Goal: Task Accomplishment & Management: Manage account settings

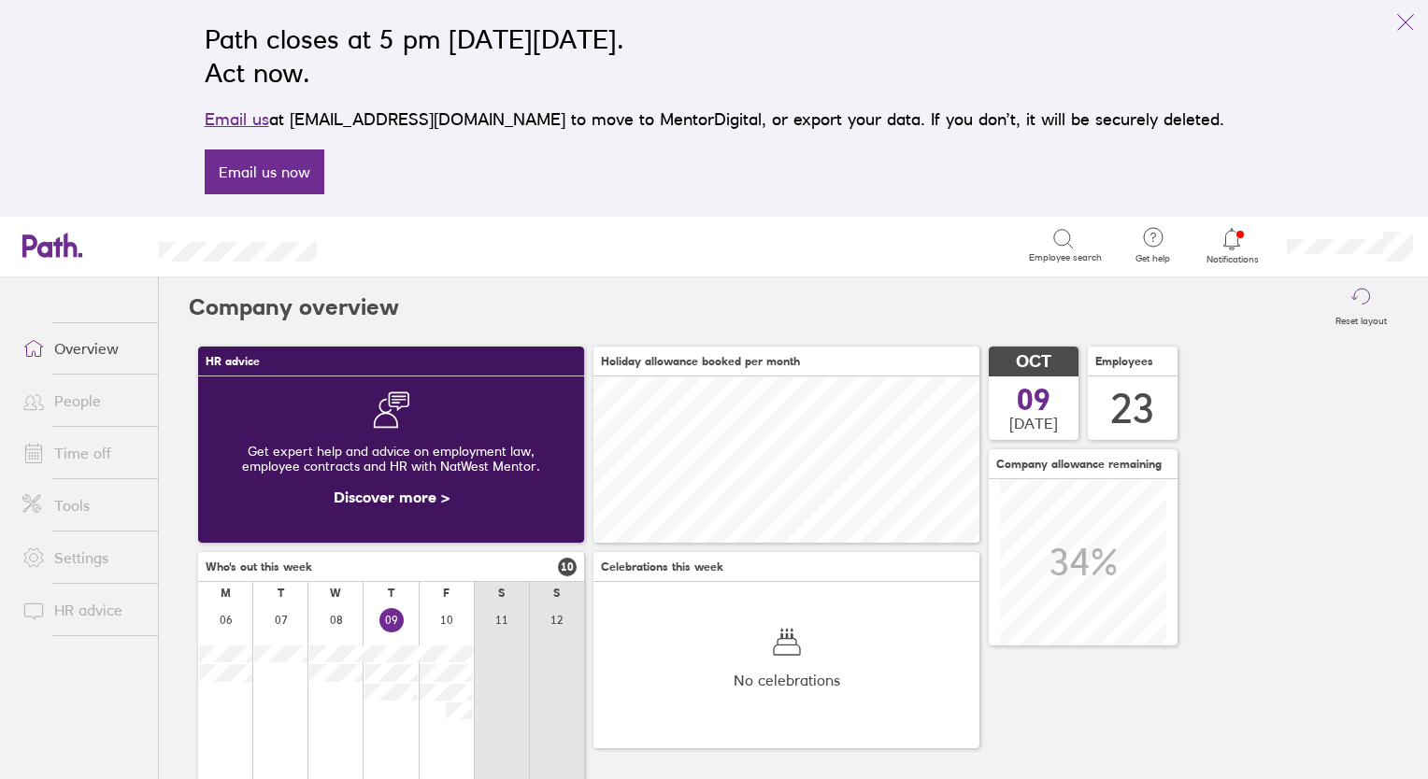
scroll to position [165, 386]
click at [74, 395] on link "People" at bounding box center [82, 400] width 150 height 37
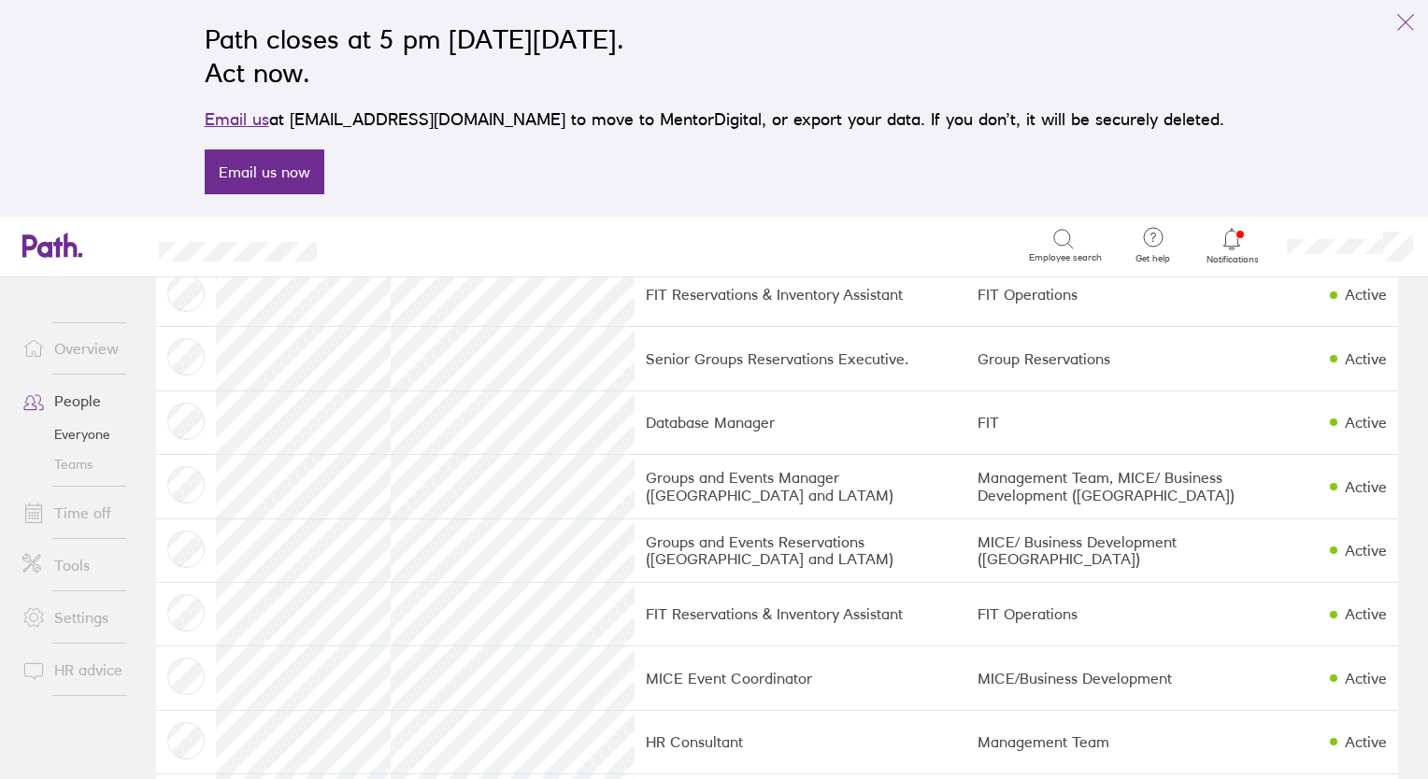
scroll to position [312, 0]
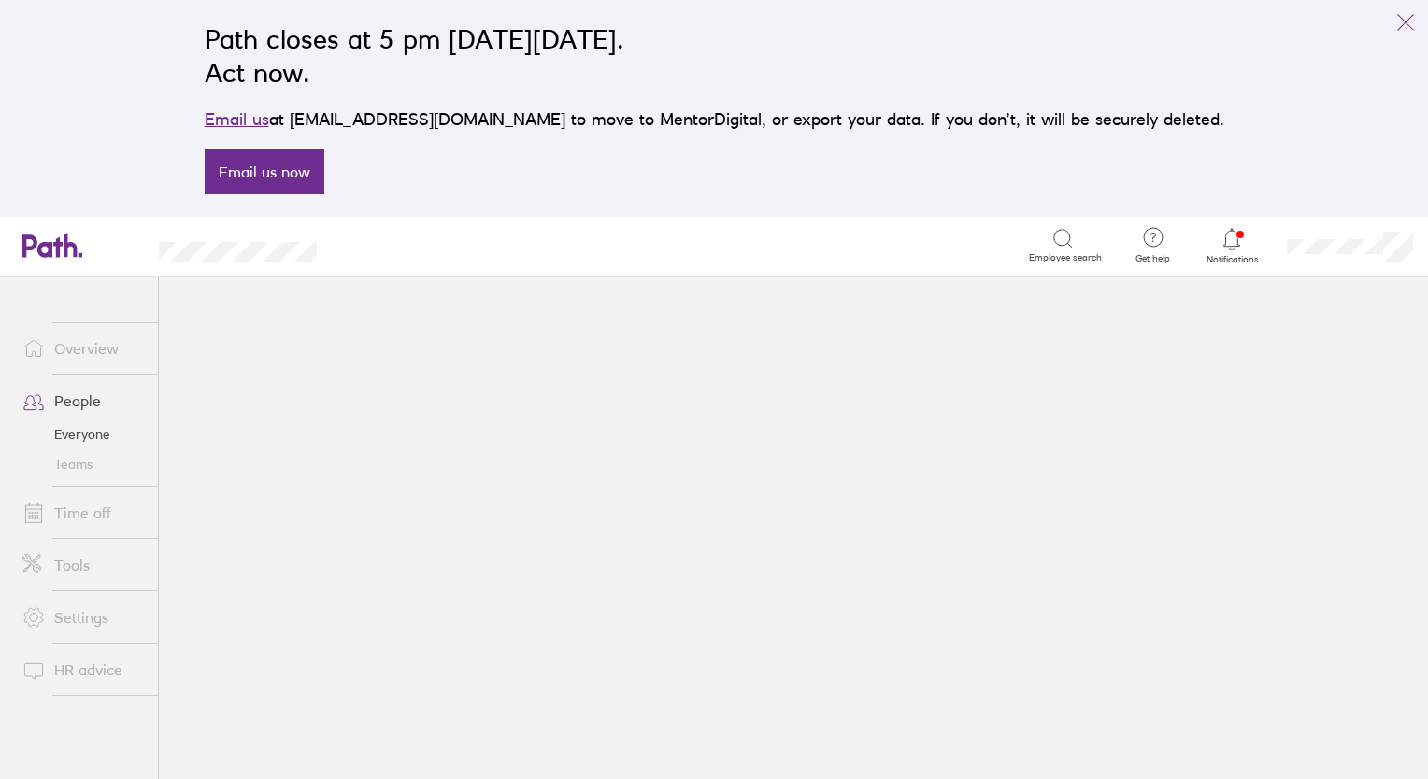
click at [68, 405] on link "People" at bounding box center [82, 400] width 150 height 37
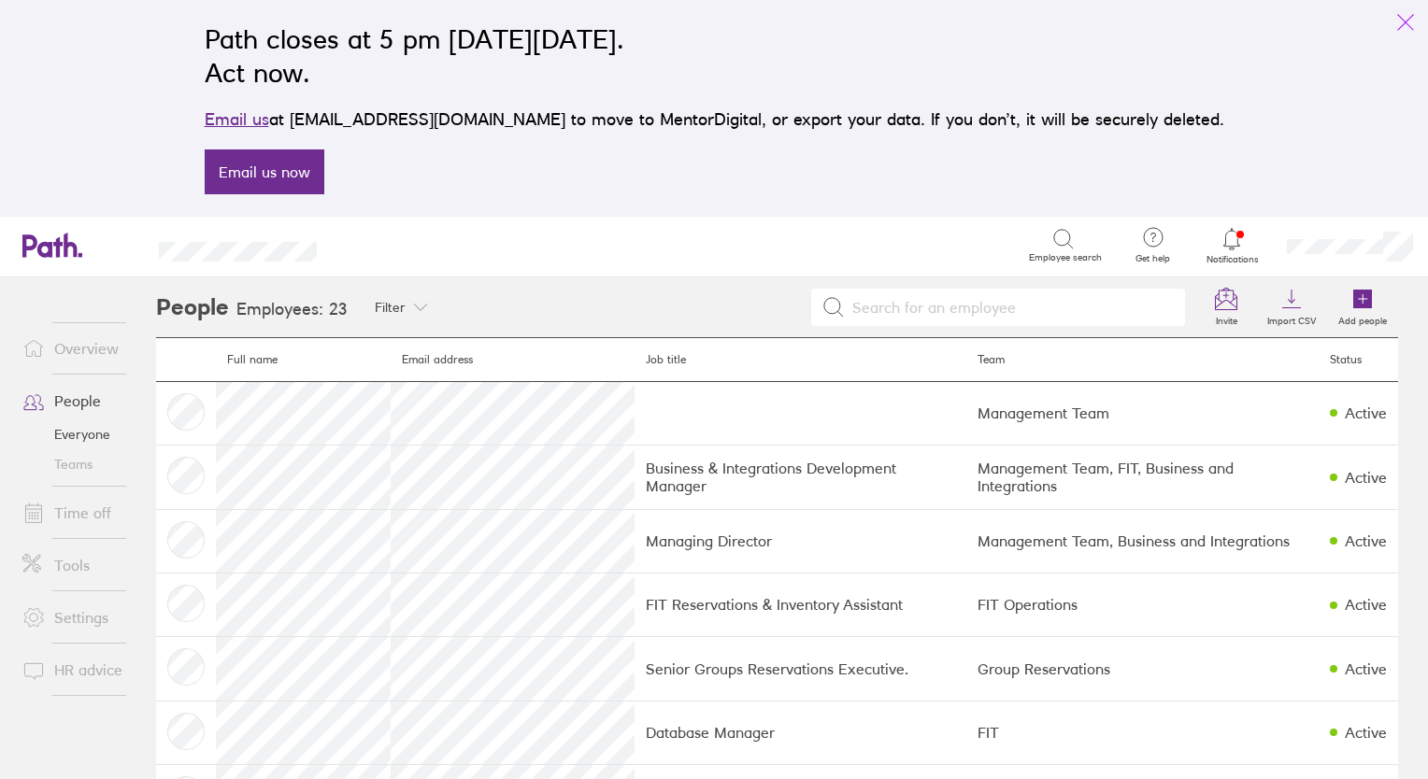
click at [1402, 20] on icon "link" at bounding box center [1405, 22] width 15 height 15
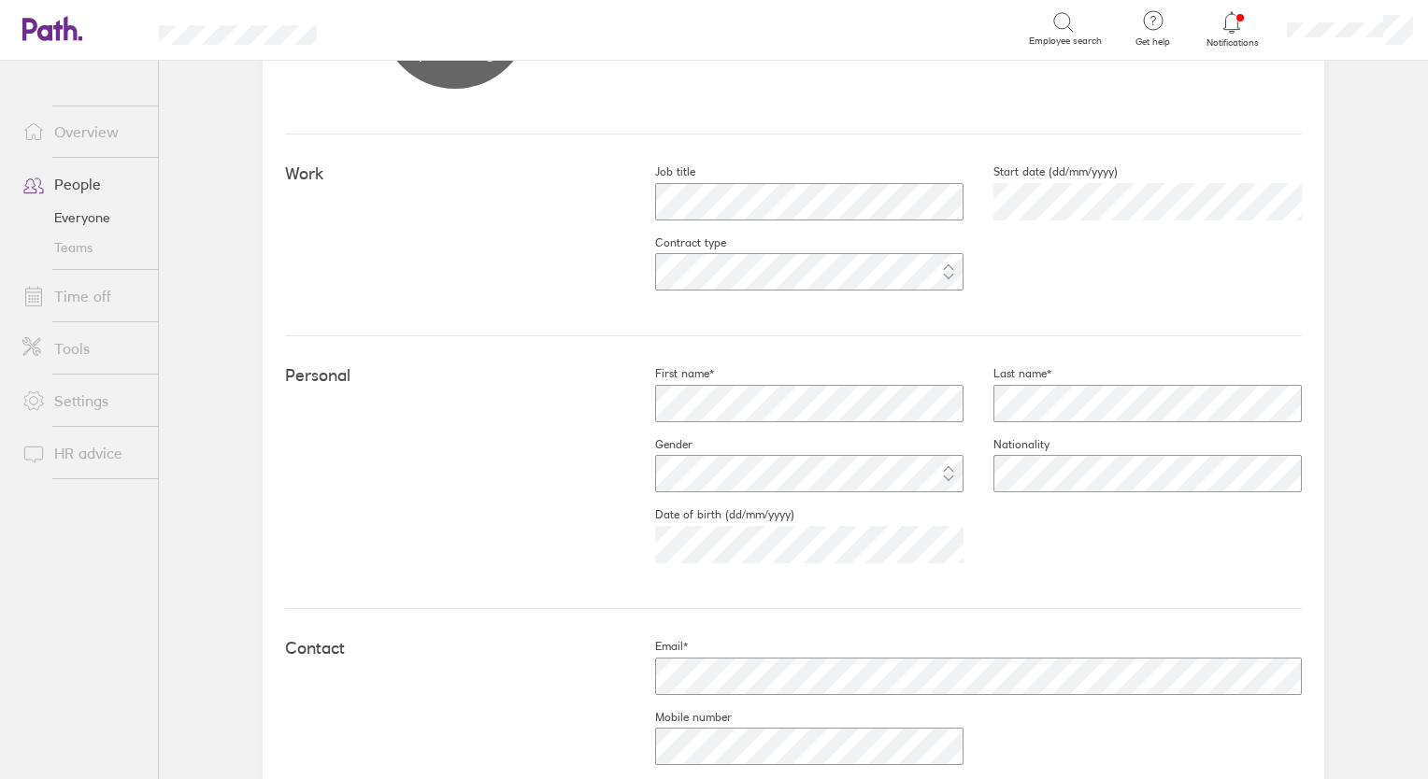
scroll to position [250, 0]
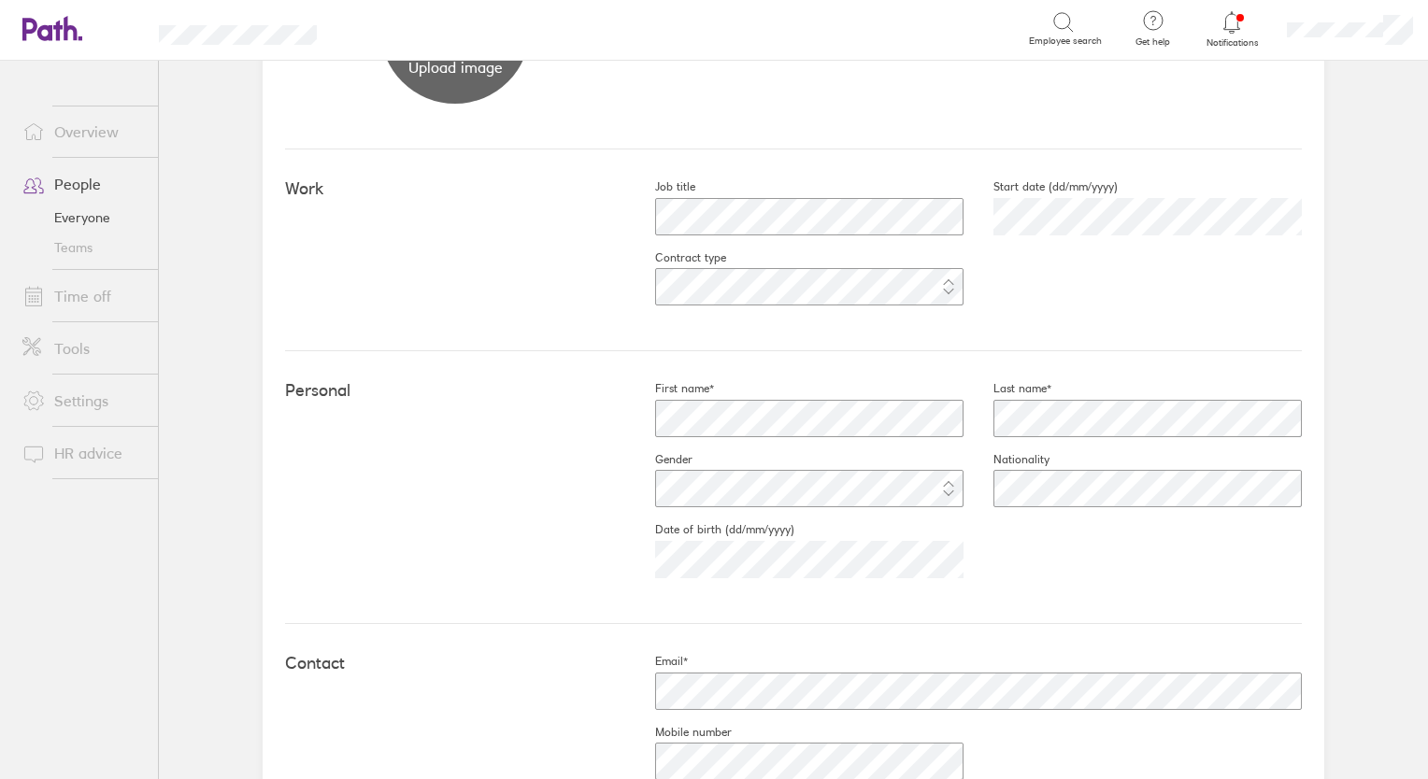
click at [74, 186] on link "People" at bounding box center [82, 183] width 150 height 37
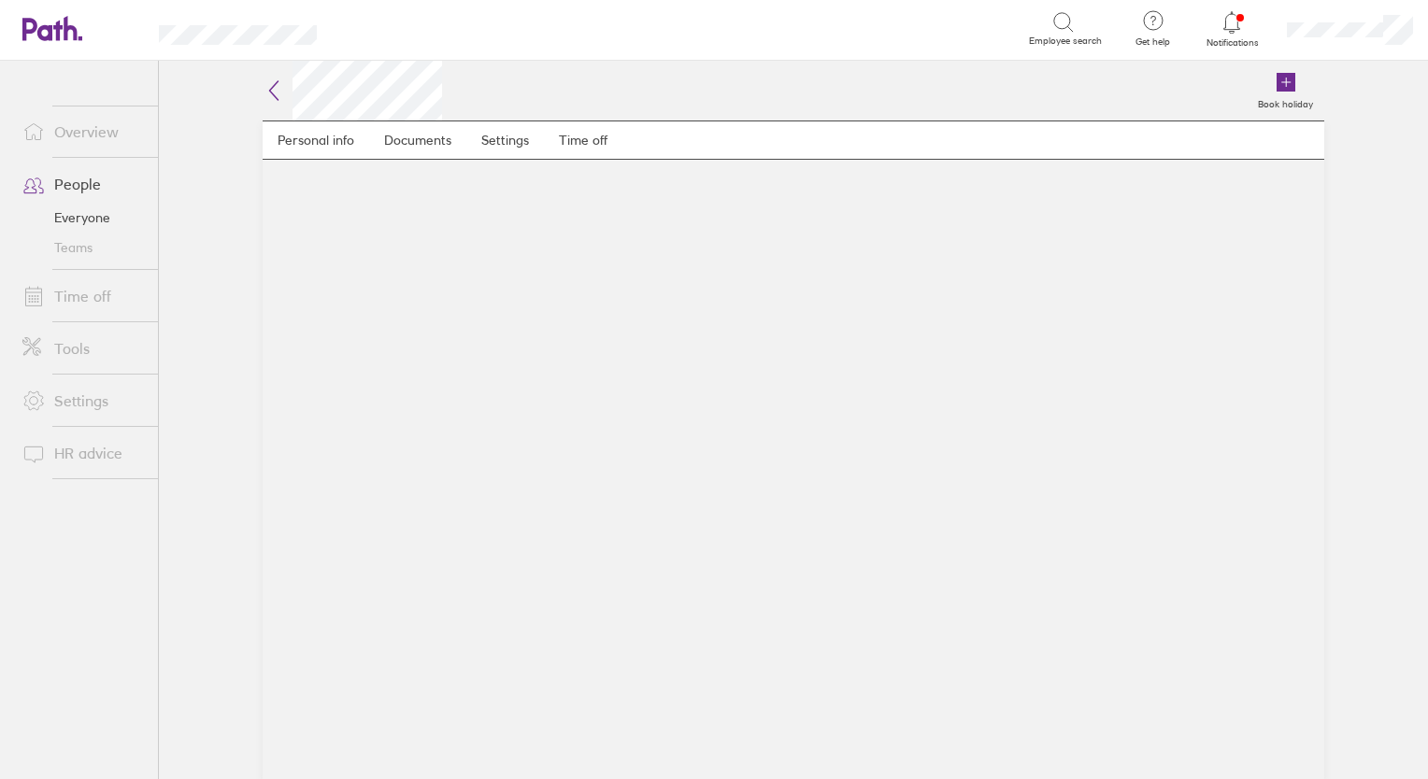
click at [71, 186] on link "People" at bounding box center [82, 183] width 150 height 37
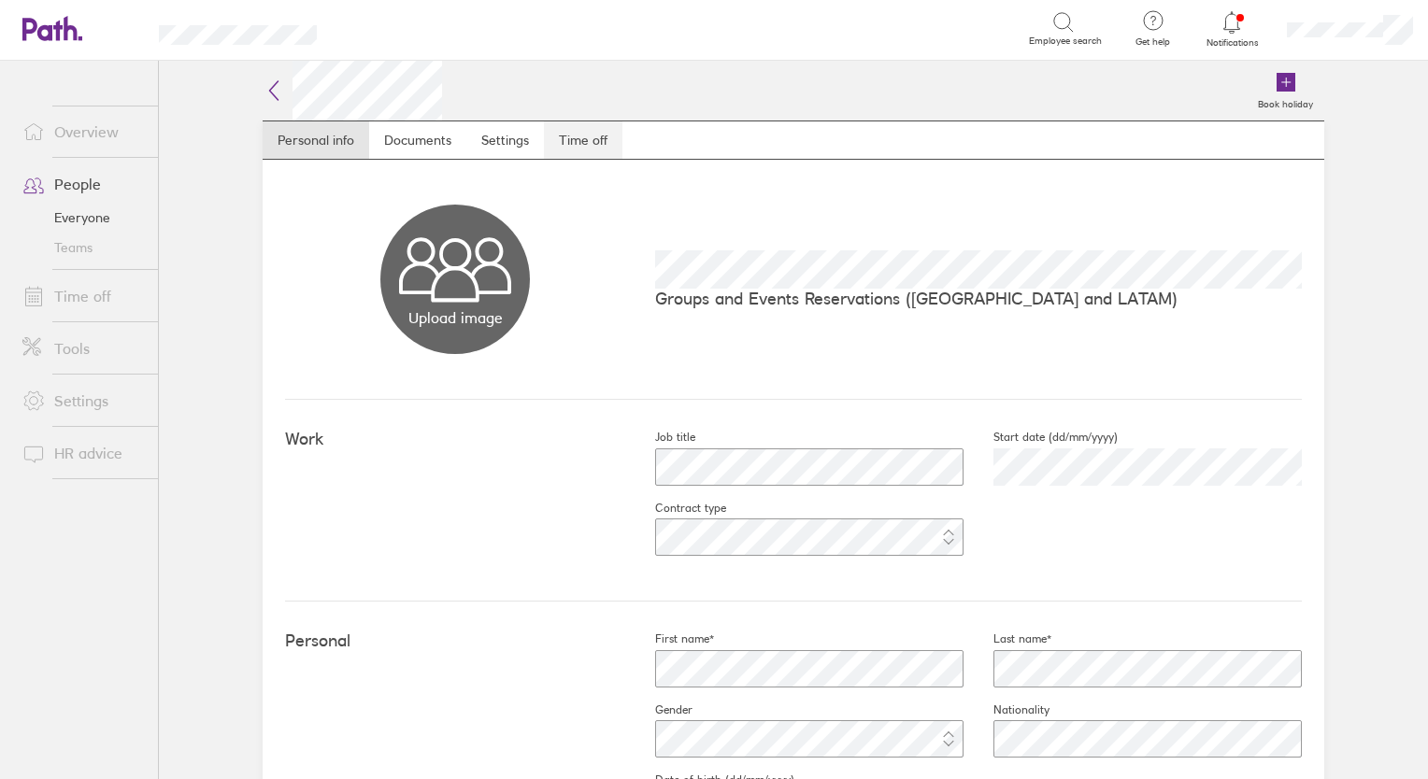
click at [560, 136] on link "Time off" at bounding box center [583, 139] width 78 height 37
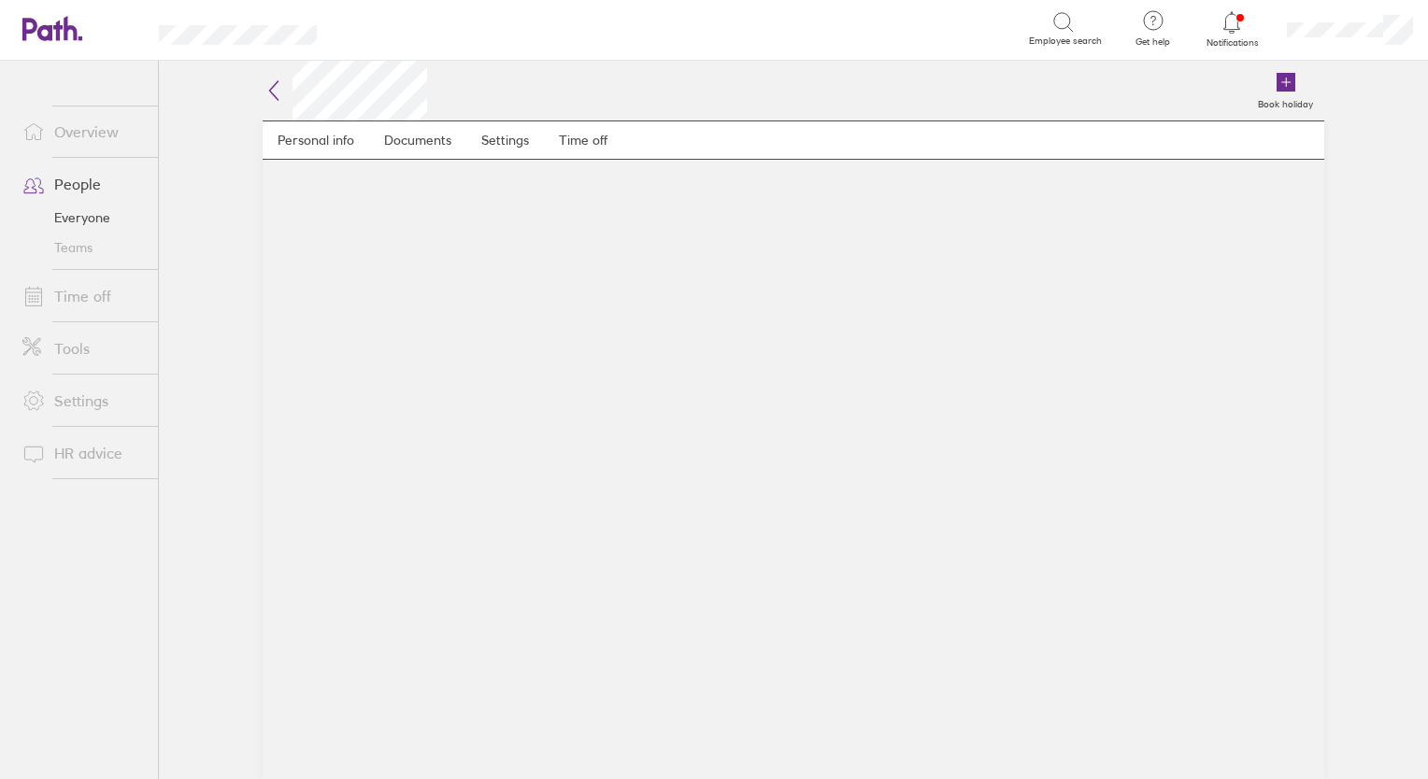
click at [66, 189] on link "People" at bounding box center [82, 183] width 150 height 37
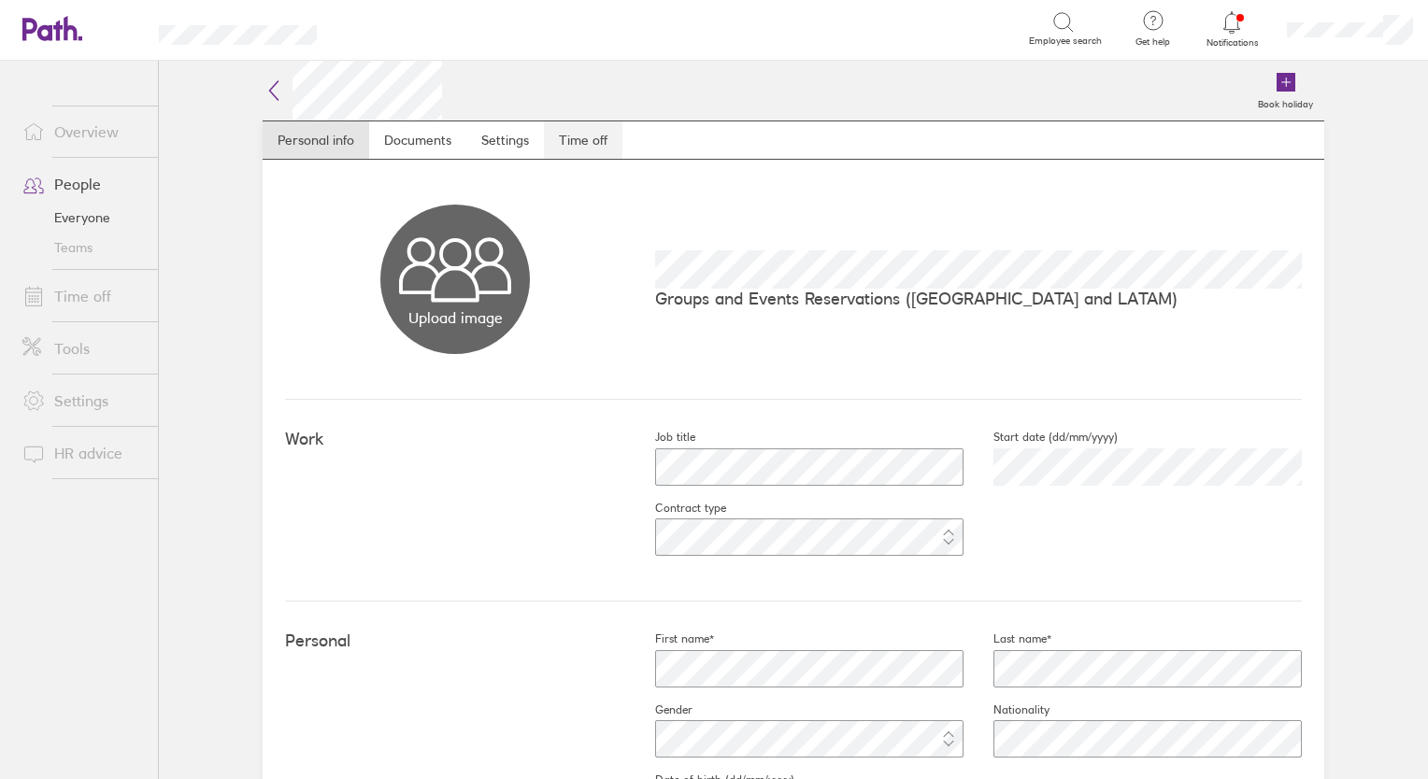
click at [583, 141] on link "Time off" at bounding box center [583, 139] width 78 height 37
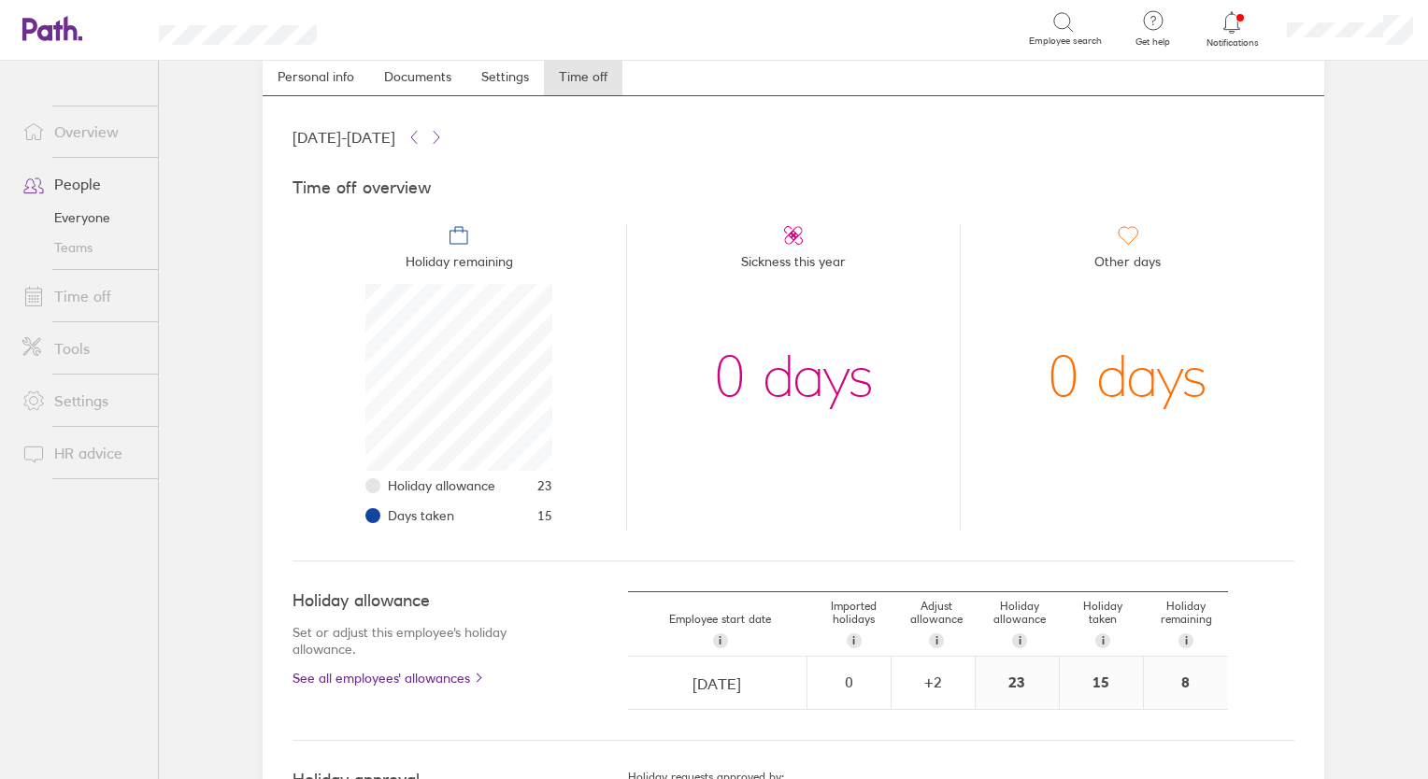
scroll to position [75, 0]
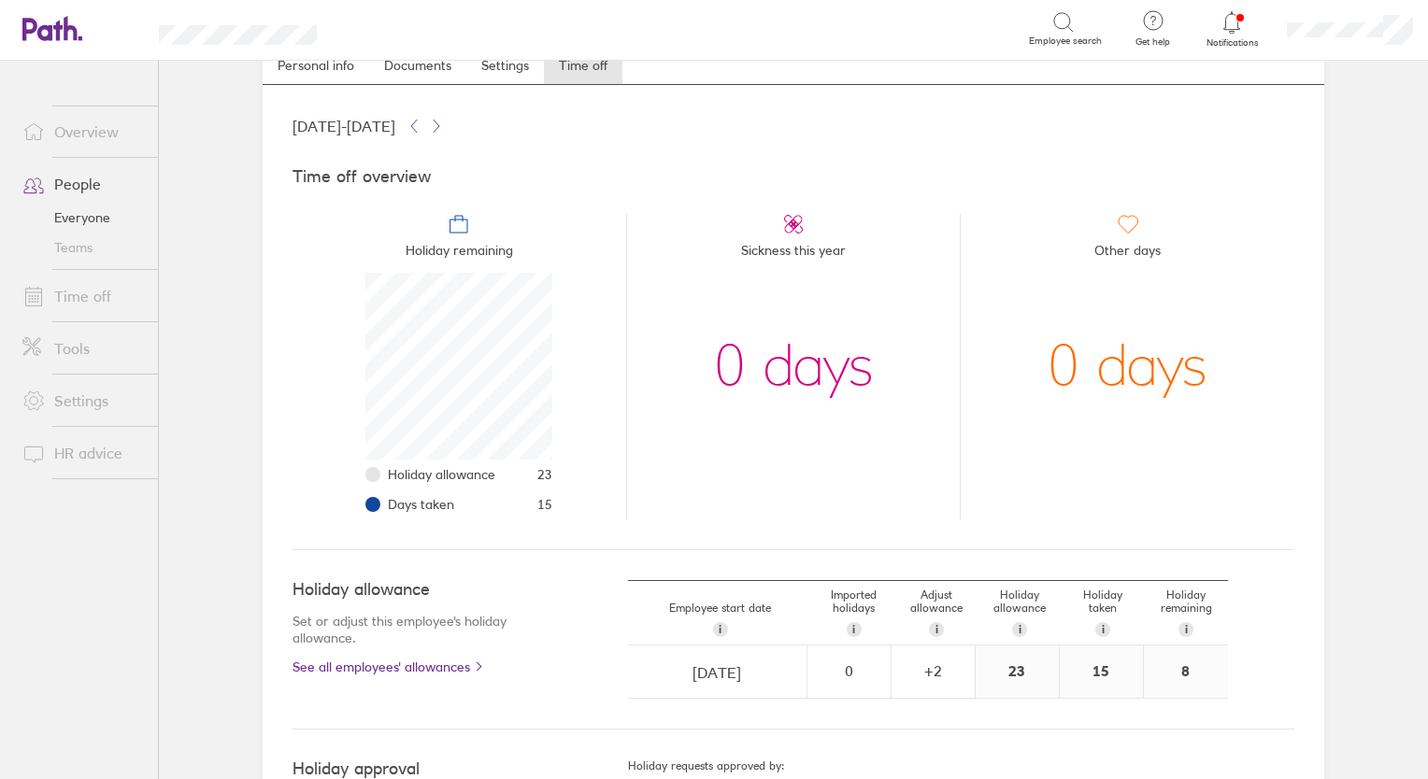
click at [86, 188] on link "People" at bounding box center [82, 183] width 150 height 37
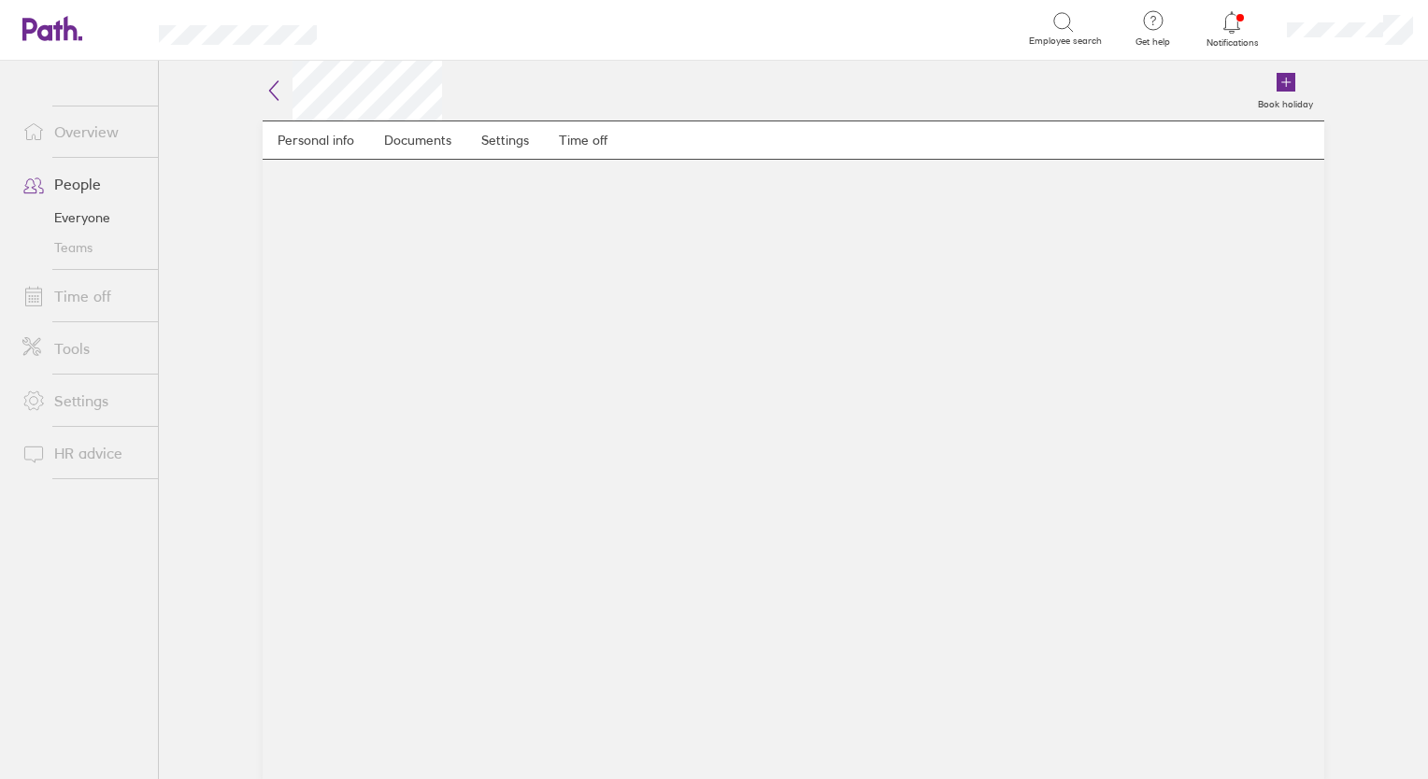
click at [396, 208] on main "Personal info Documents Settings Time off" at bounding box center [794, 450] width 1062 height 659
click at [82, 190] on link "People" at bounding box center [82, 183] width 150 height 37
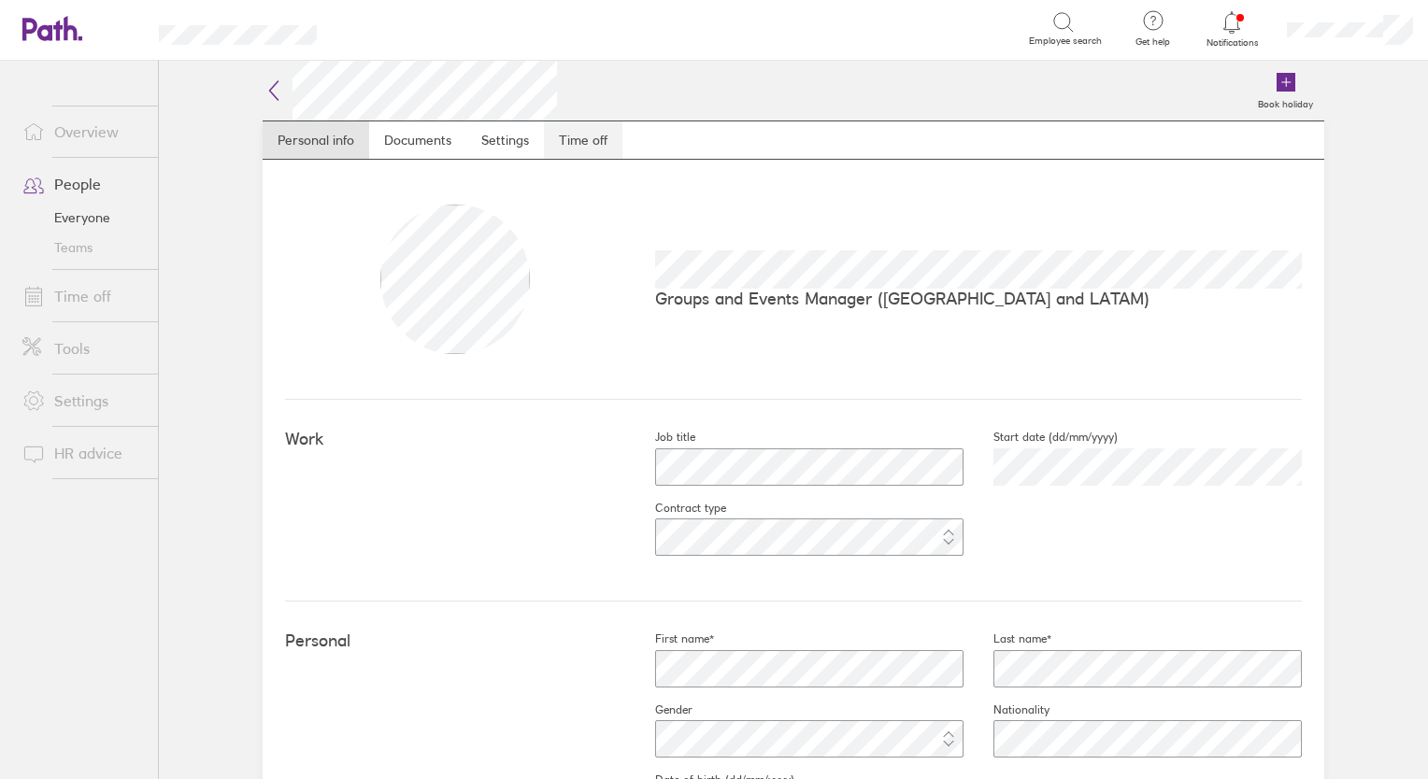
click at [594, 142] on link "Time off" at bounding box center [583, 139] width 78 height 37
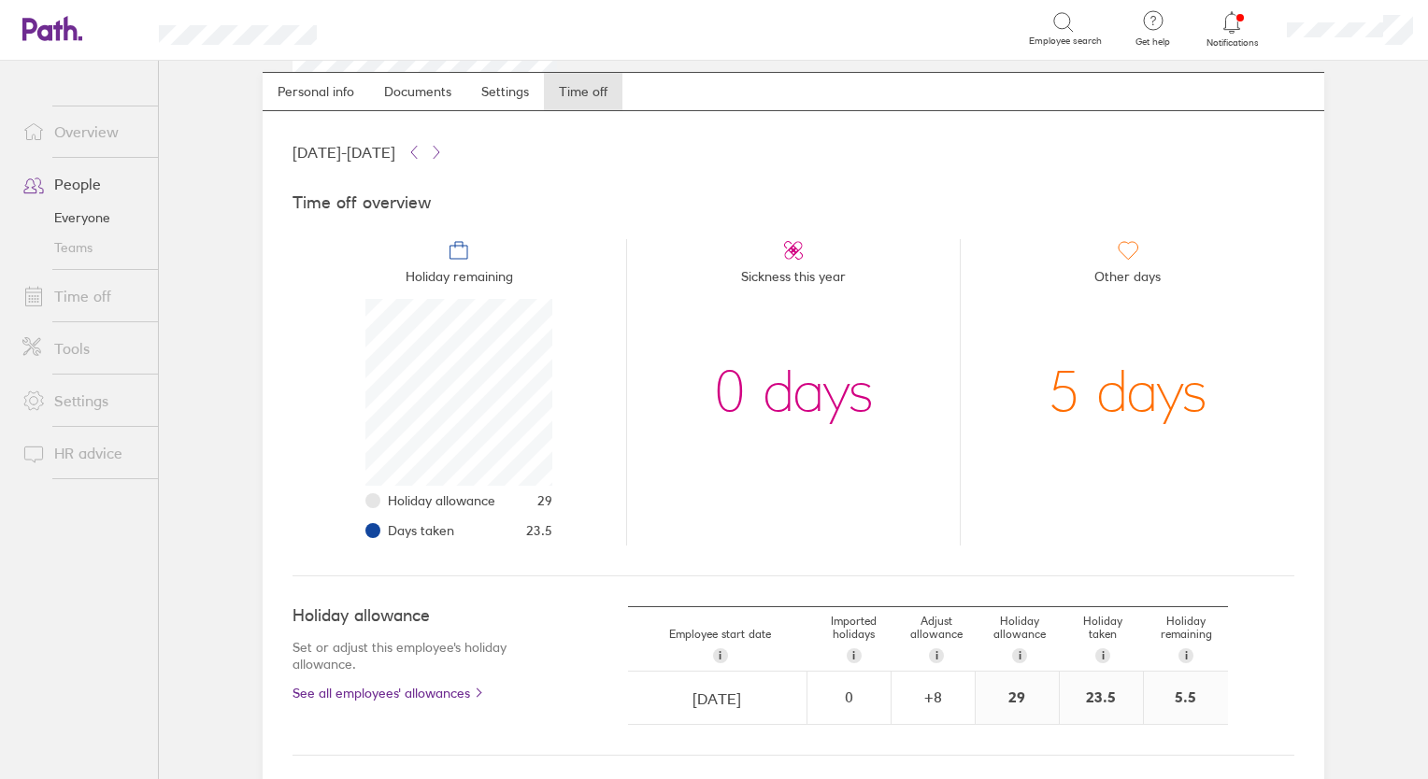
scroll to position [54, 0]
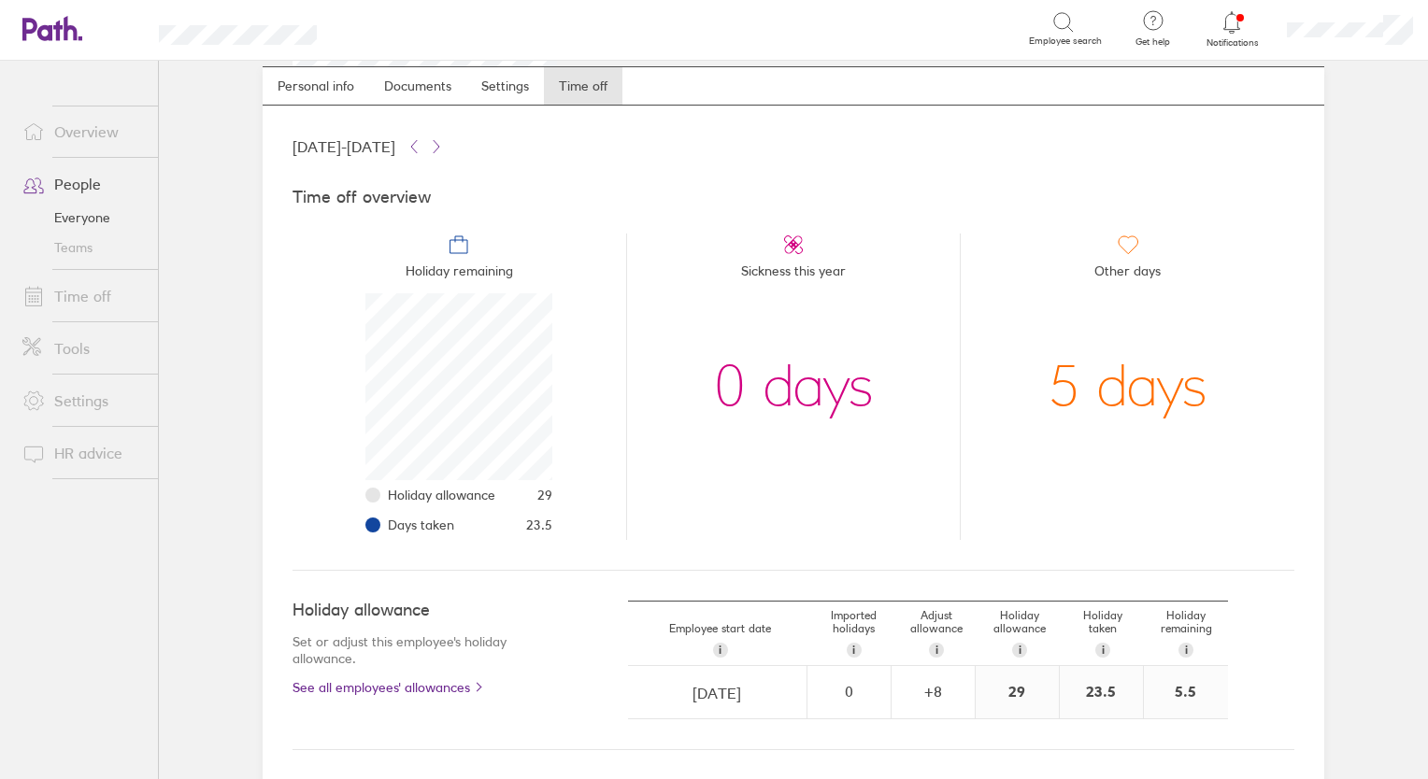
click at [64, 188] on link "People" at bounding box center [82, 183] width 150 height 37
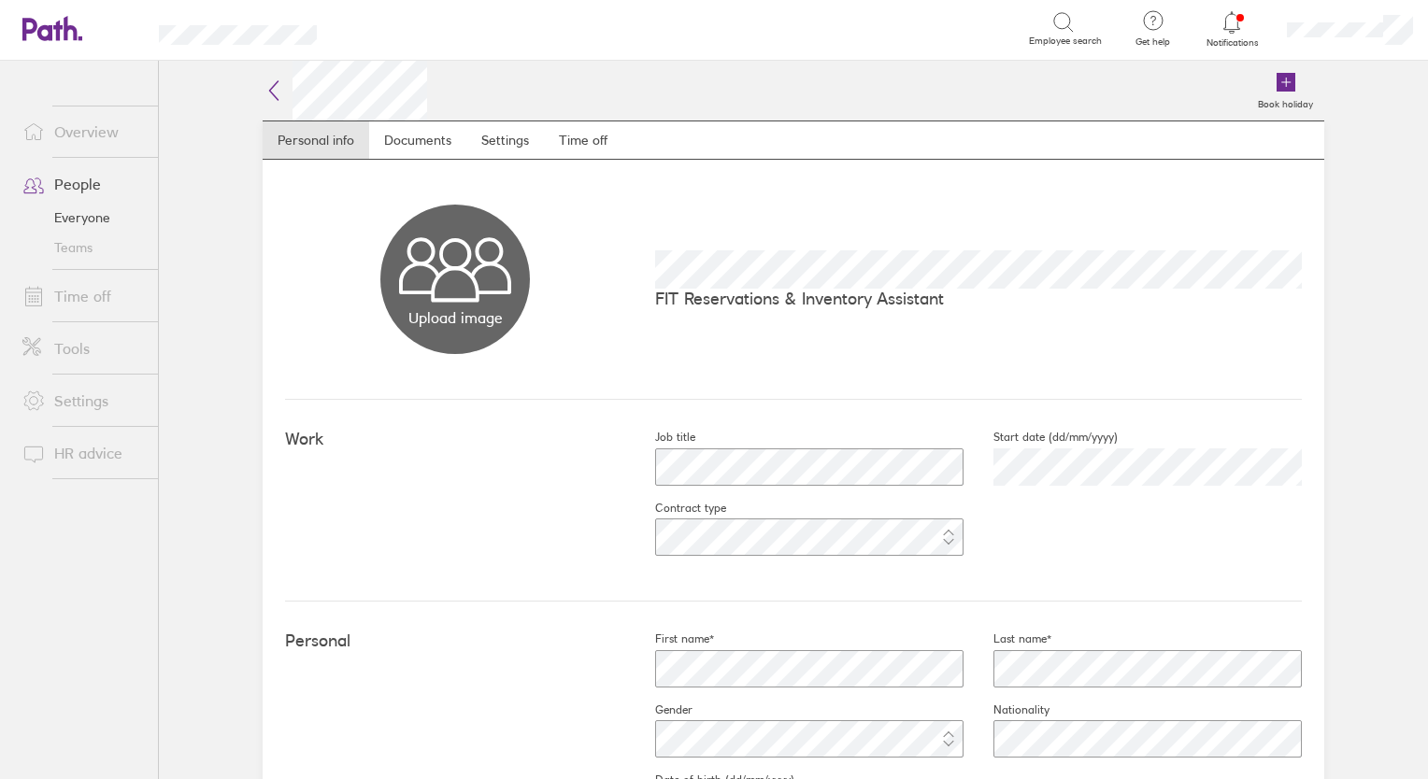
click at [1416, 58] on div at bounding box center [1350, 30] width 156 height 60
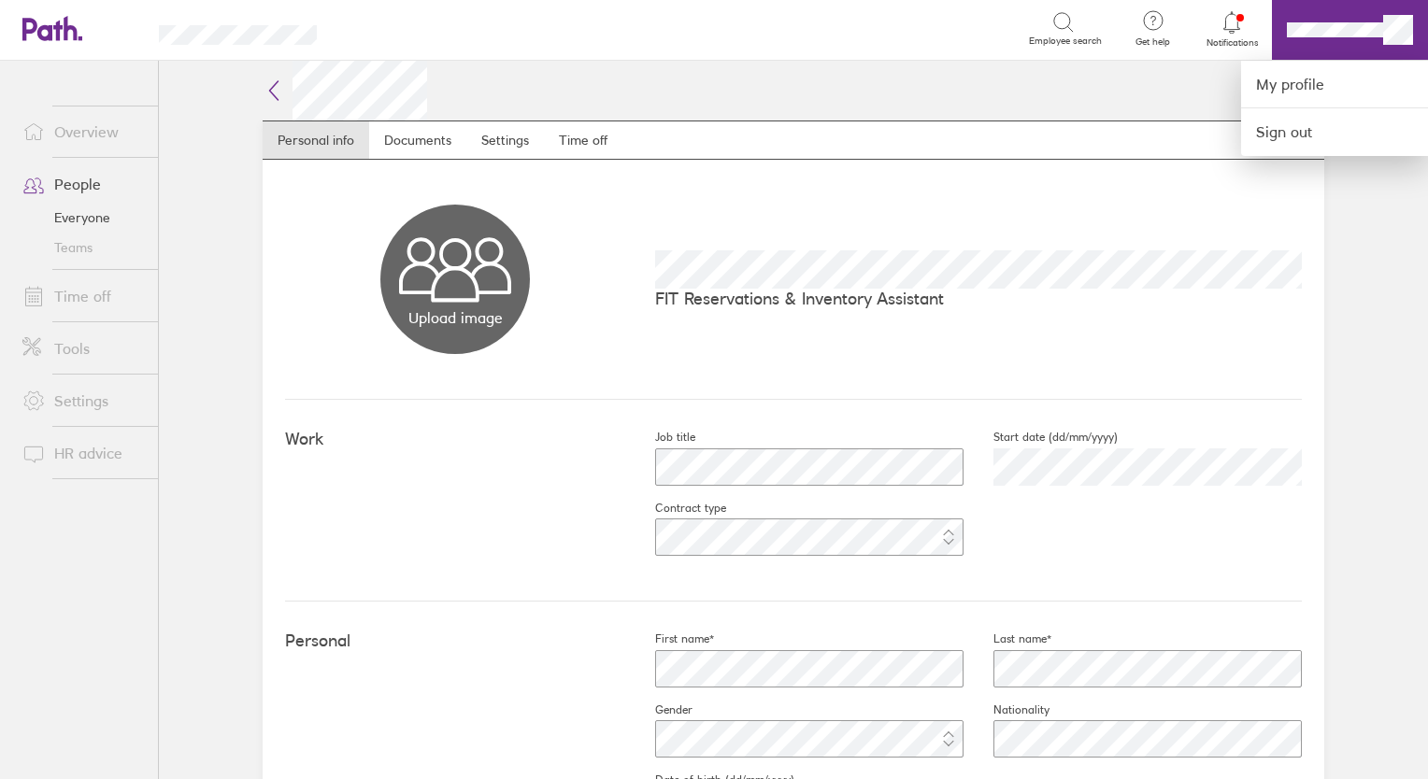
click at [567, 145] on div at bounding box center [714, 389] width 1428 height 779
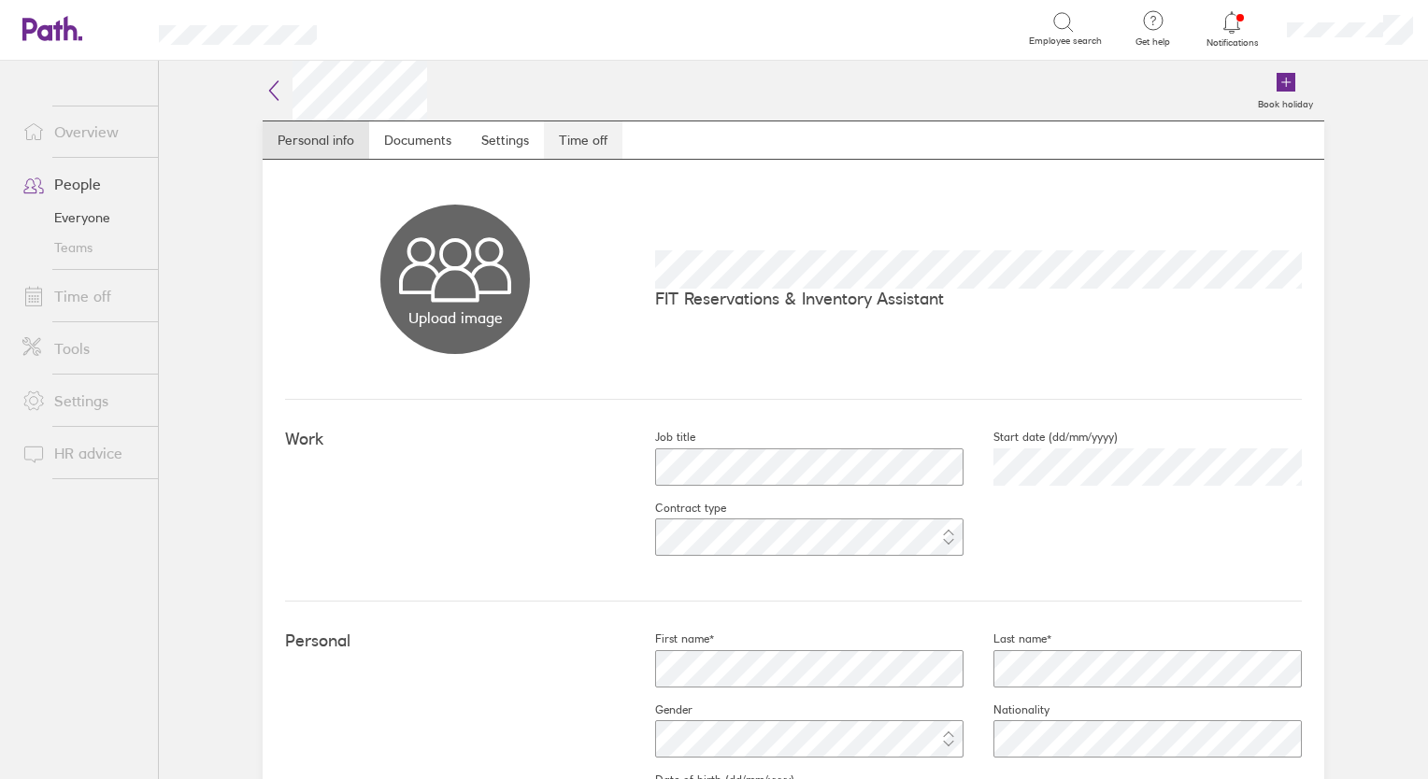
click at [565, 135] on link "Time off" at bounding box center [583, 139] width 78 height 37
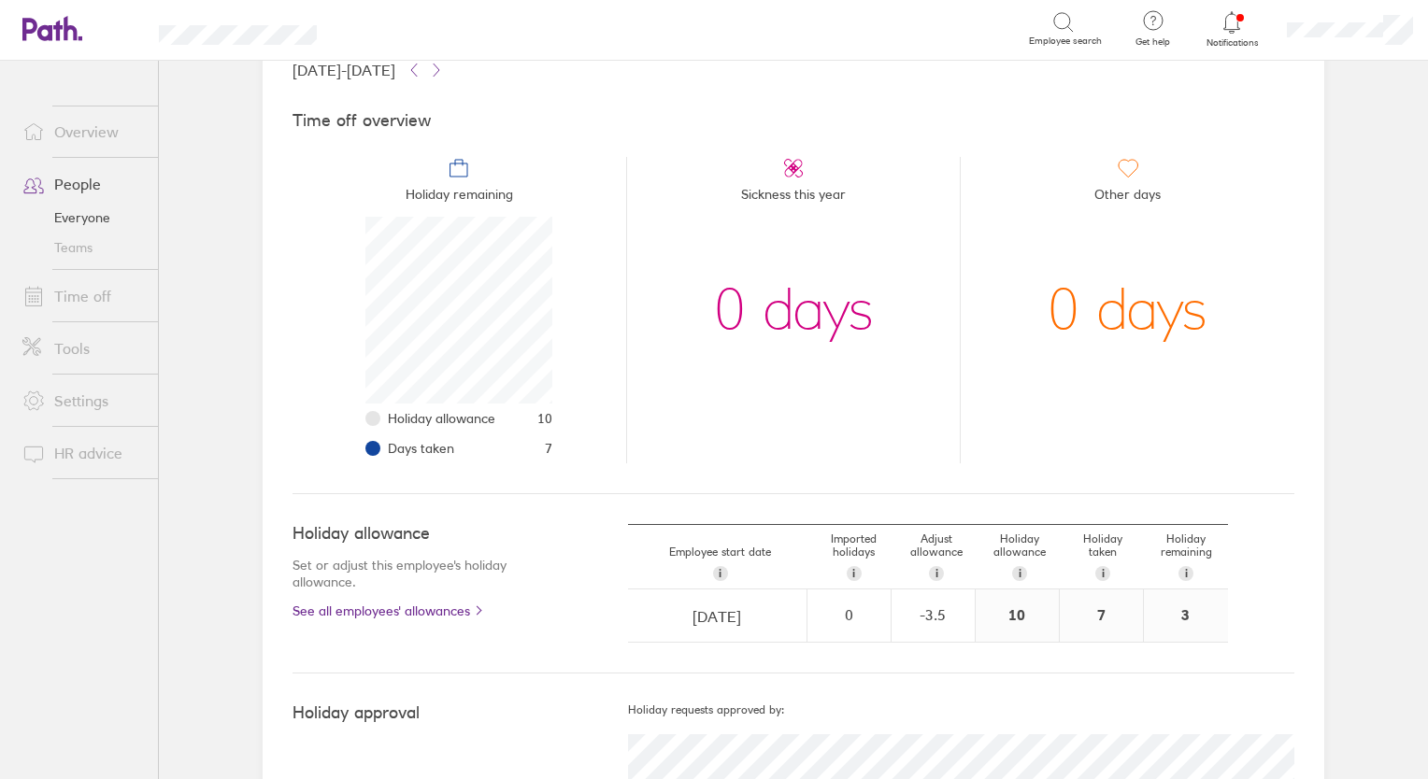
scroll to position [138, 0]
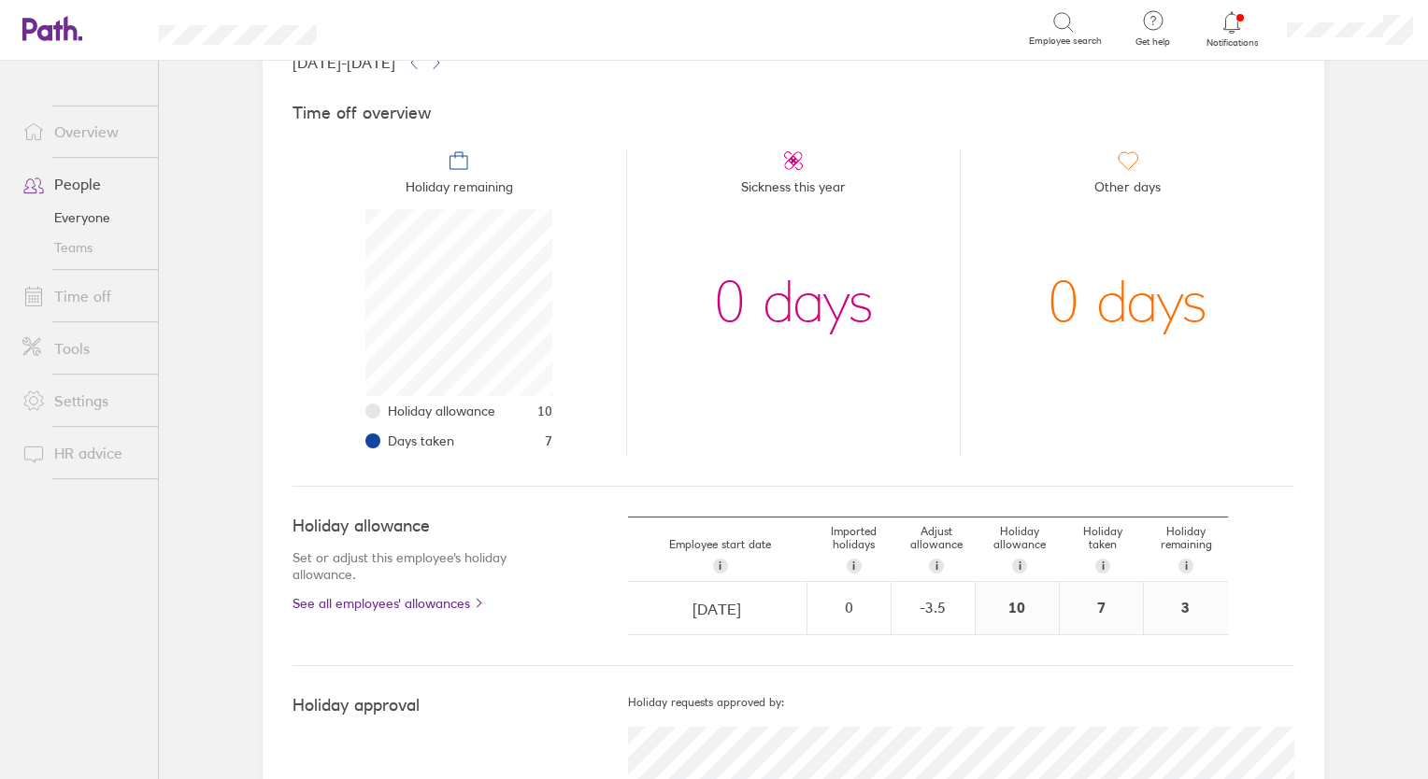
click at [60, 181] on link "People" at bounding box center [82, 183] width 150 height 37
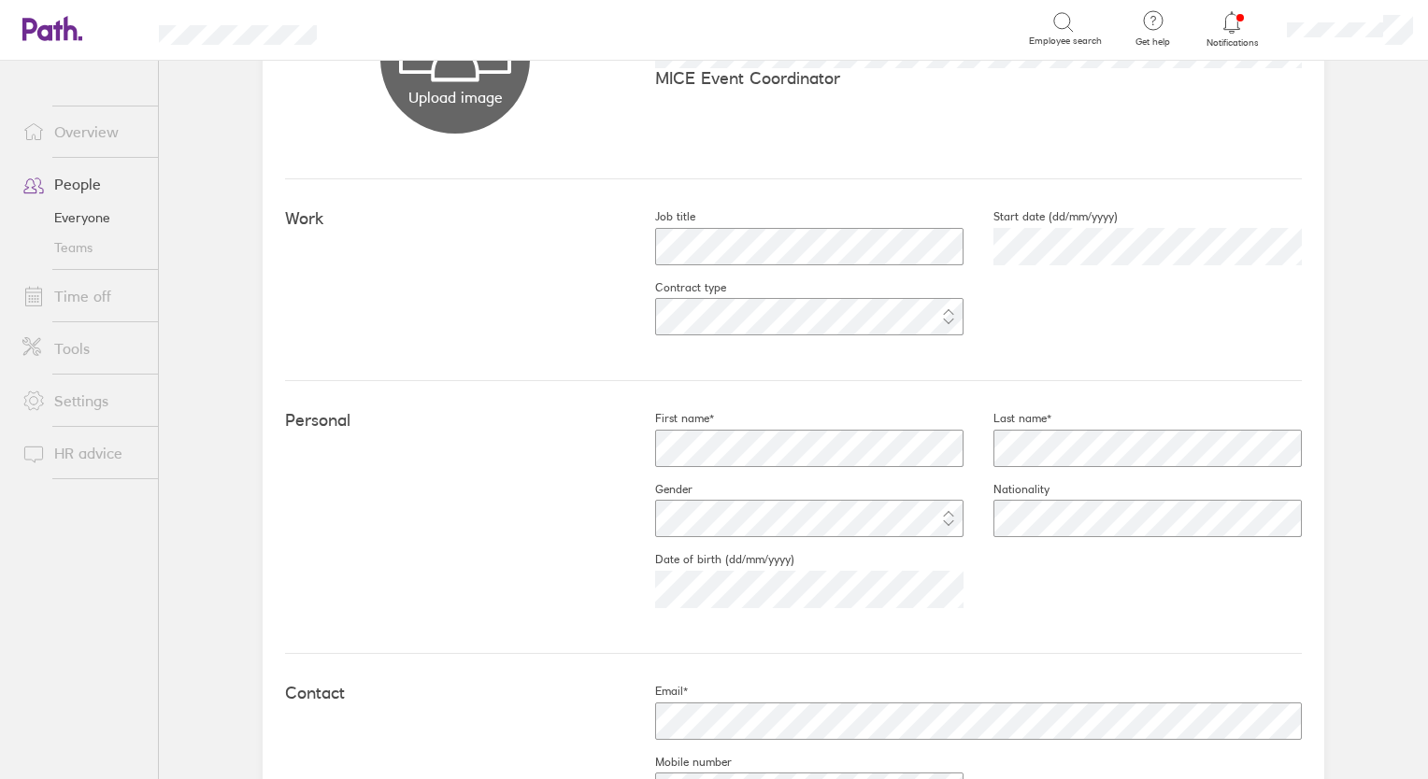
scroll to position [228, 0]
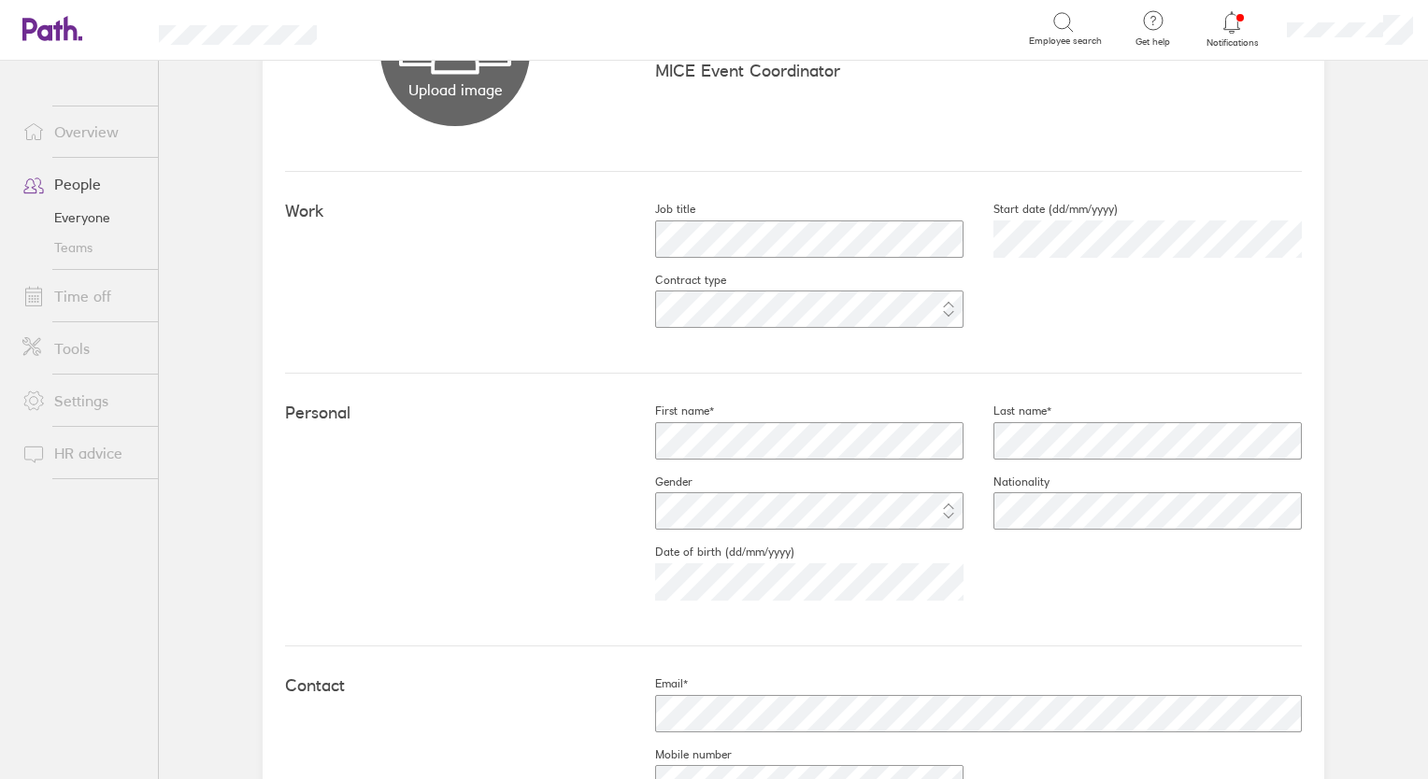
drag, startPoint x: 1404, startPoint y: 442, endPoint x: 1402, endPoint y: 483, distance: 41.2
click at [1402, 483] on main "Book holiday Personal info Documents Settings Time off Upload image Choose file…" at bounding box center [793, 420] width 1269 height 719
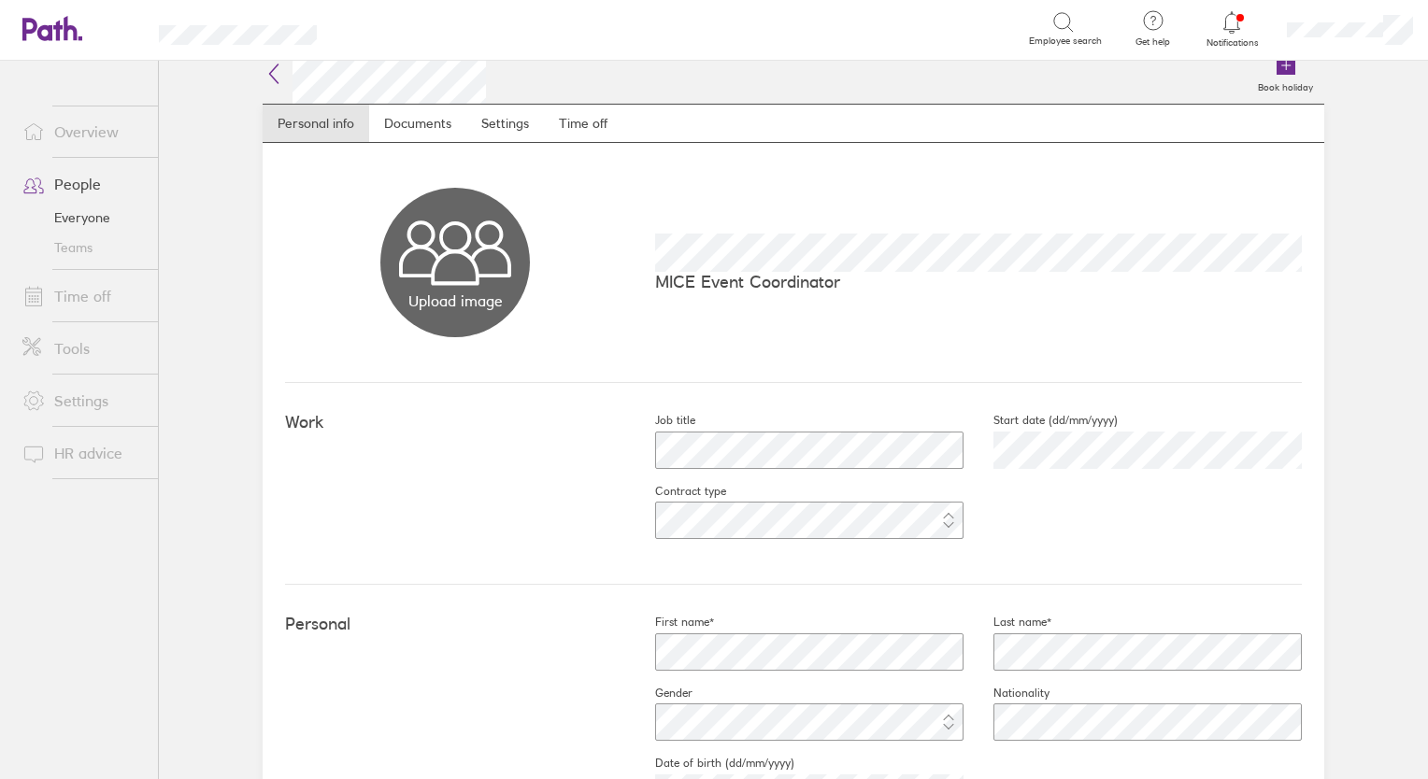
scroll to position [15, 0]
click at [579, 124] on link "Time off" at bounding box center [583, 125] width 78 height 37
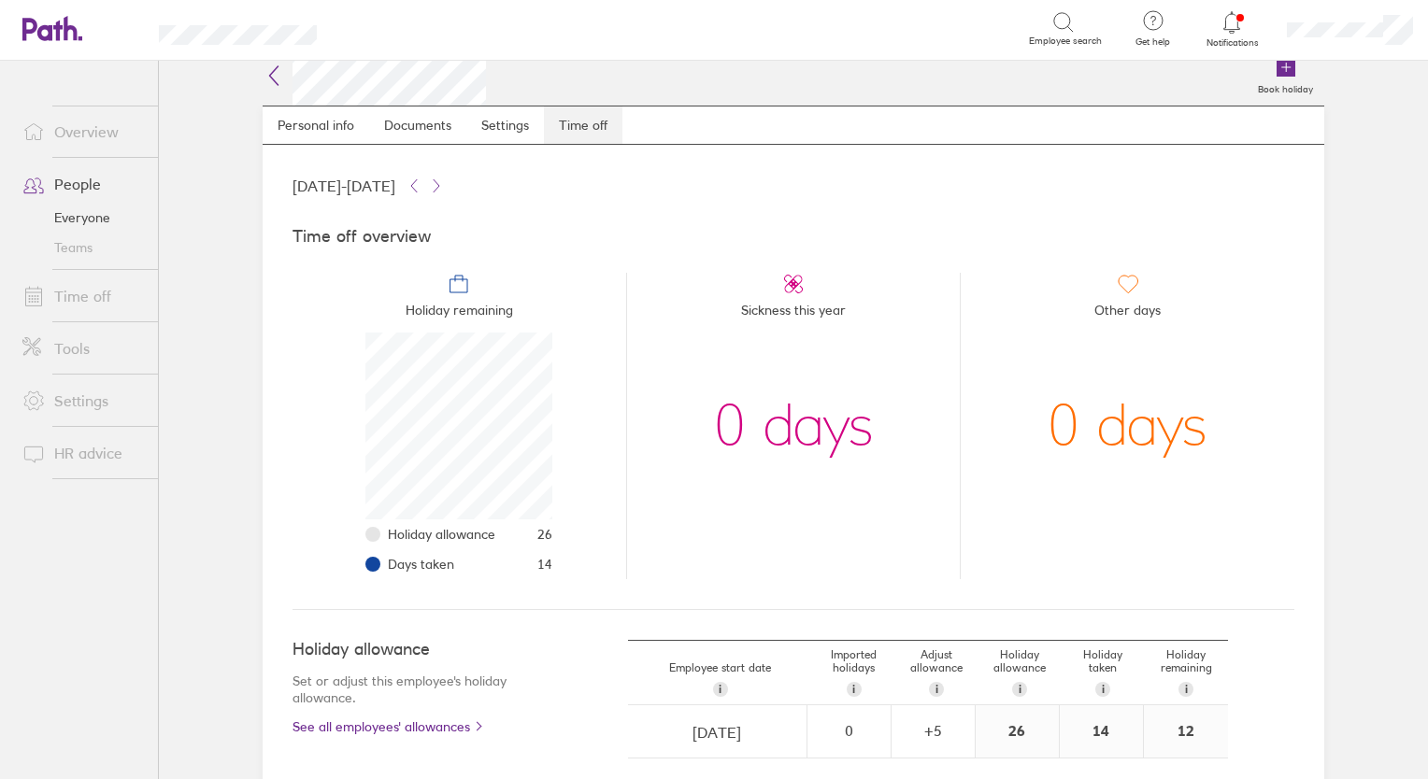
scroll to position [187, 187]
click at [86, 196] on link "People" at bounding box center [82, 183] width 150 height 37
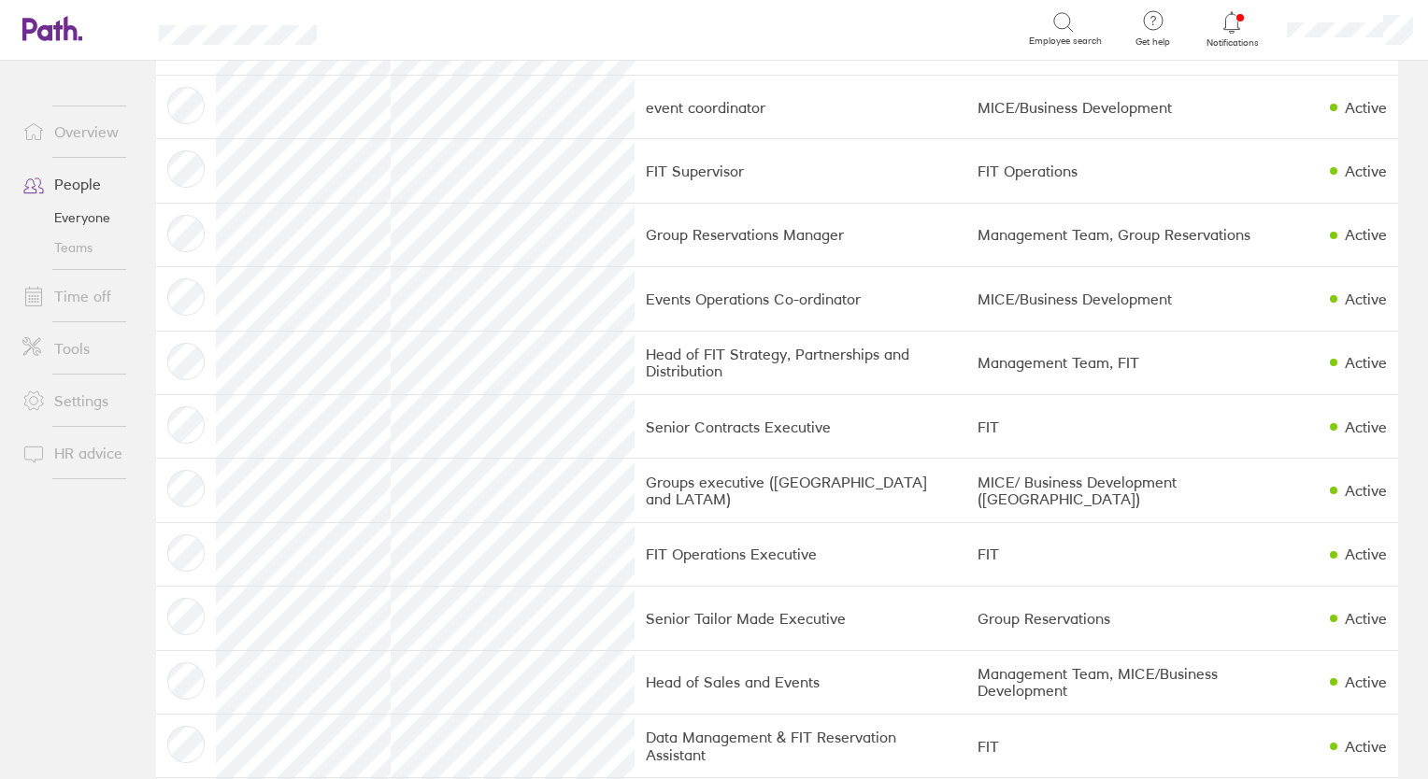
scroll to position [804, 0]
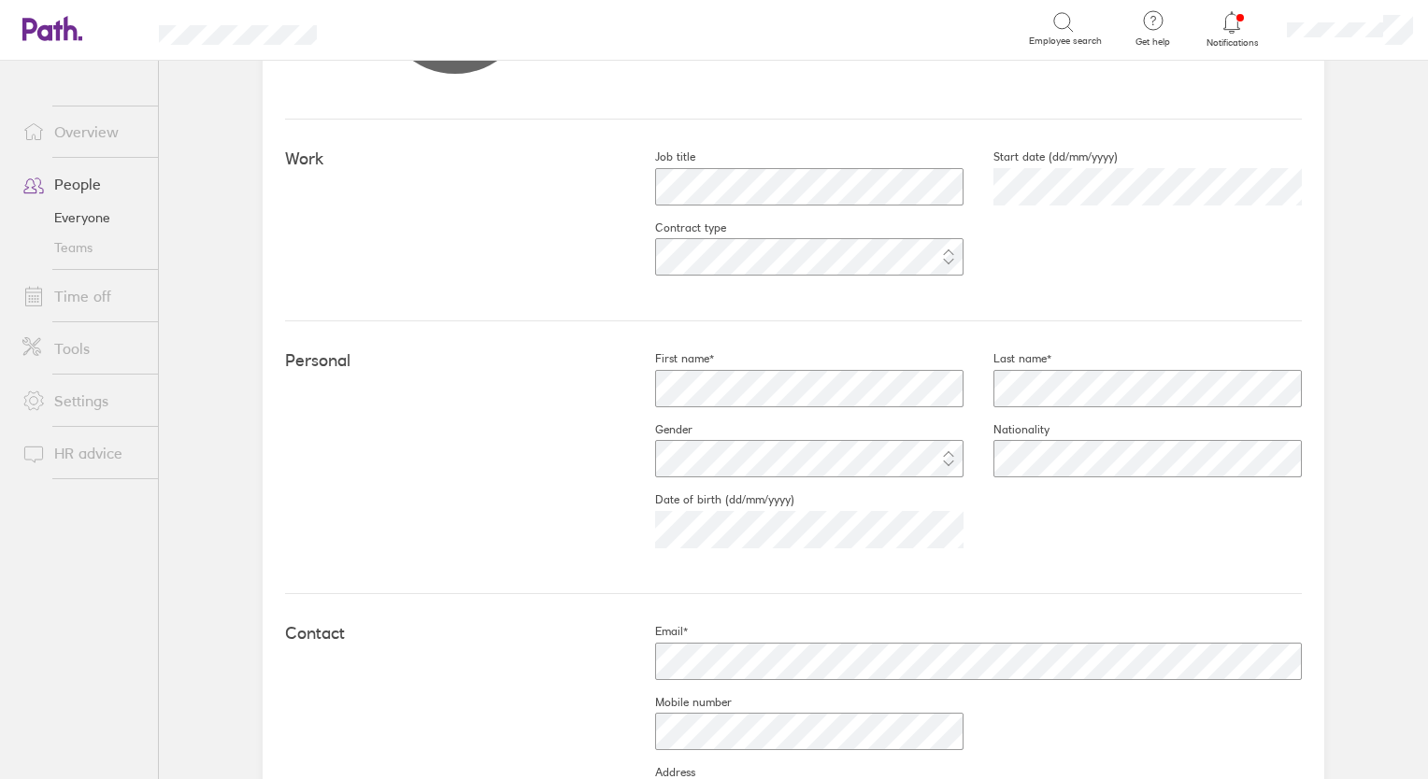
scroll to position [309, 0]
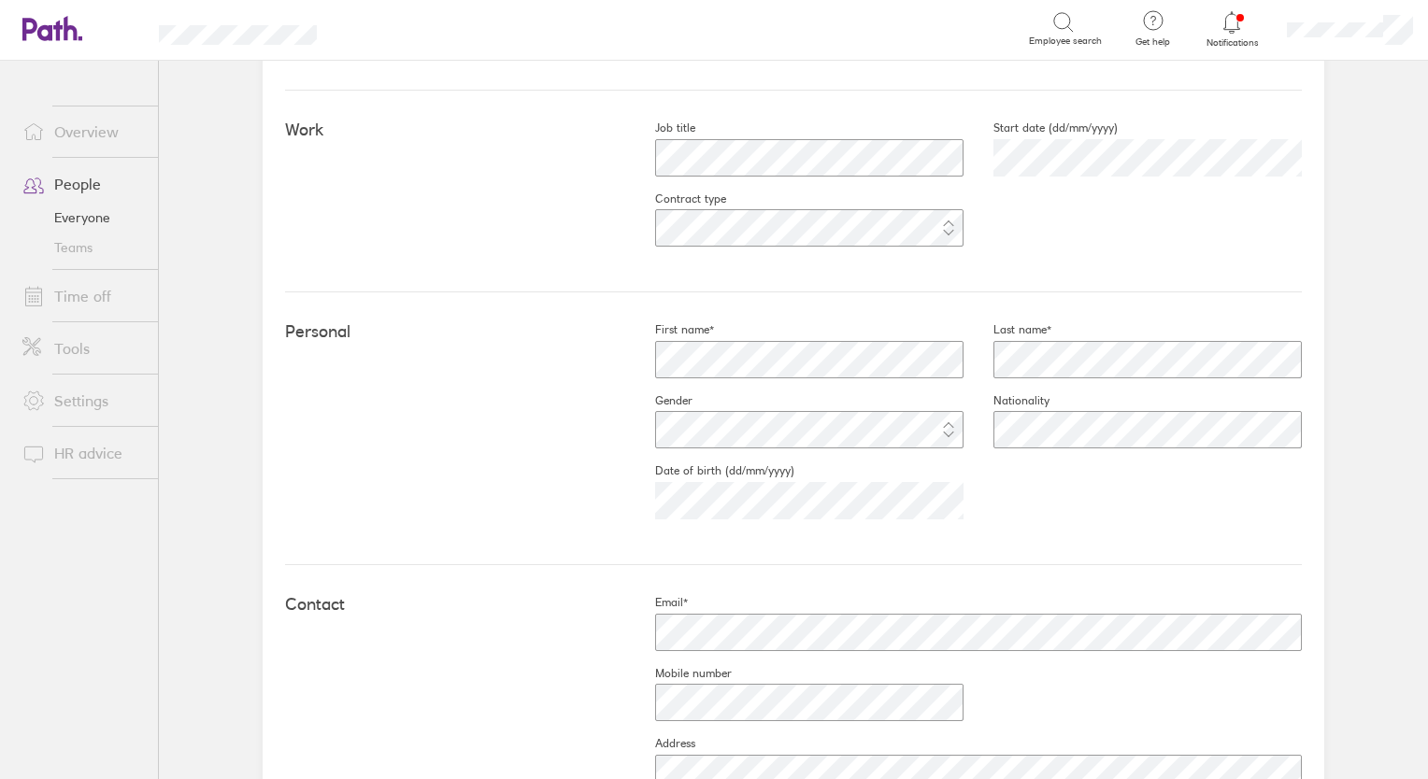
click at [1408, 361] on main "Book holiday Personal info Documents Settings Time off Upload image Choose file…" at bounding box center [793, 420] width 1269 height 719
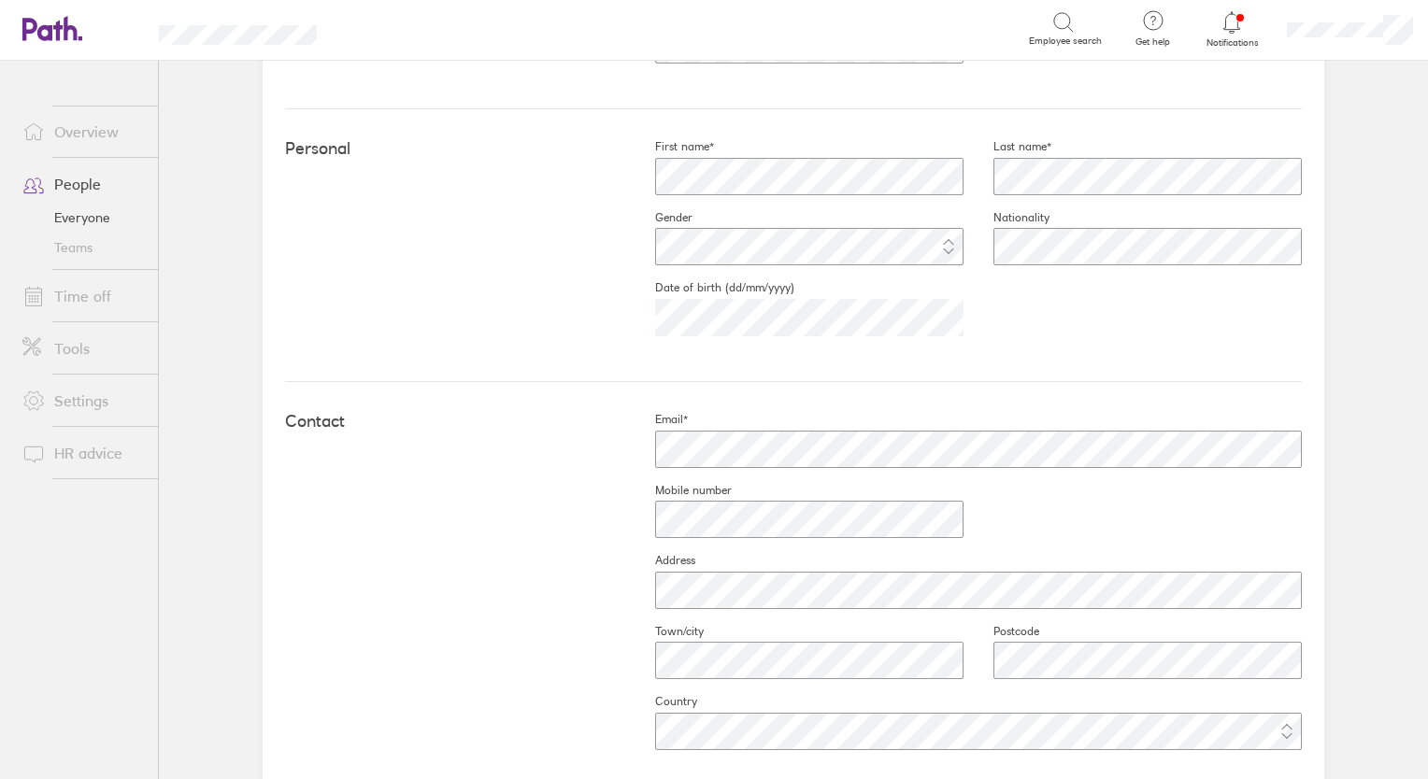
scroll to position [495, 0]
click at [1401, 468] on main "Book holiday Personal info Documents Settings Time off Upload image Choose file…" at bounding box center [793, 420] width 1269 height 719
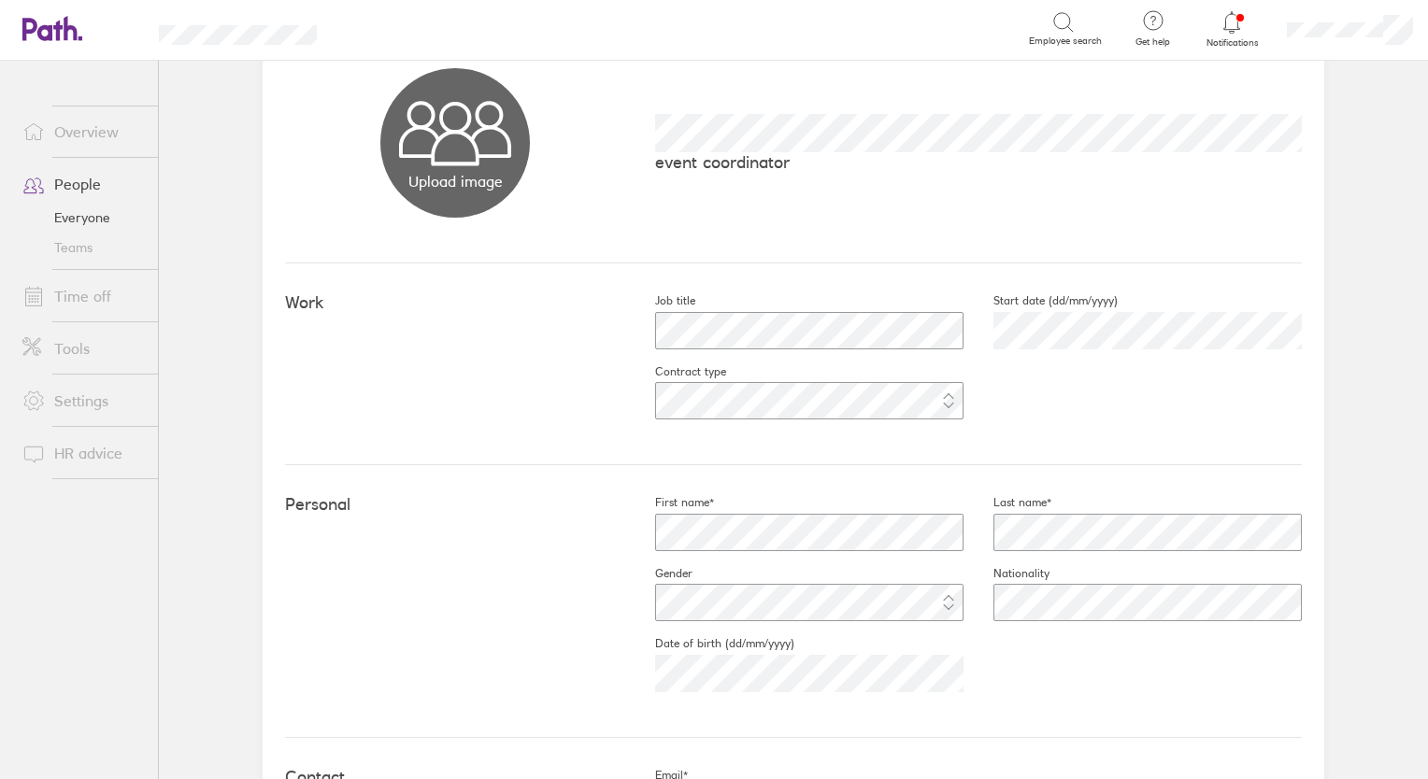
scroll to position [123, 0]
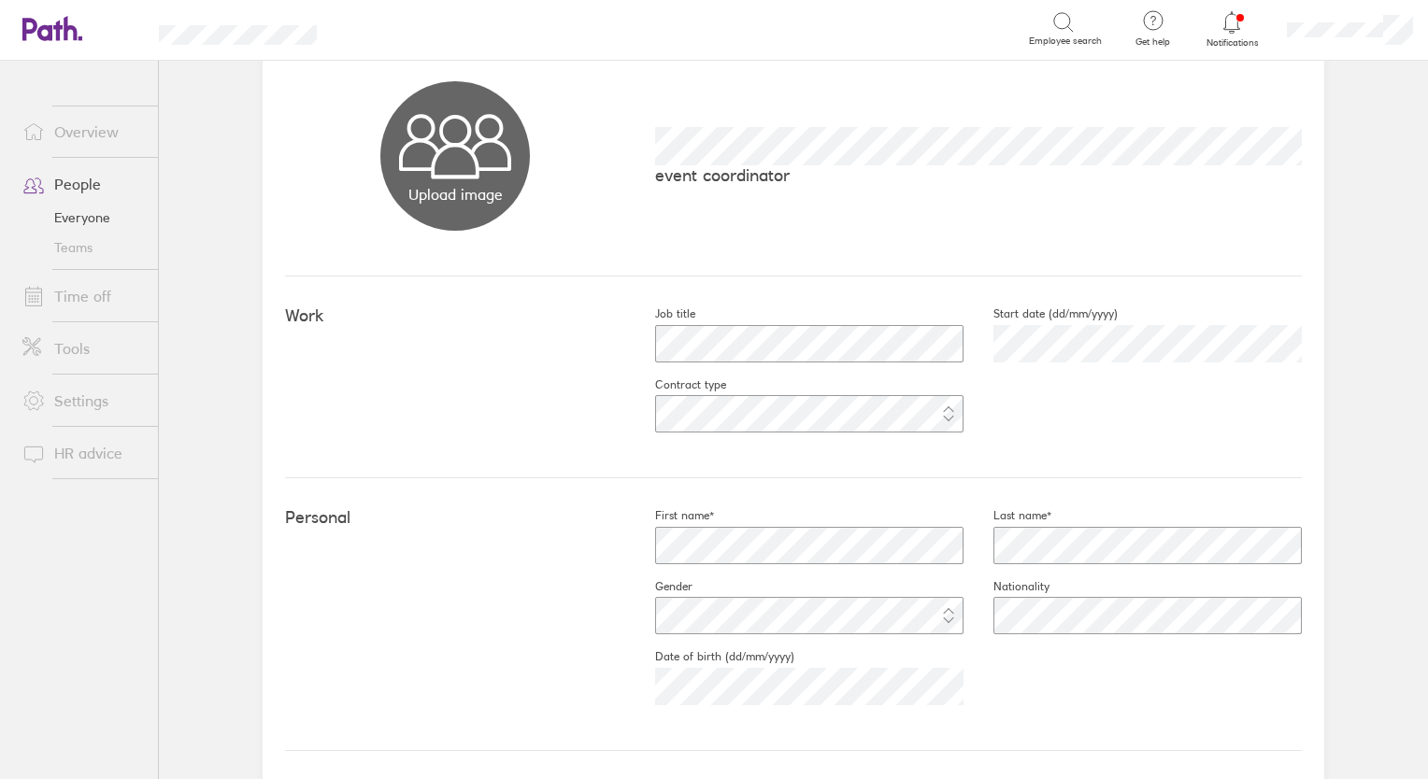
drag, startPoint x: 1381, startPoint y: 223, endPoint x: 1385, endPoint y: 199, distance: 24.6
click at [1385, 199] on main "Book holiday Personal info Documents Settings Time off Upload image Choose file…" at bounding box center [793, 420] width 1269 height 719
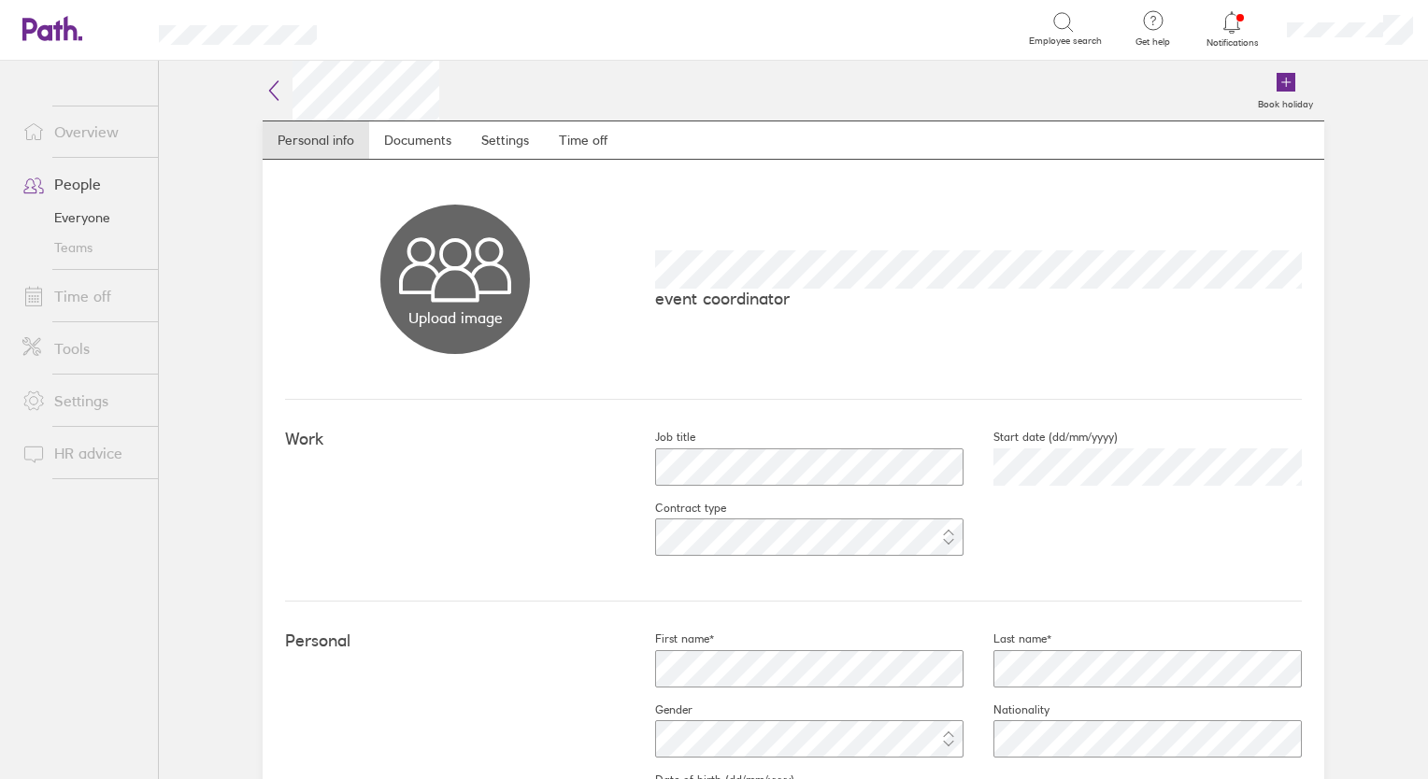
scroll to position [0, 0]
click at [564, 135] on link "Time off" at bounding box center [583, 139] width 78 height 37
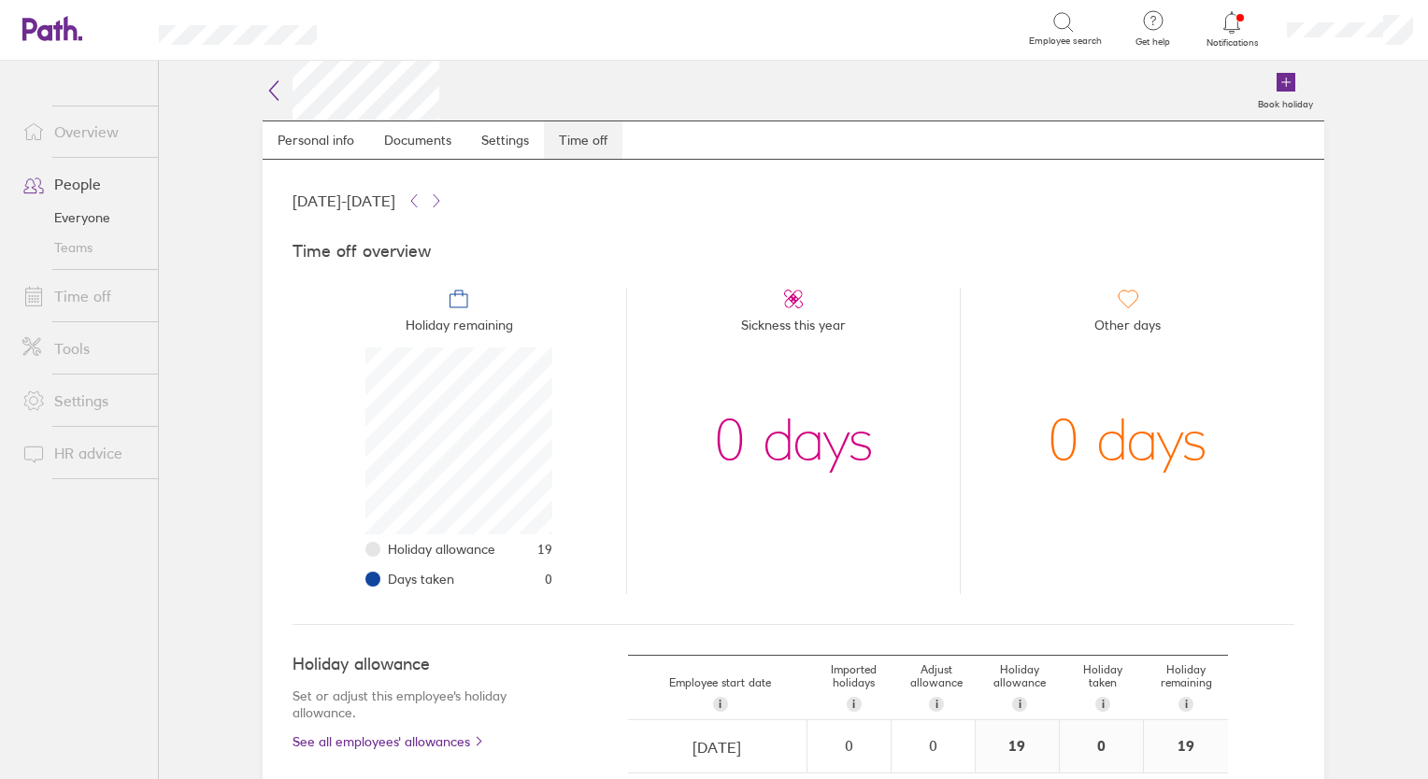
scroll to position [187, 187]
click at [61, 185] on link "People" at bounding box center [82, 183] width 150 height 37
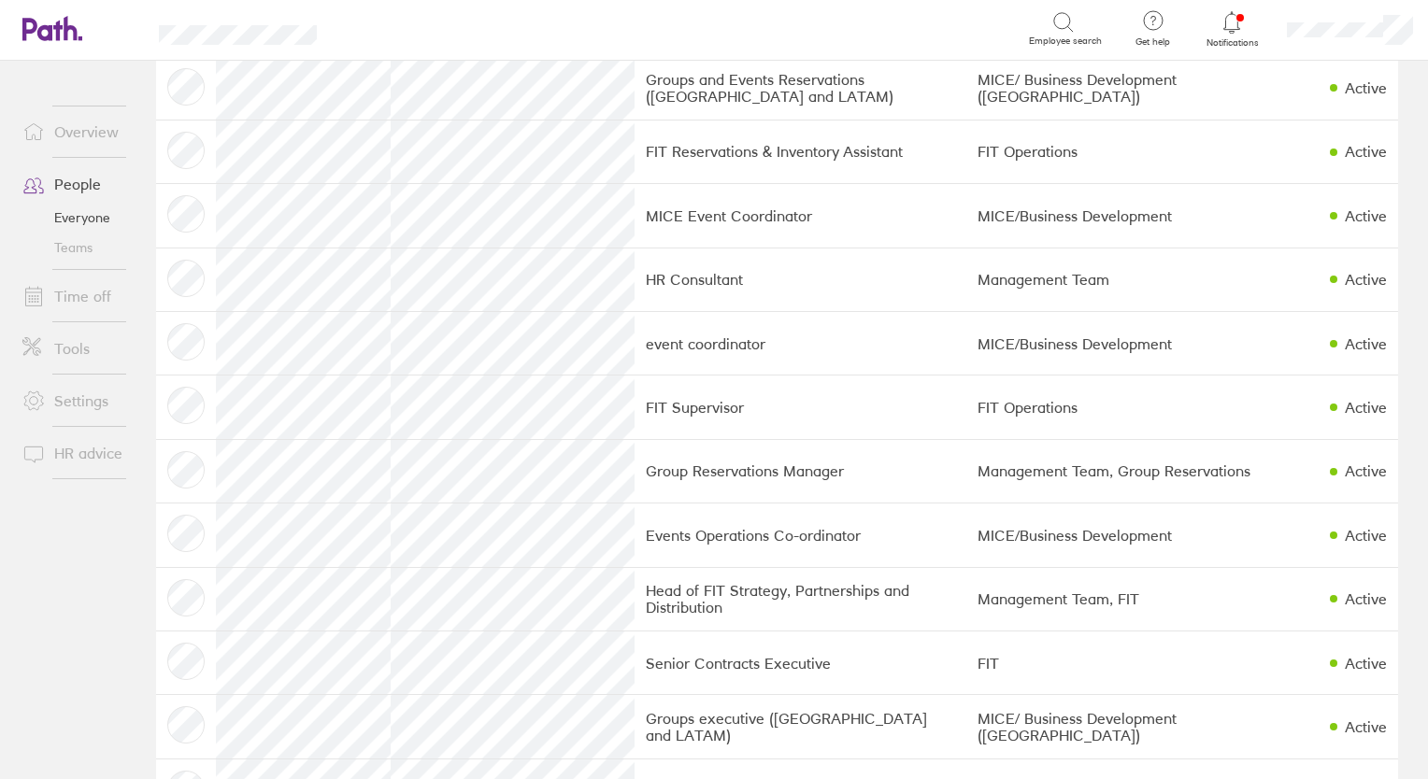
scroll to position [557, 0]
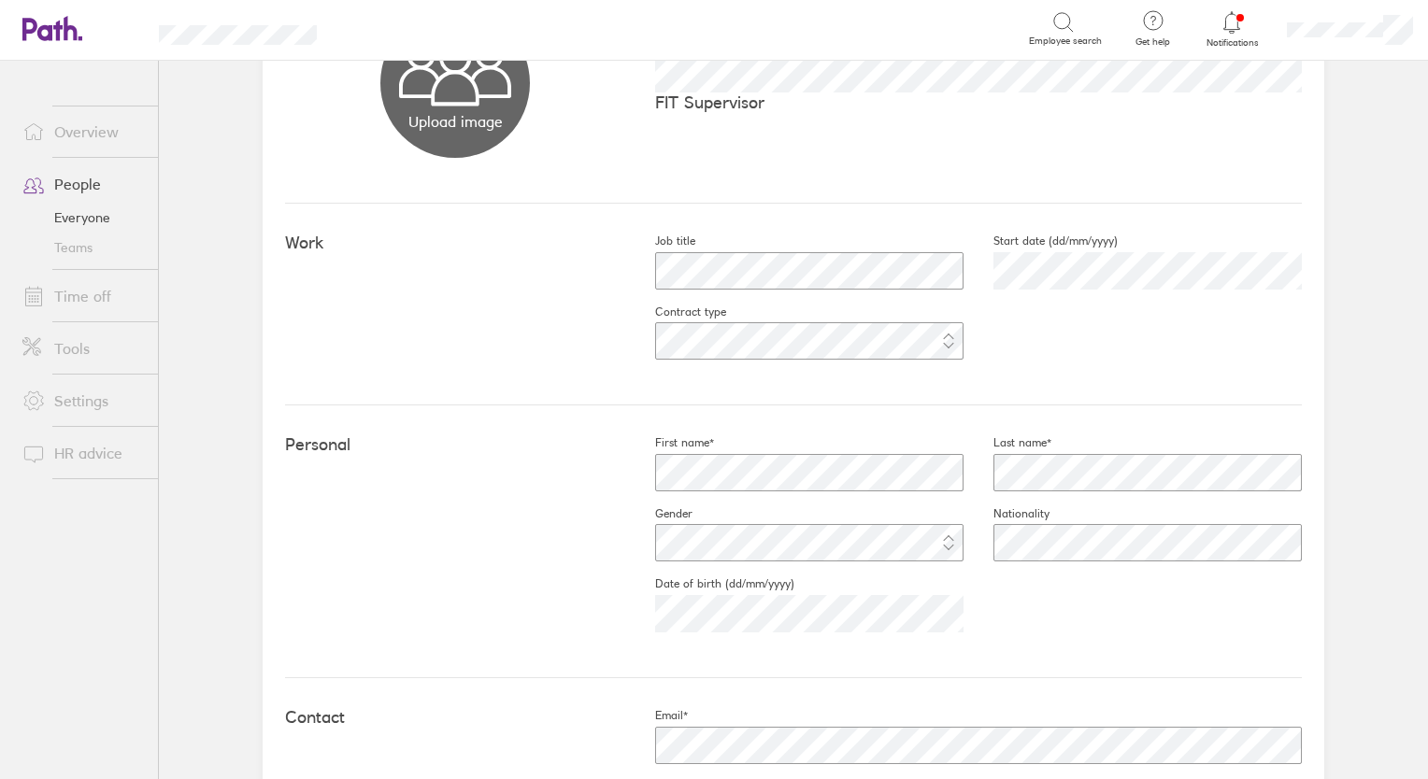
scroll to position [12, 0]
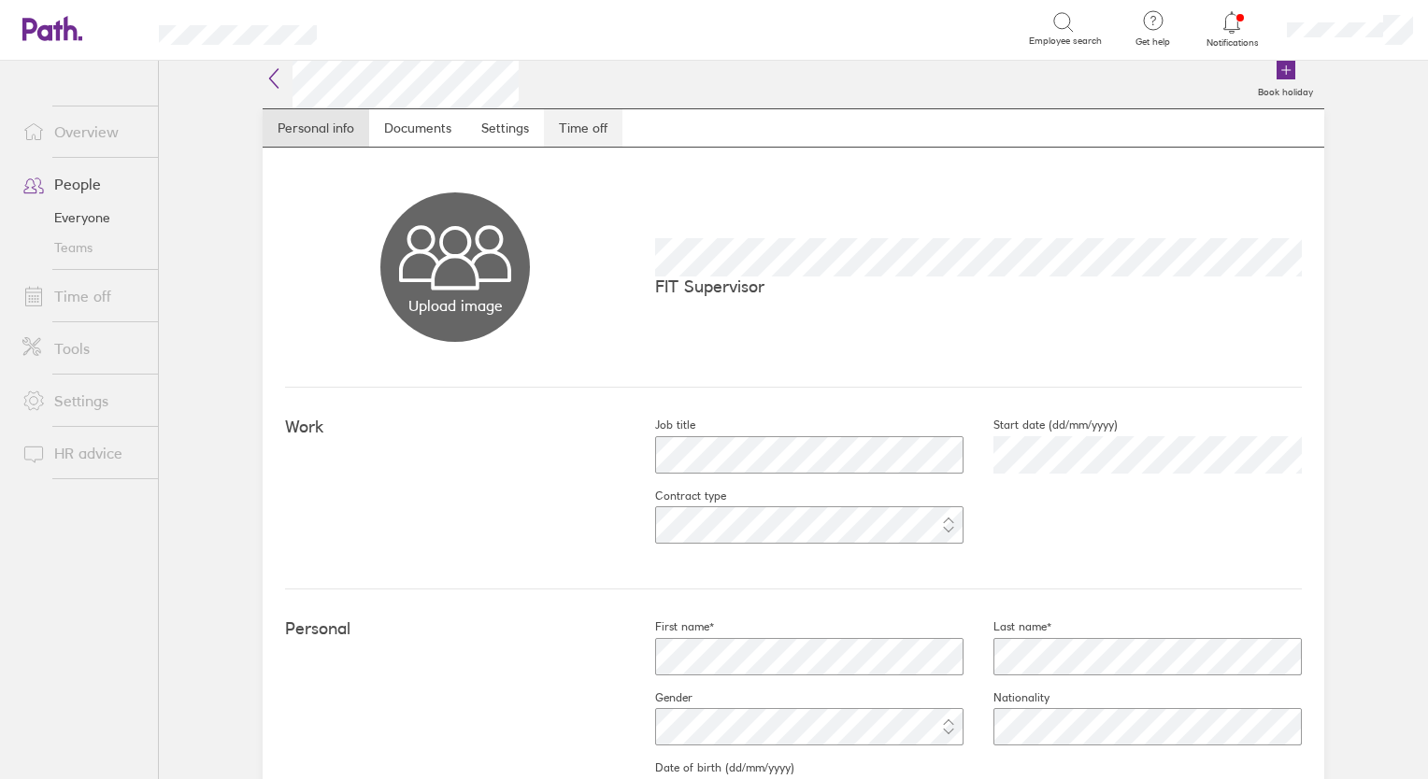
click at [571, 130] on link "Time off" at bounding box center [583, 127] width 78 height 37
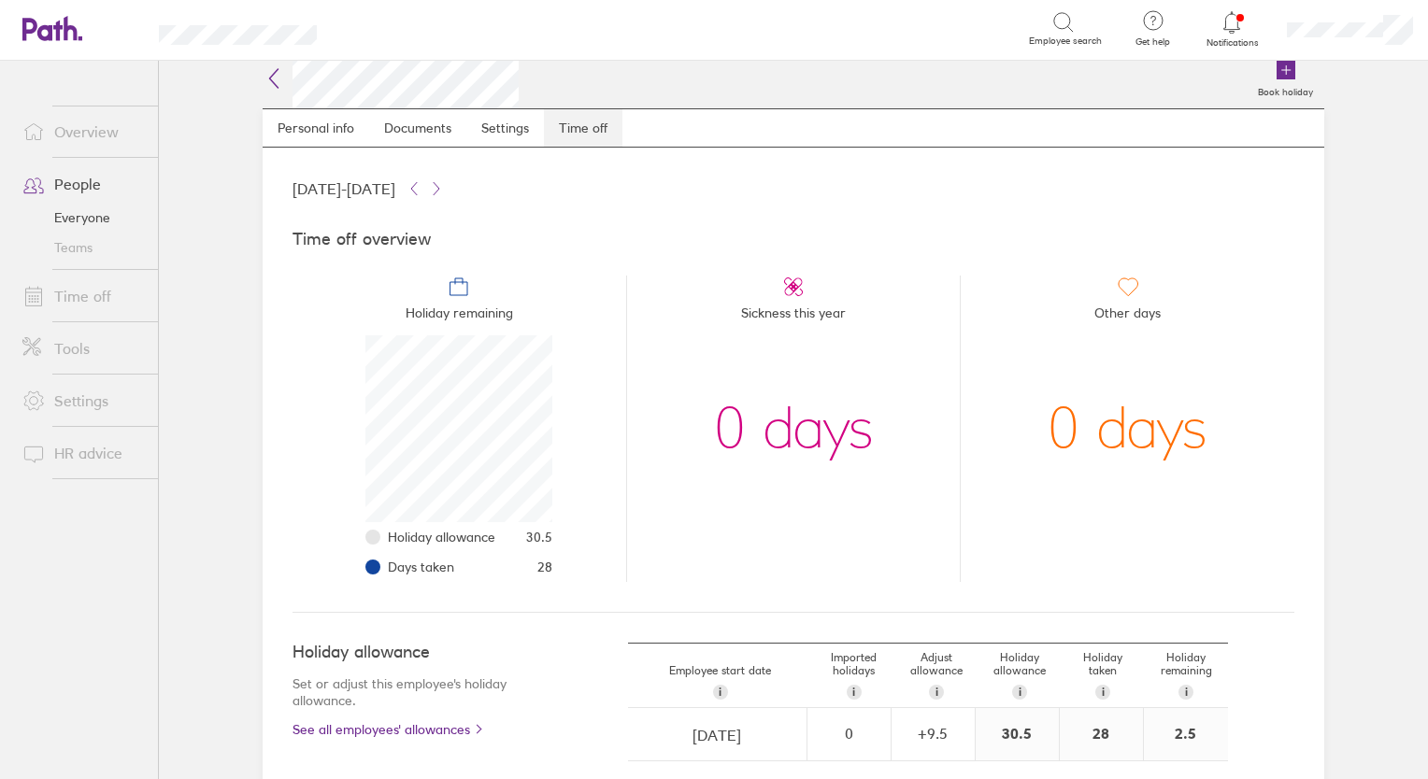
scroll to position [187, 187]
click at [78, 179] on link "People" at bounding box center [82, 183] width 150 height 37
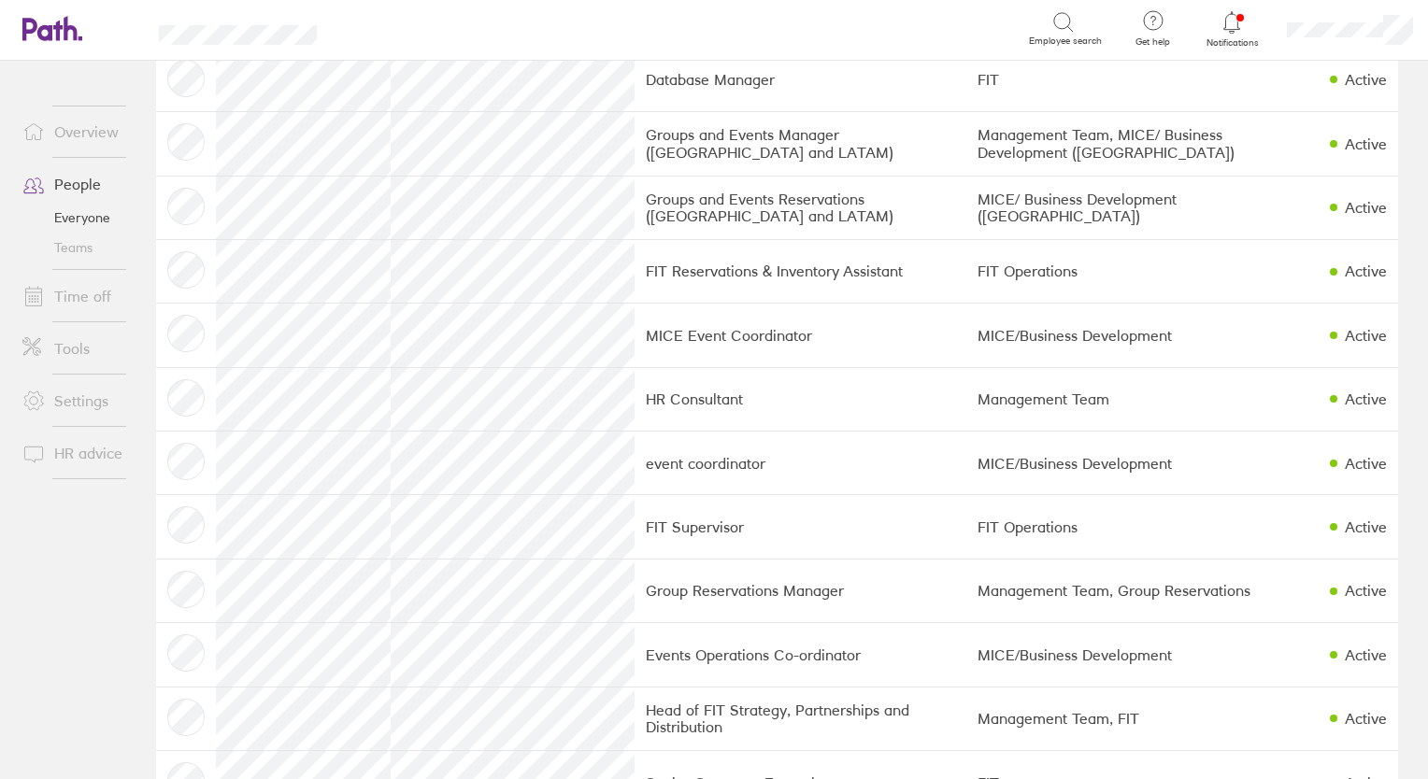
scroll to position [484, 0]
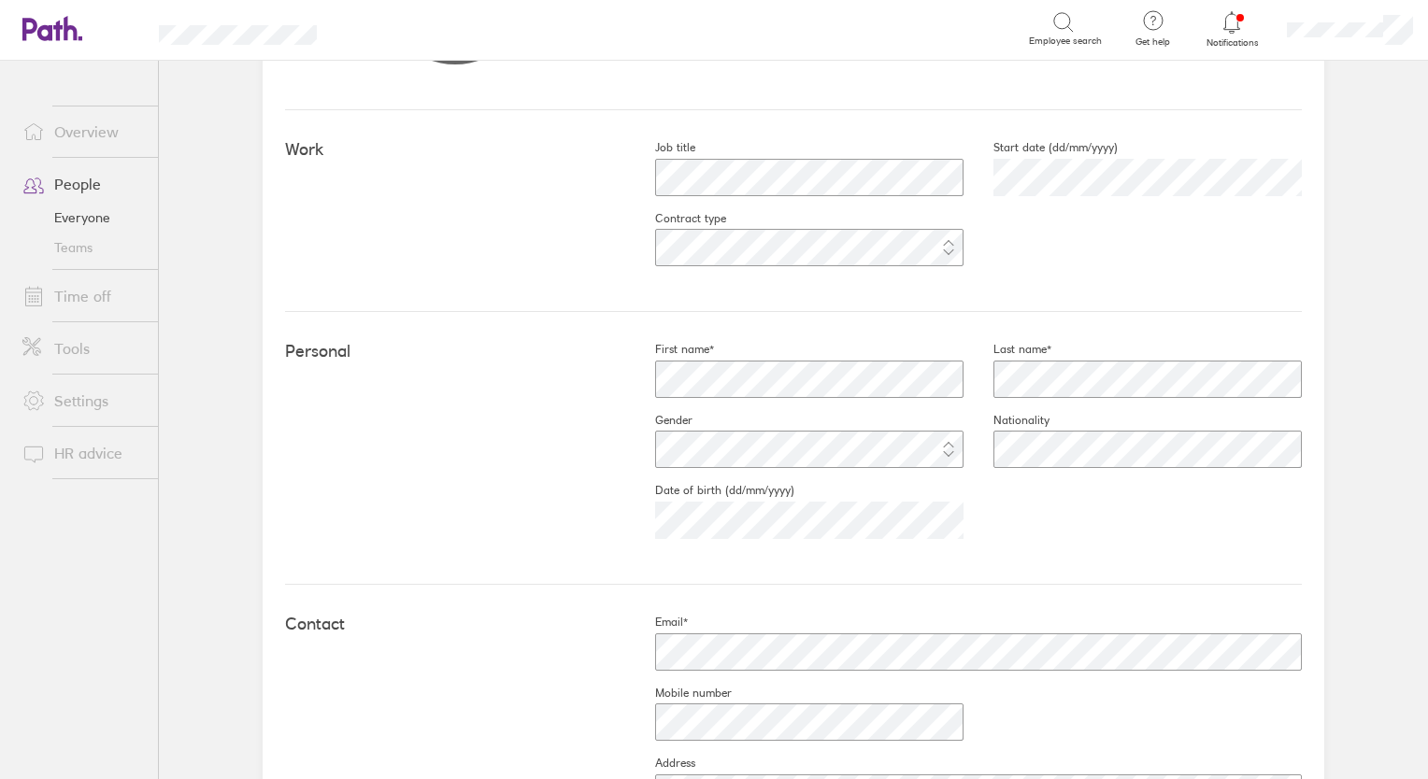
scroll to position [288, 0]
click at [1406, 466] on main "Book holiday Personal info Documents Settings Time off Upload image Choose file…" at bounding box center [793, 420] width 1269 height 719
drag, startPoint x: 1406, startPoint y: 466, endPoint x: 1413, endPoint y: 511, distance: 45.3
click at [1413, 511] on main "Book holiday Personal info Documents Settings Time off Upload image Choose file…" at bounding box center [793, 420] width 1269 height 719
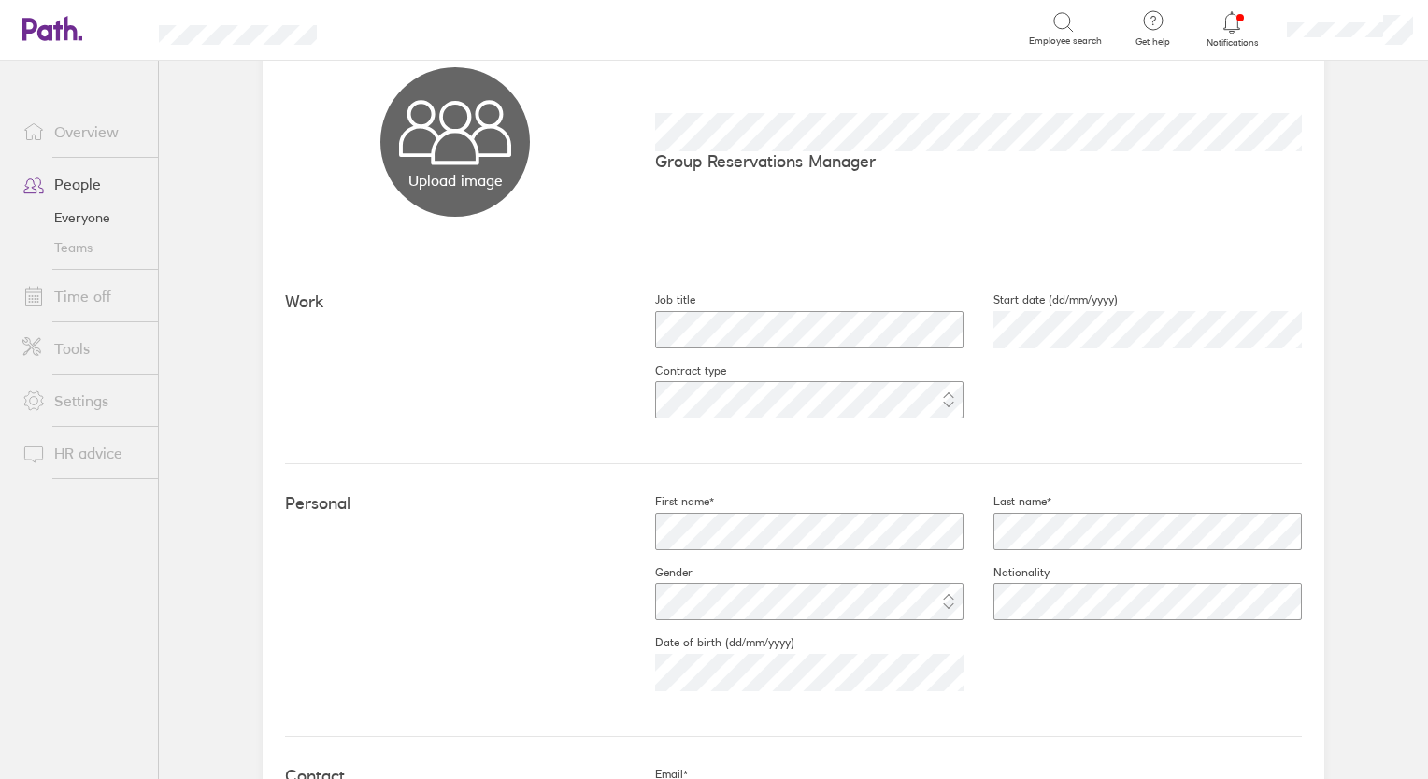
scroll to position [10, 0]
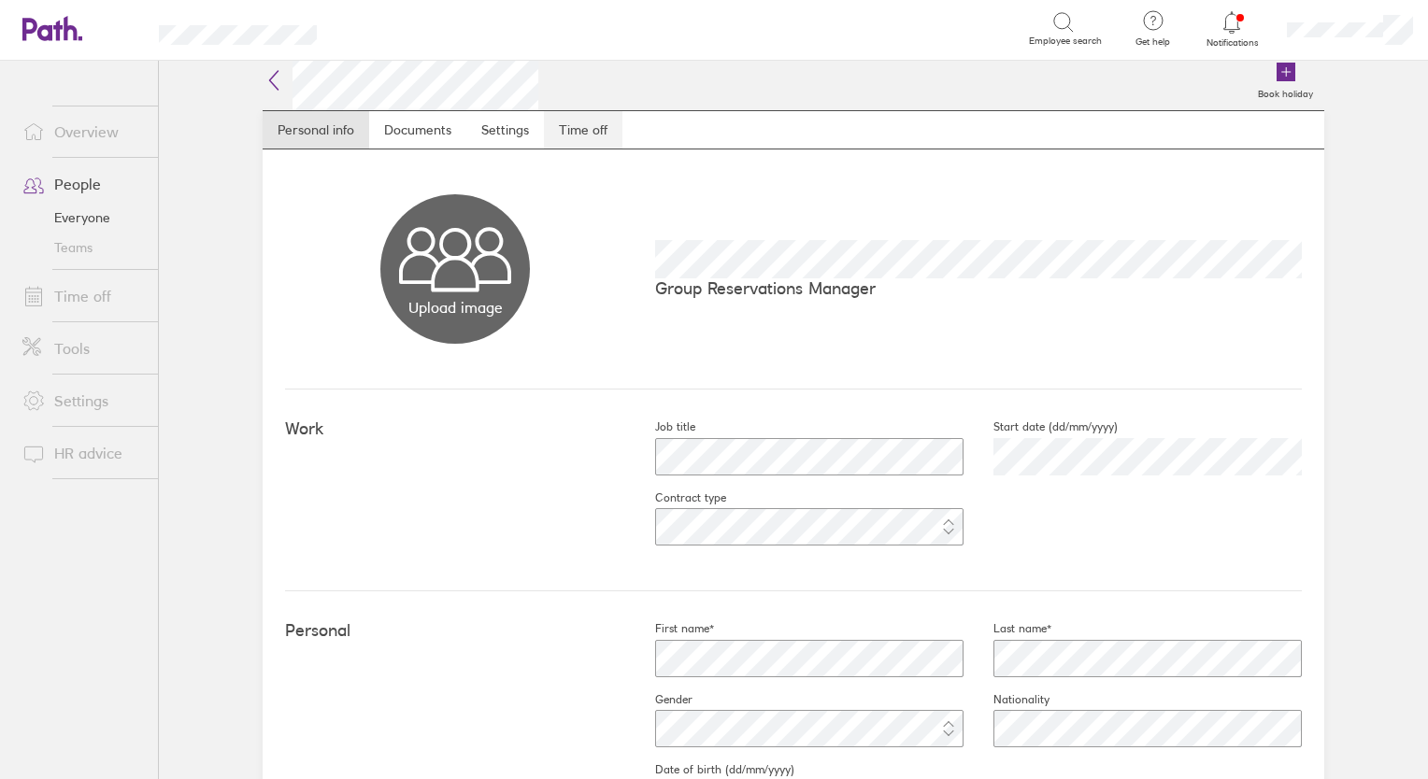
click at [582, 133] on link "Time off" at bounding box center [583, 129] width 78 height 37
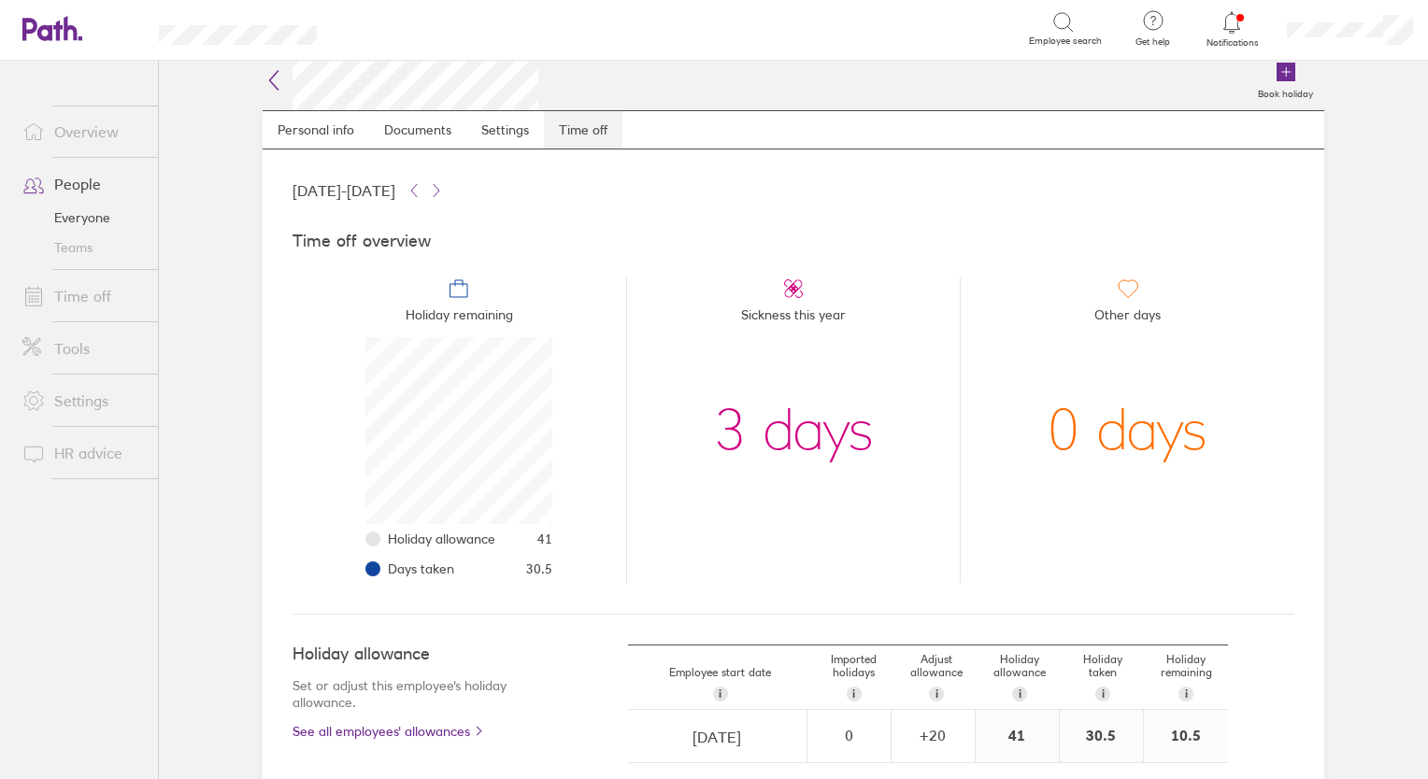
scroll to position [187, 187]
click at [67, 184] on link "People" at bounding box center [82, 183] width 150 height 37
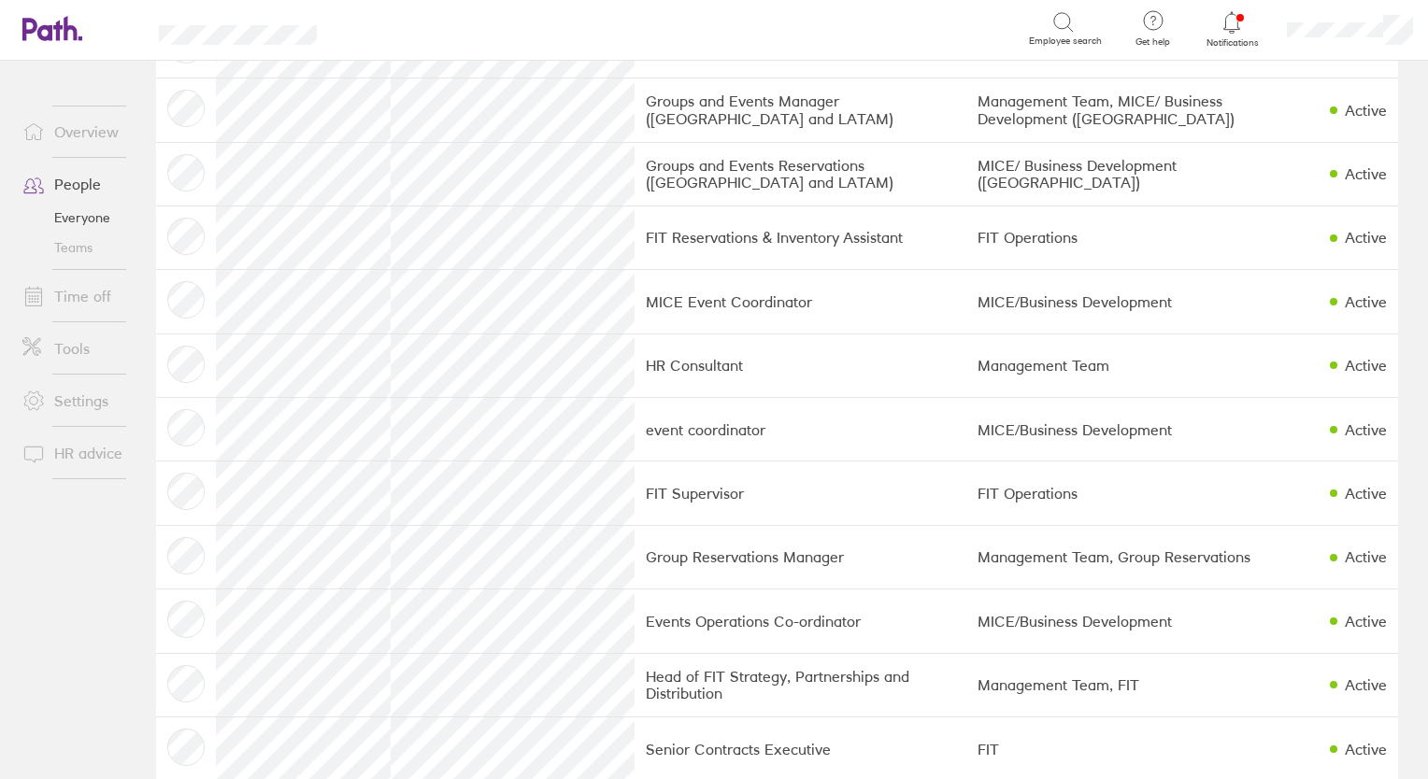
scroll to position [534, 0]
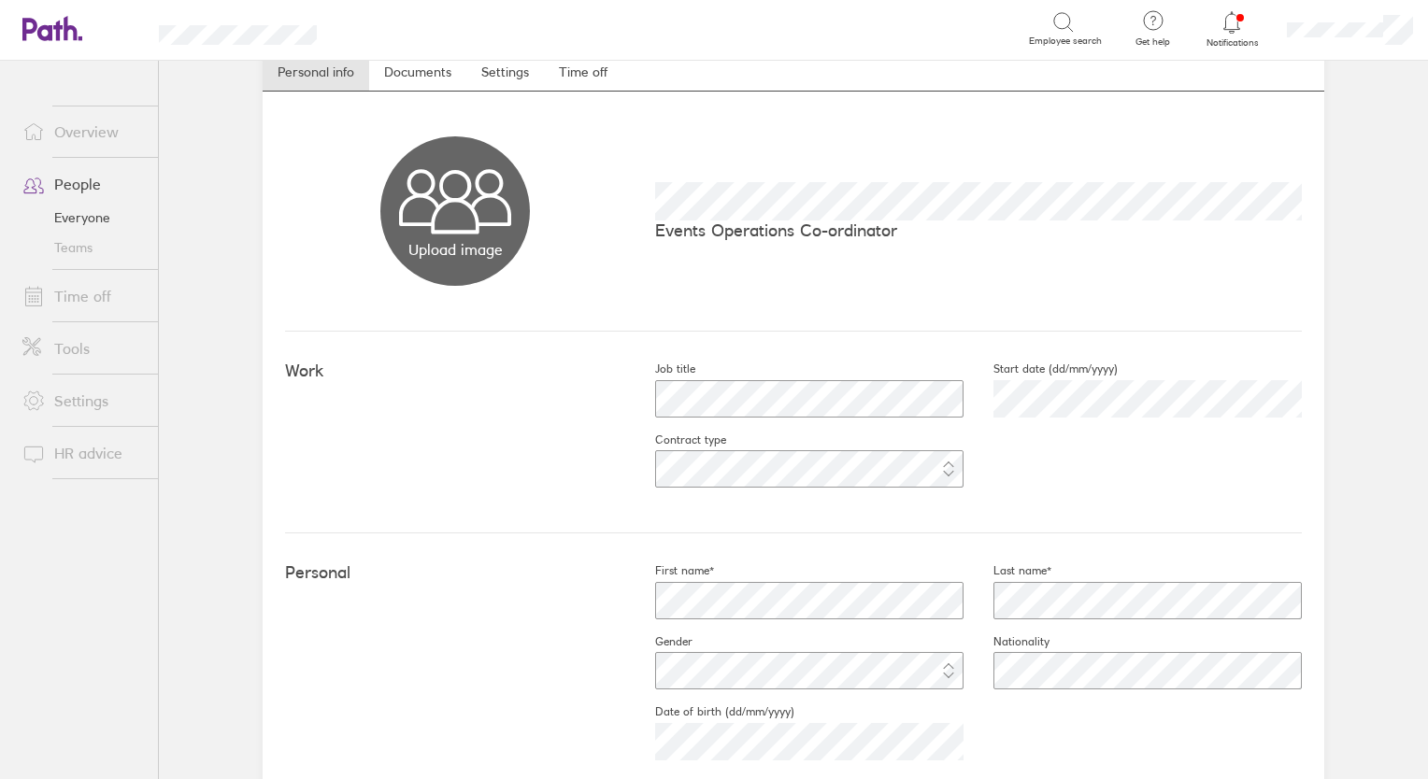
scroll to position [56, 0]
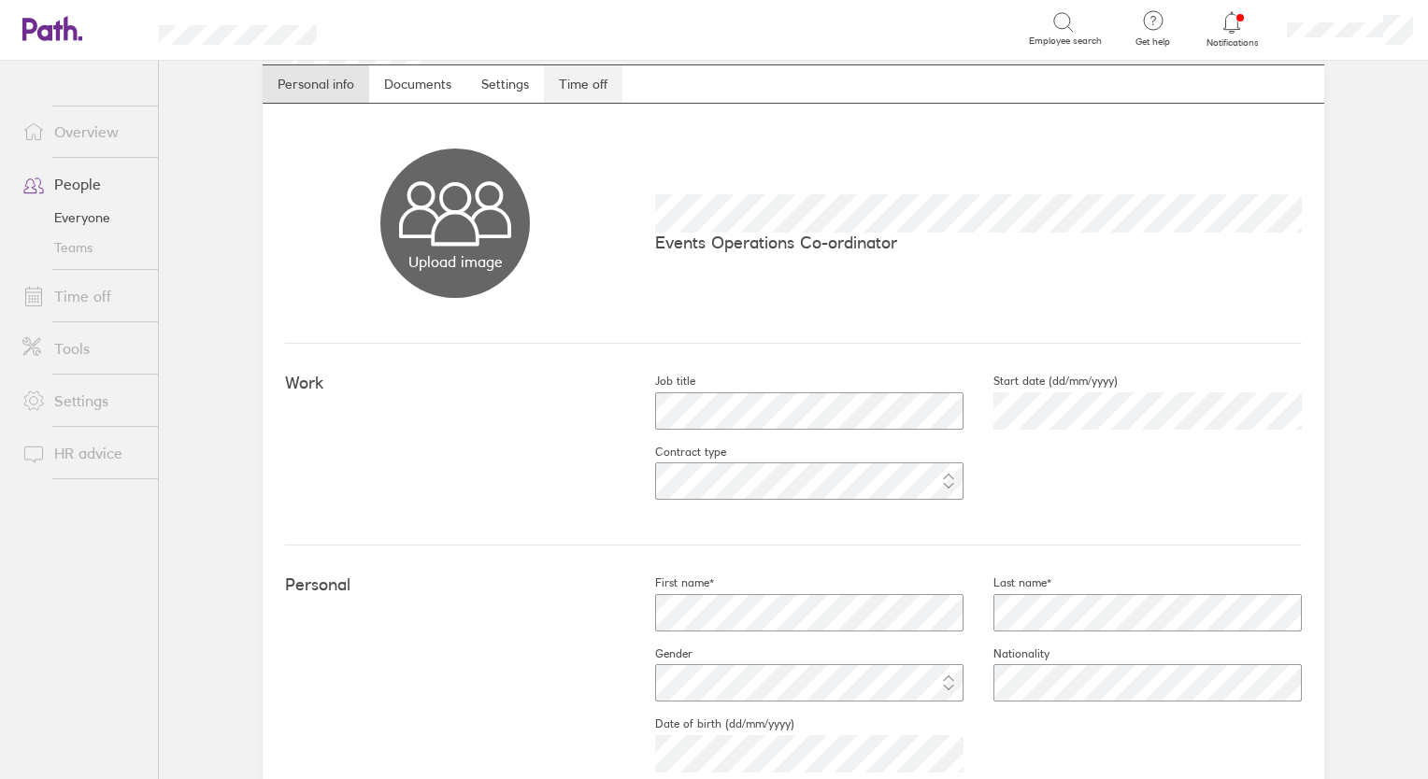
click at [576, 76] on link "Time off" at bounding box center [583, 83] width 78 height 37
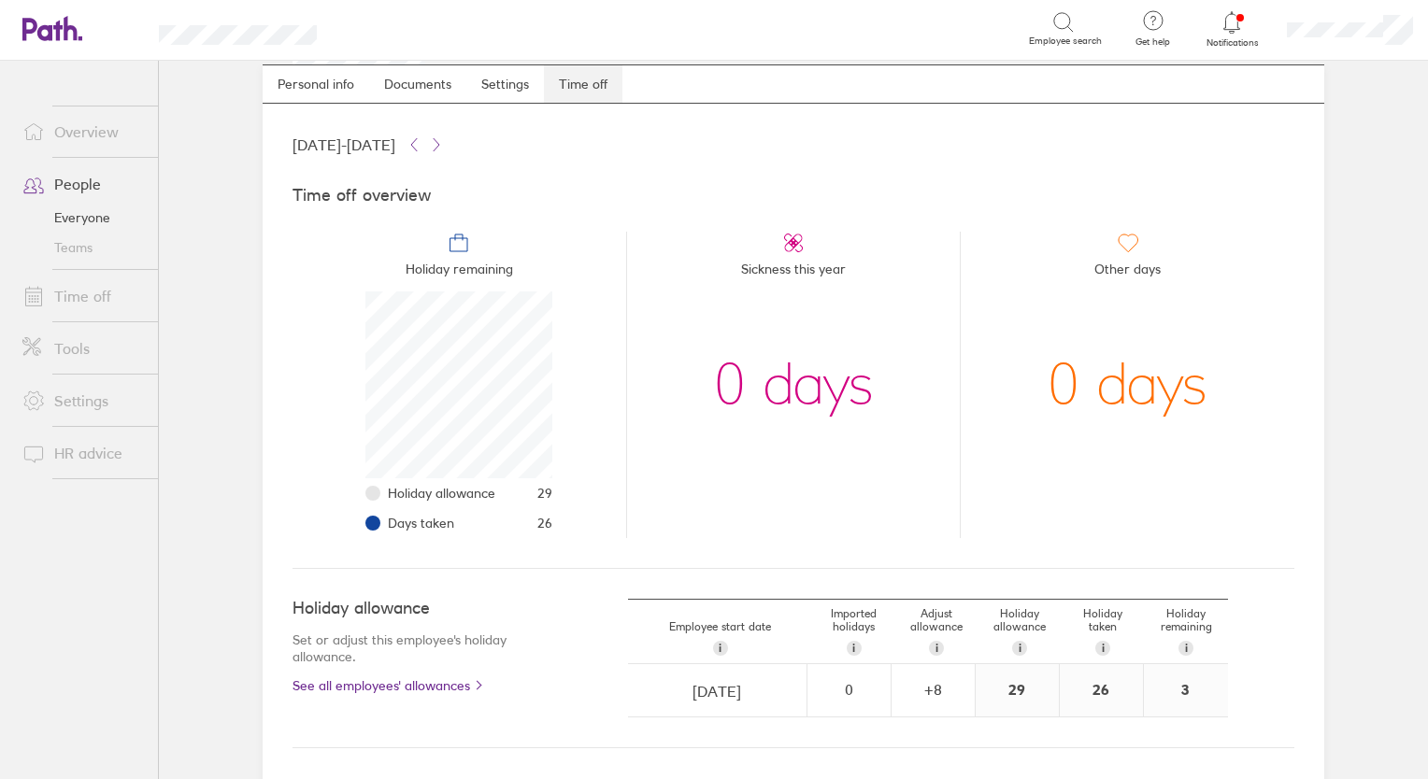
scroll to position [187, 187]
click at [89, 178] on link "People" at bounding box center [82, 183] width 150 height 37
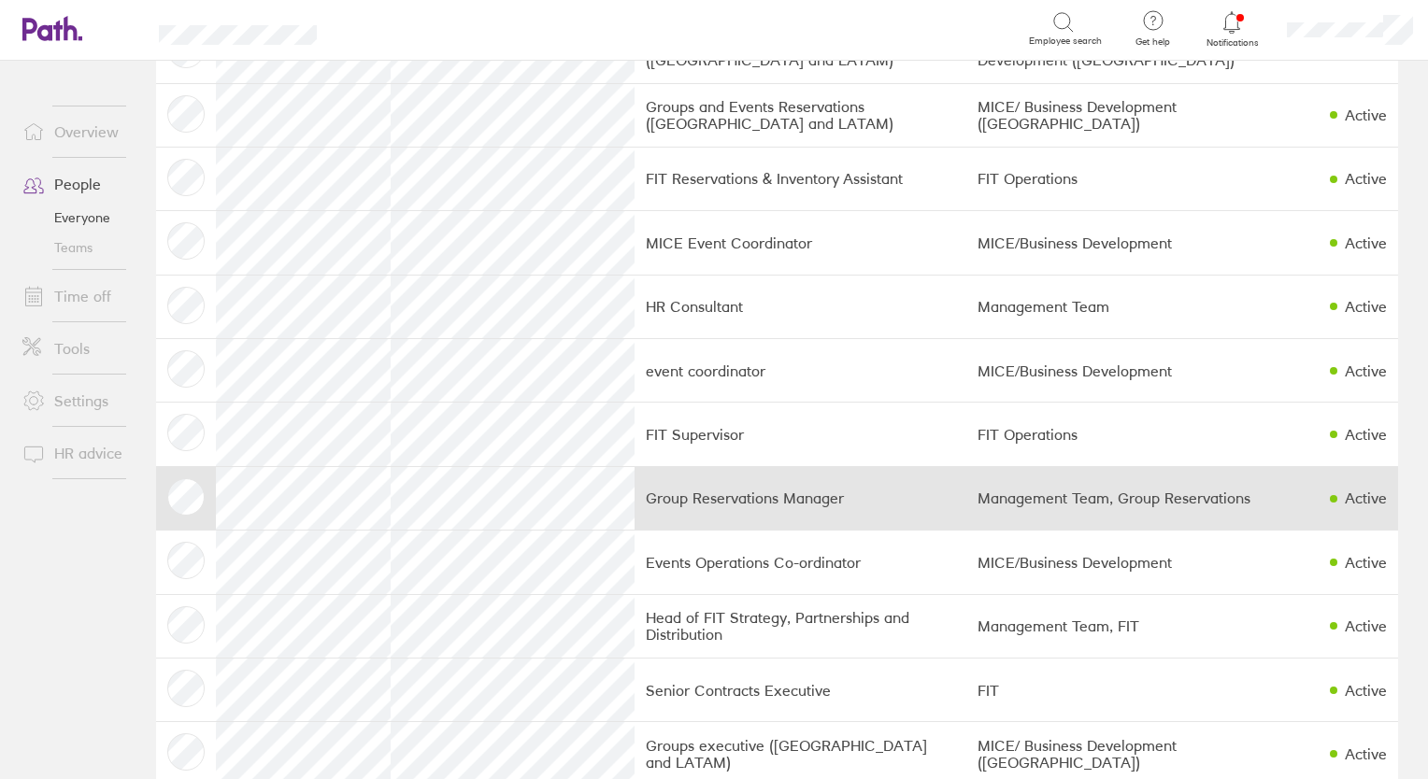
scroll to position [531, 0]
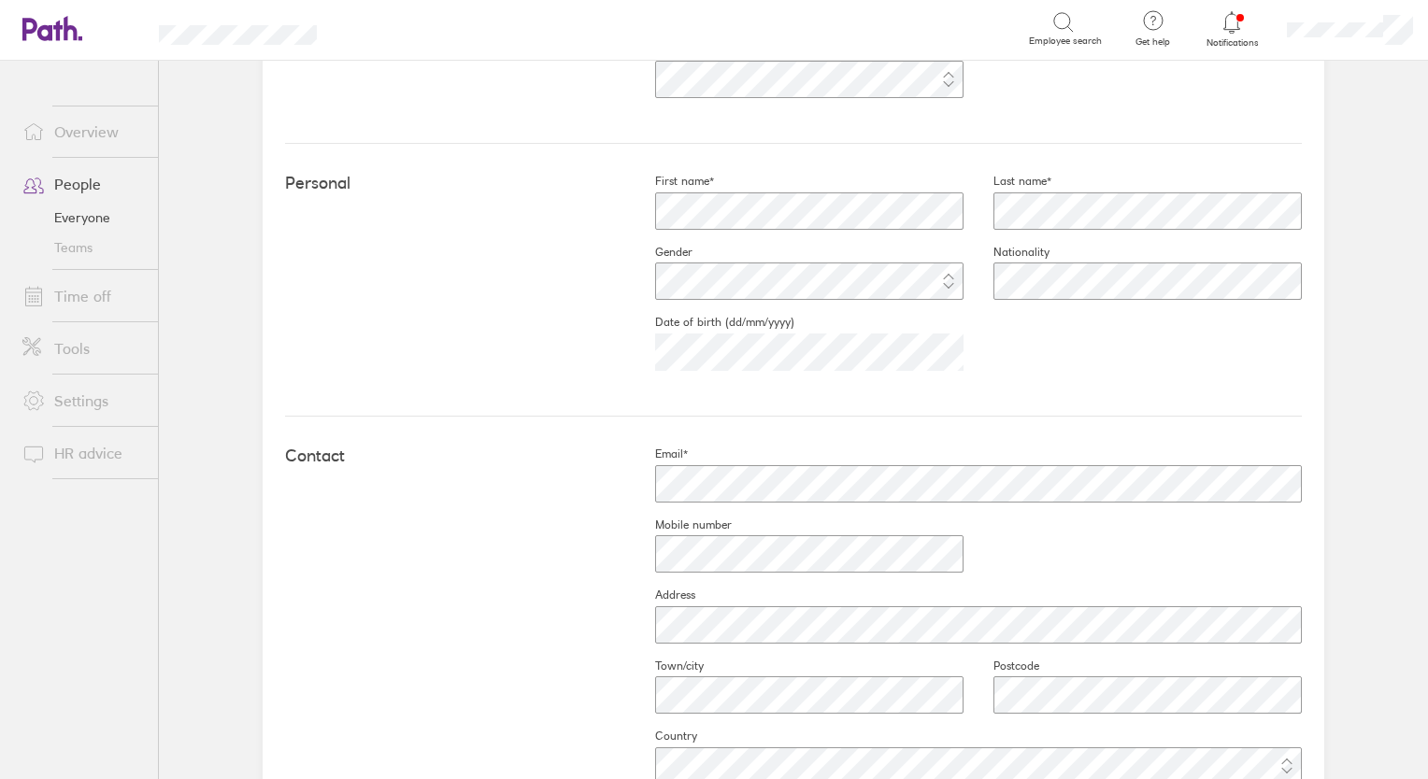
scroll to position [520, 0]
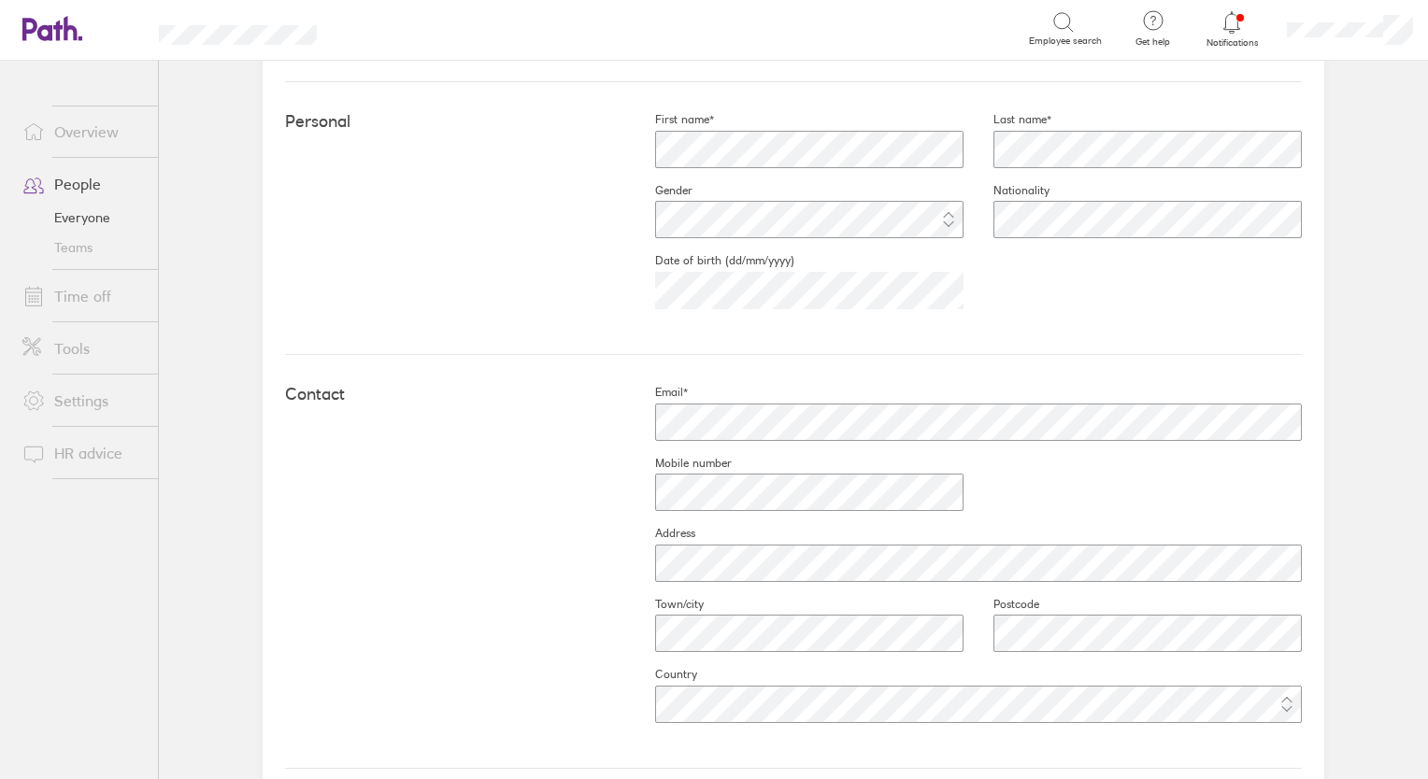
click at [1397, 551] on main "Book holiday Personal info Documents Settings Time off Upload image Choose file…" at bounding box center [793, 420] width 1269 height 719
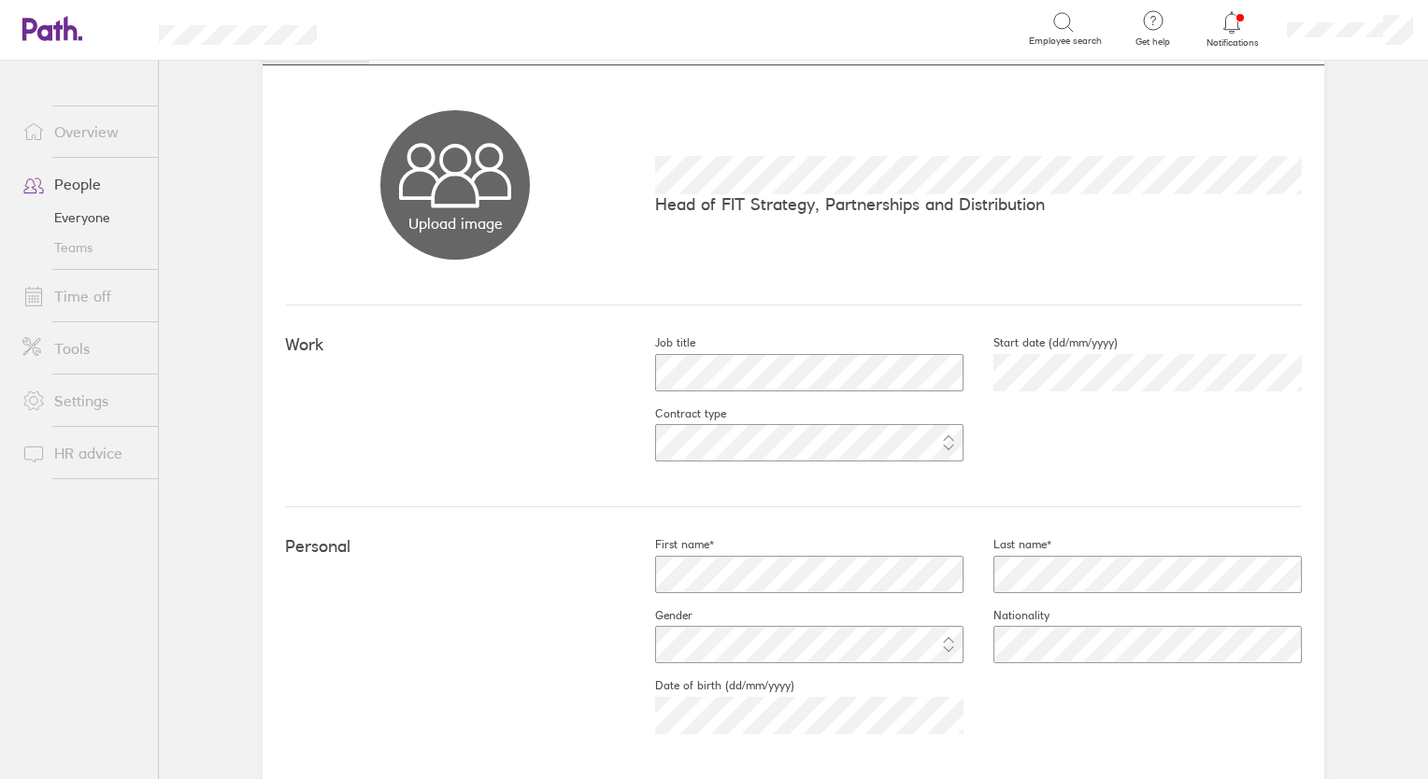
scroll to position [0, 0]
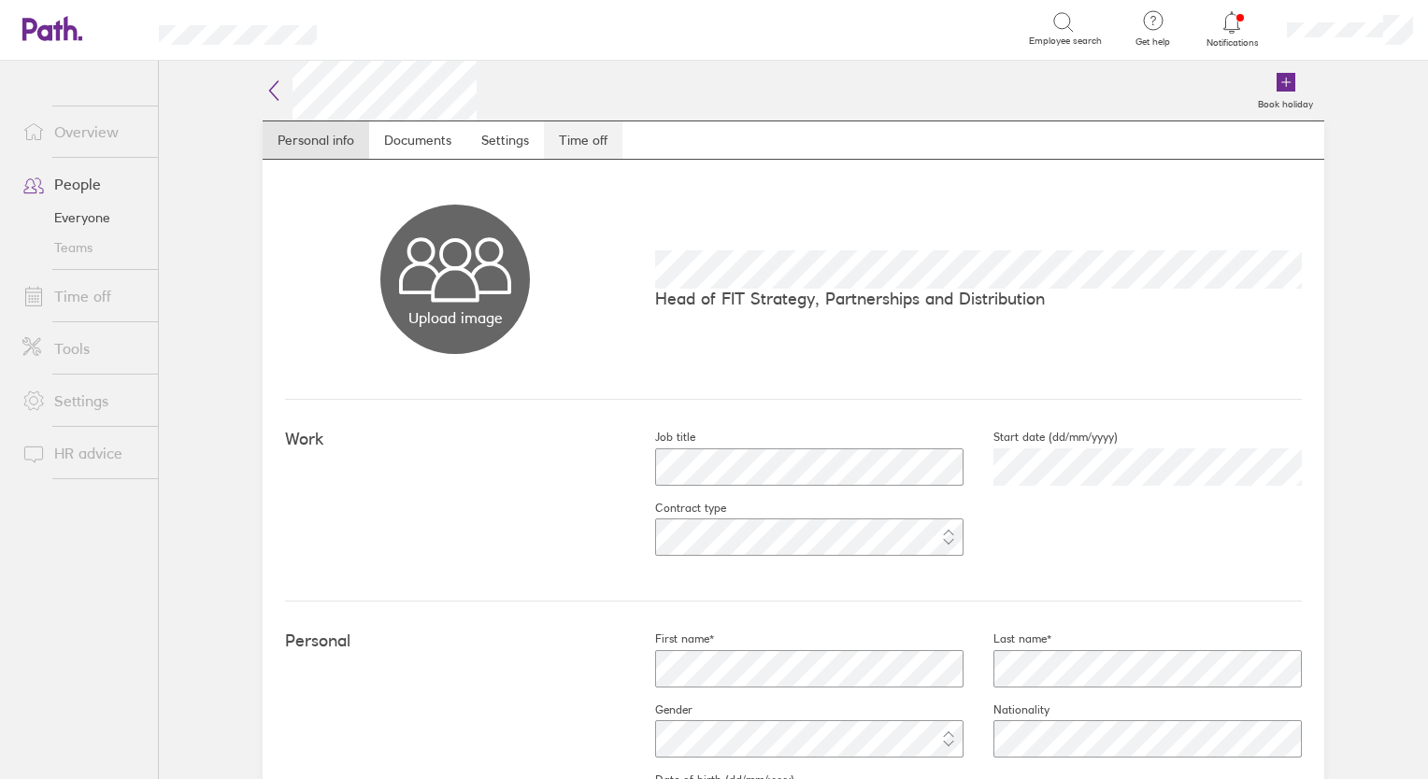
click at [572, 154] on link "Time off" at bounding box center [583, 139] width 78 height 37
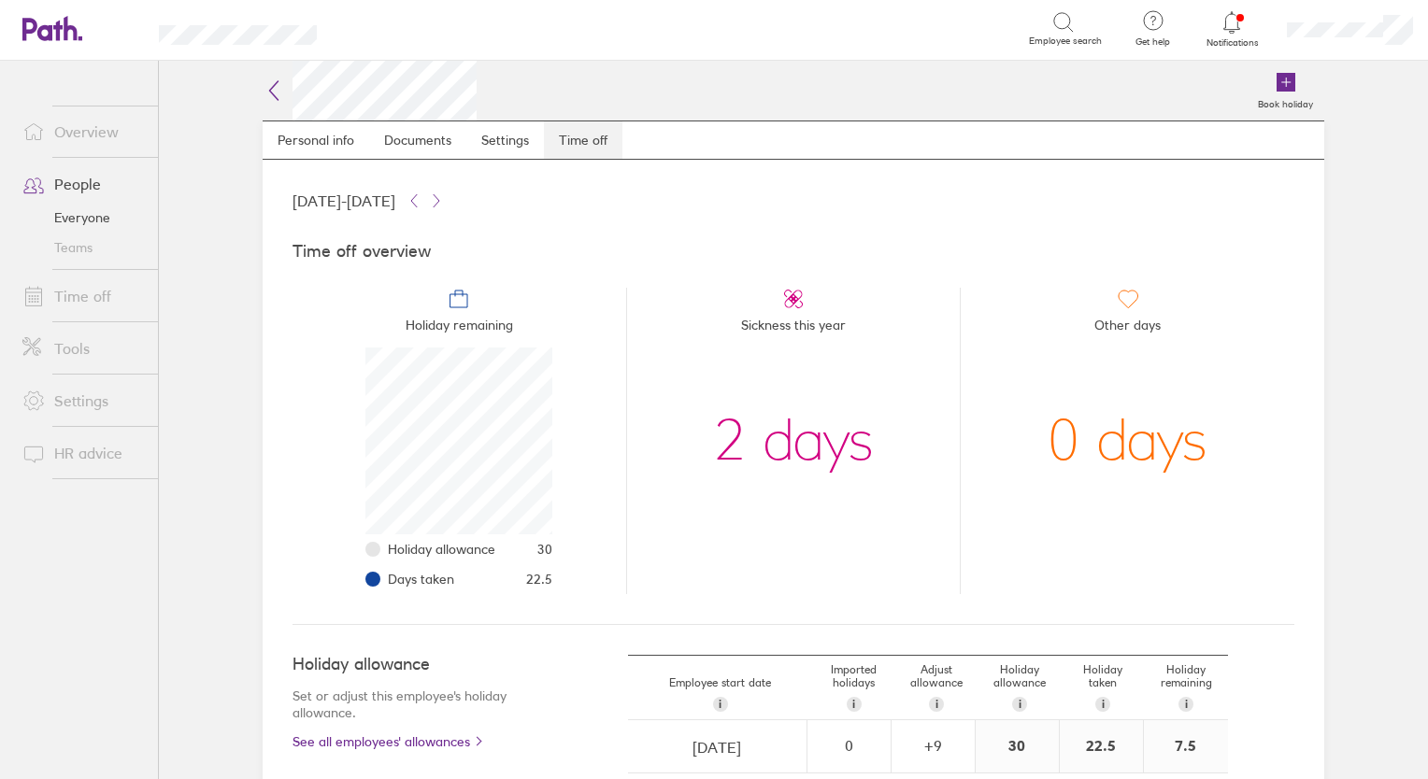
scroll to position [187, 187]
click at [75, 178] on link "People" at bounding box center [82, 183] width 150 height 37
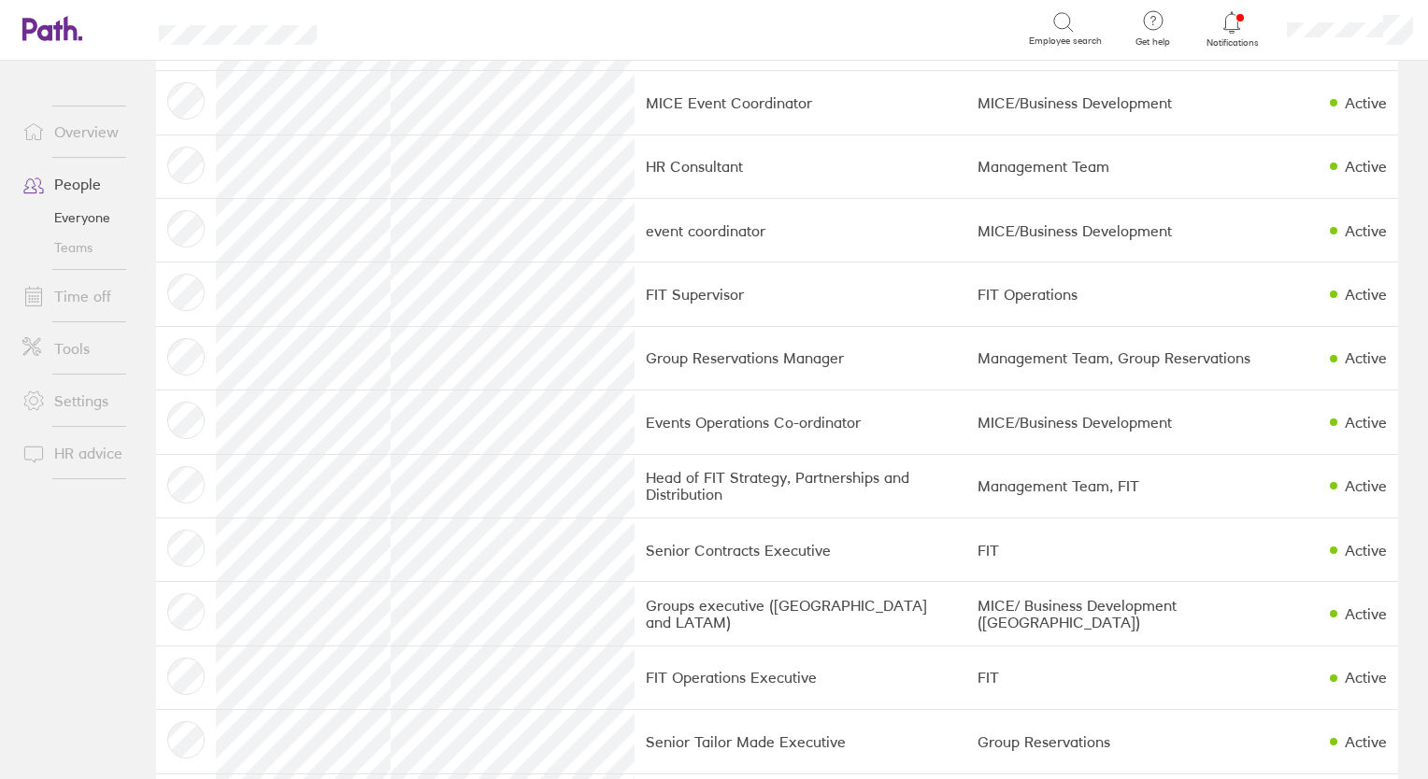
scroll to position [691, 0]
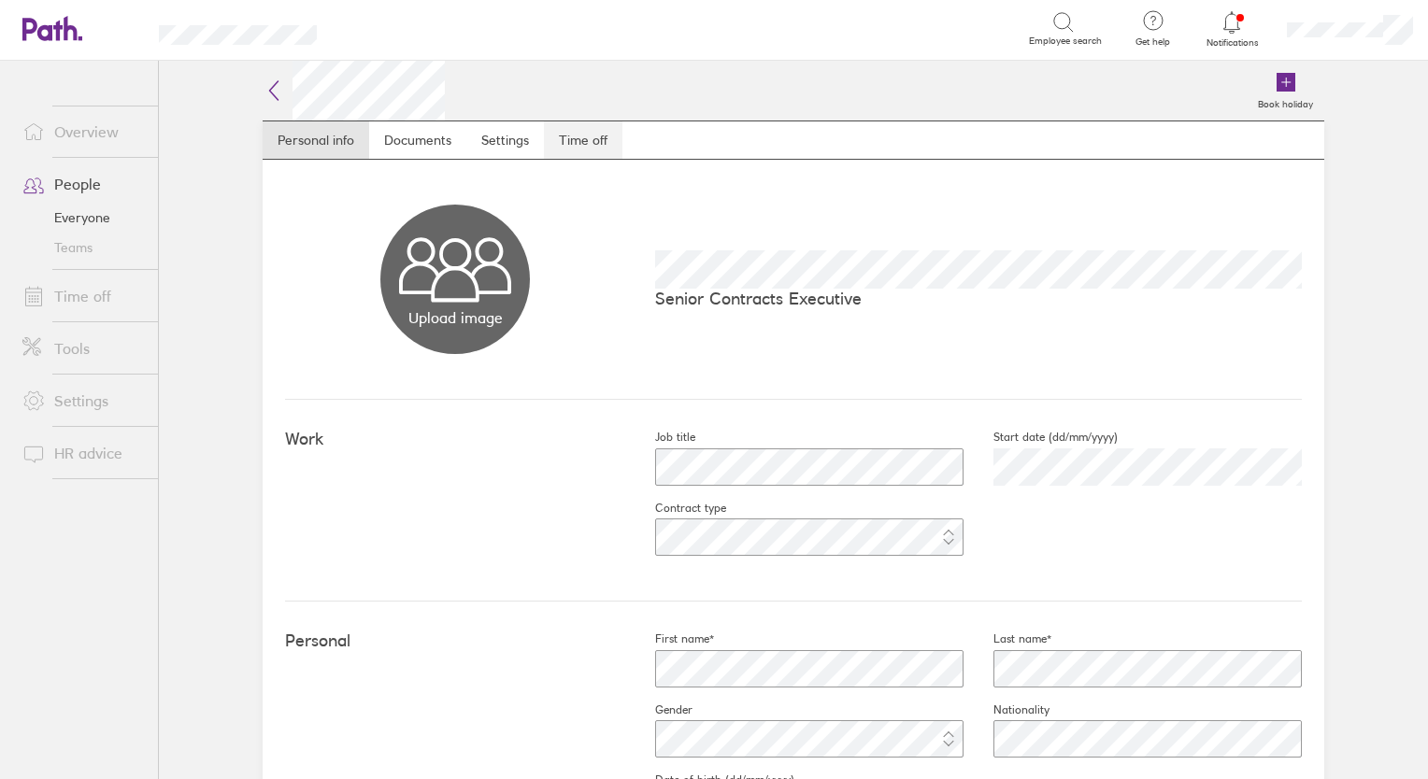
click at [578, 144] on link "Time off" at bounding box center [583, 139] width 78 height 37
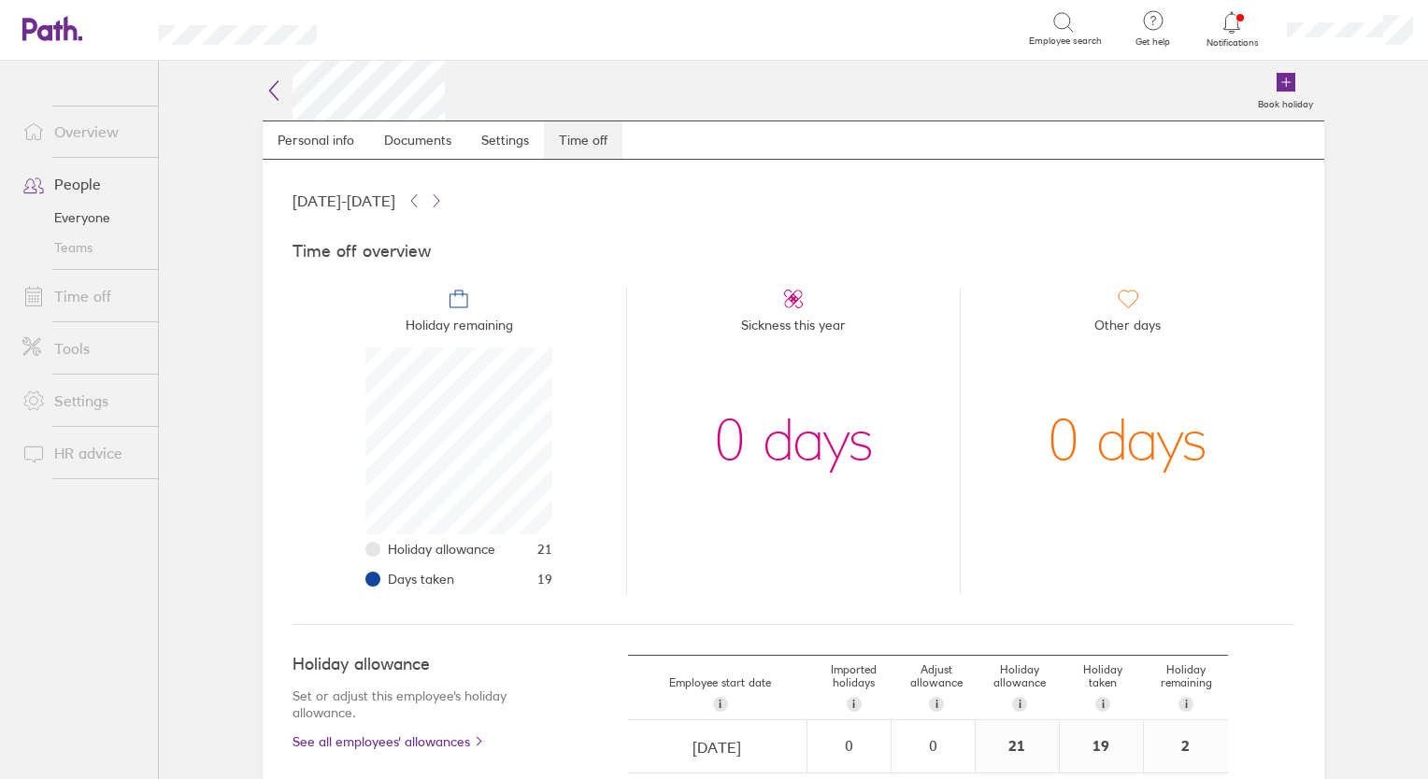
scroll to position [187, 187]
click at [79, 184] on link "People" at bounding box center [82, 183] width 150 height 37
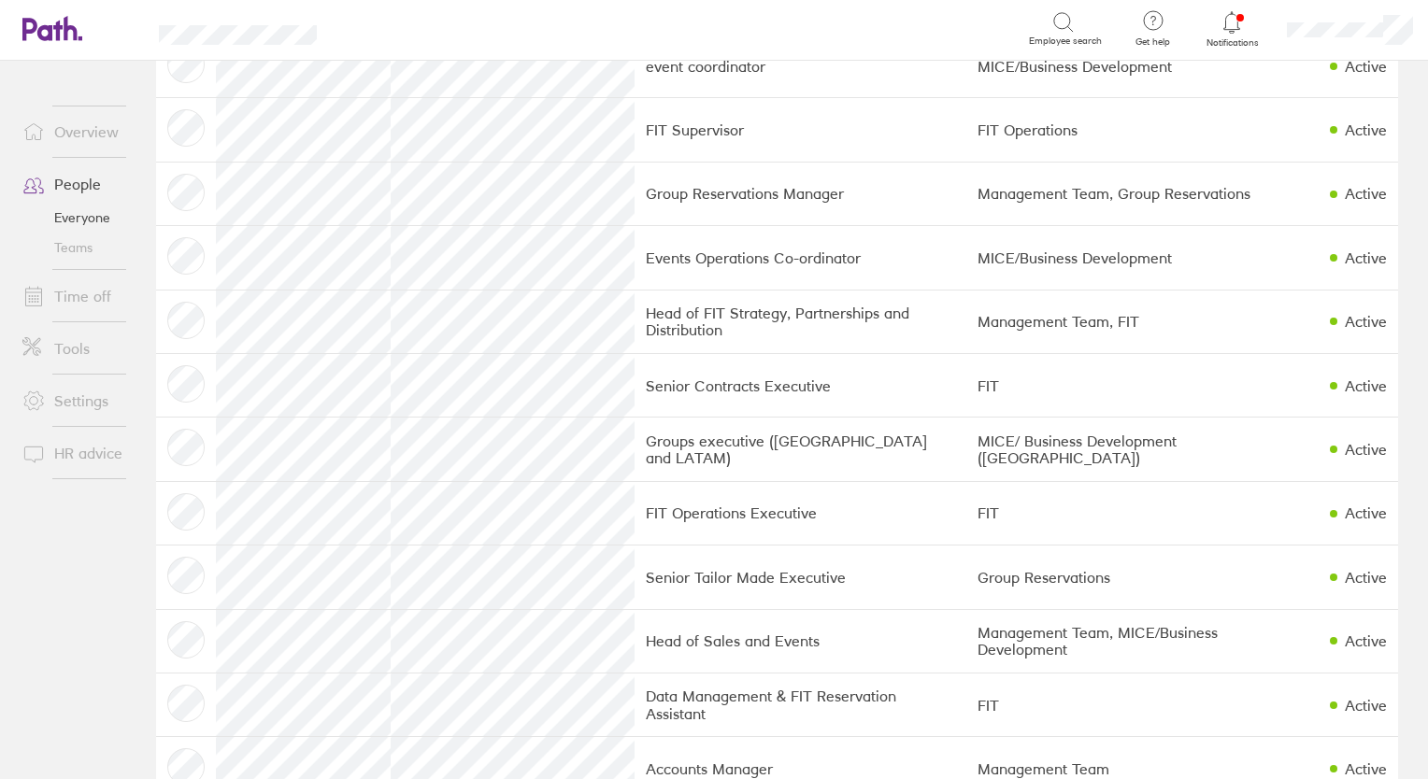
scroll to position [893, 0]
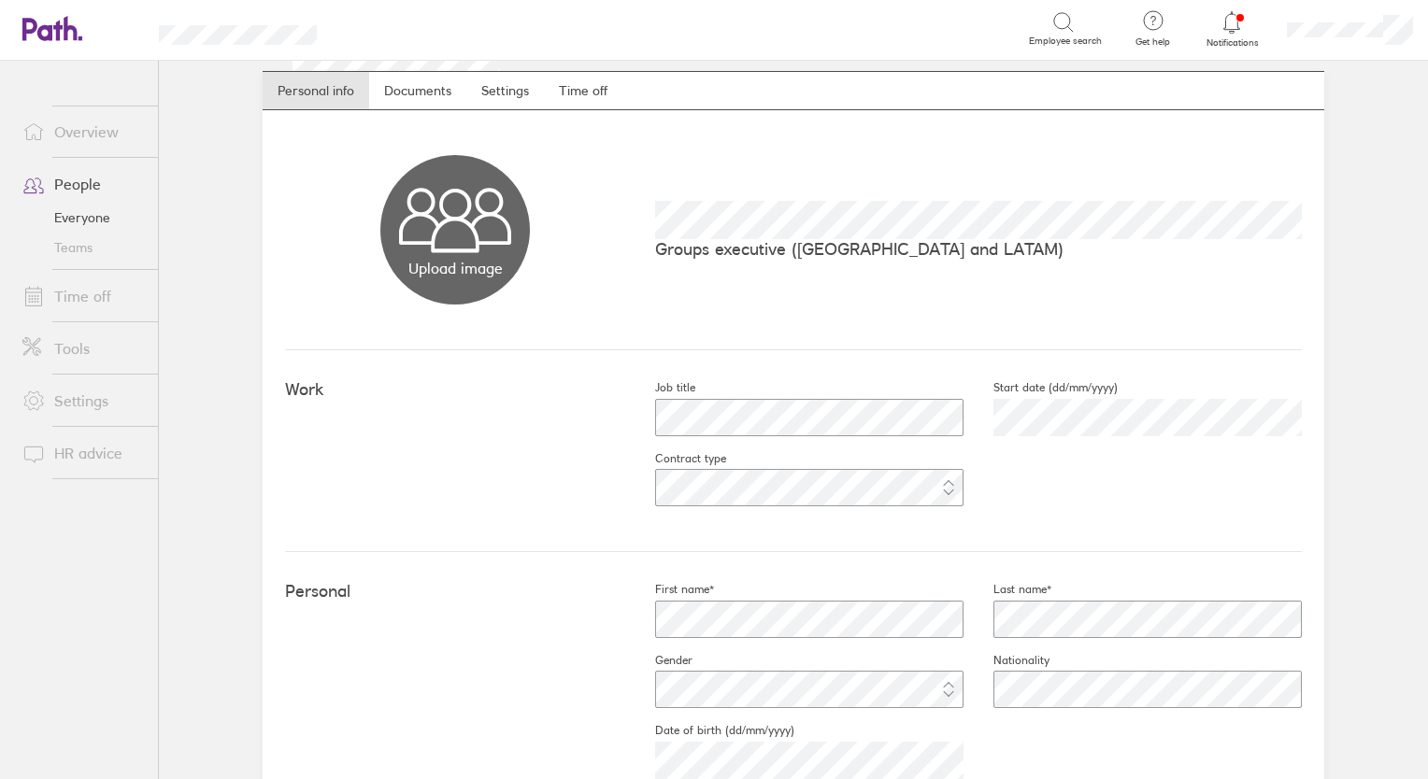
scroll to position [52, 0]
click at [581, 90] on link "Time off" at bounding box center [583, 87] width 78 height 37
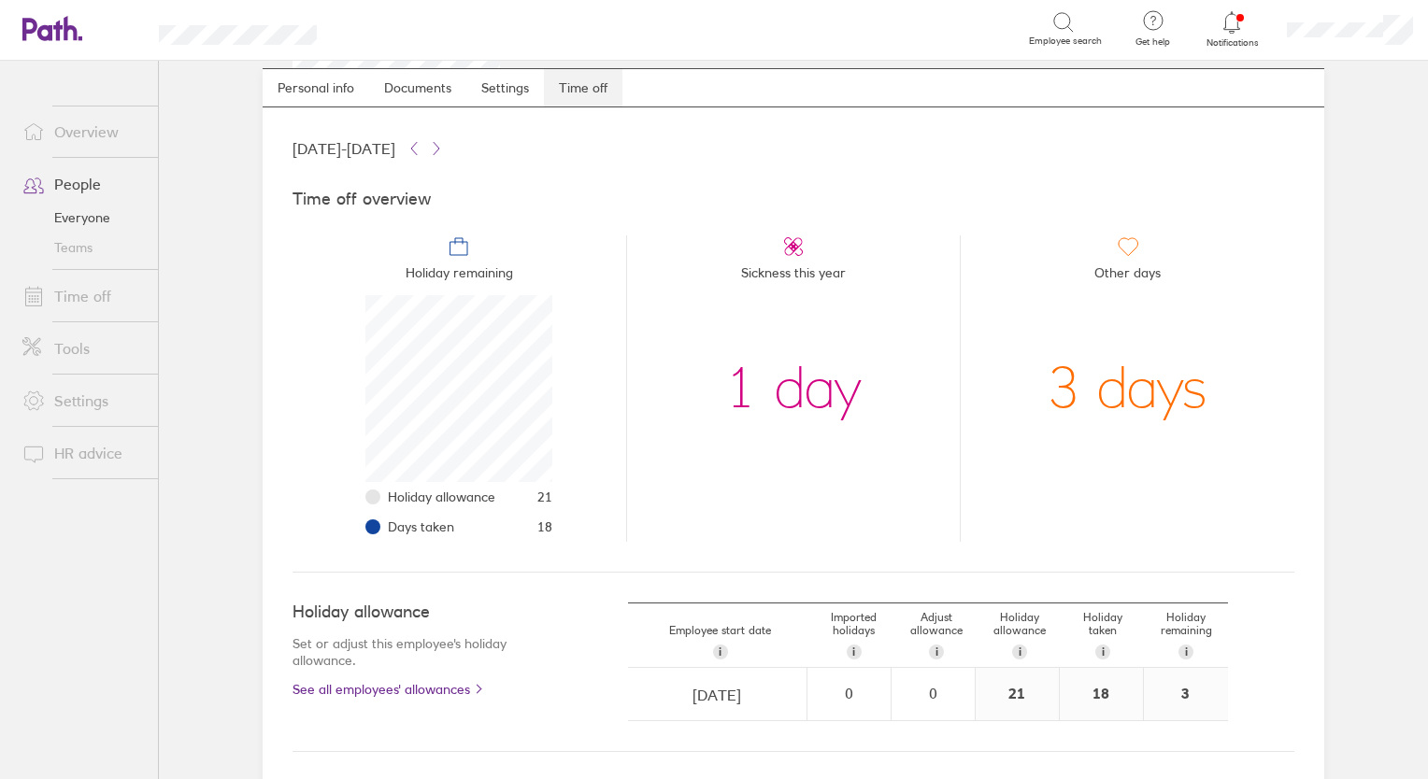
scroll to position [187, 187]
click at [78, 192] on link "People" at bounding box center [82, 183] width 150 height 37
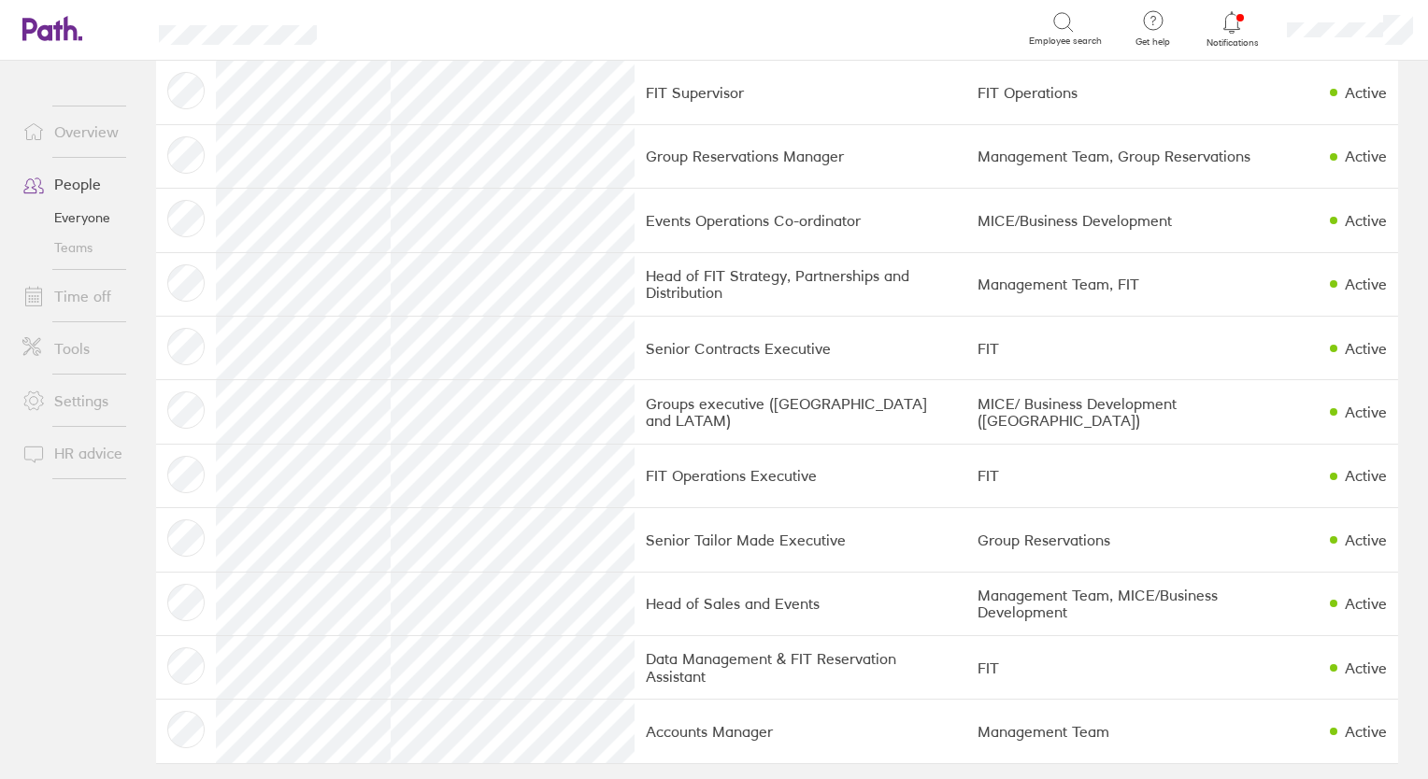
scroll to position [893, 0]
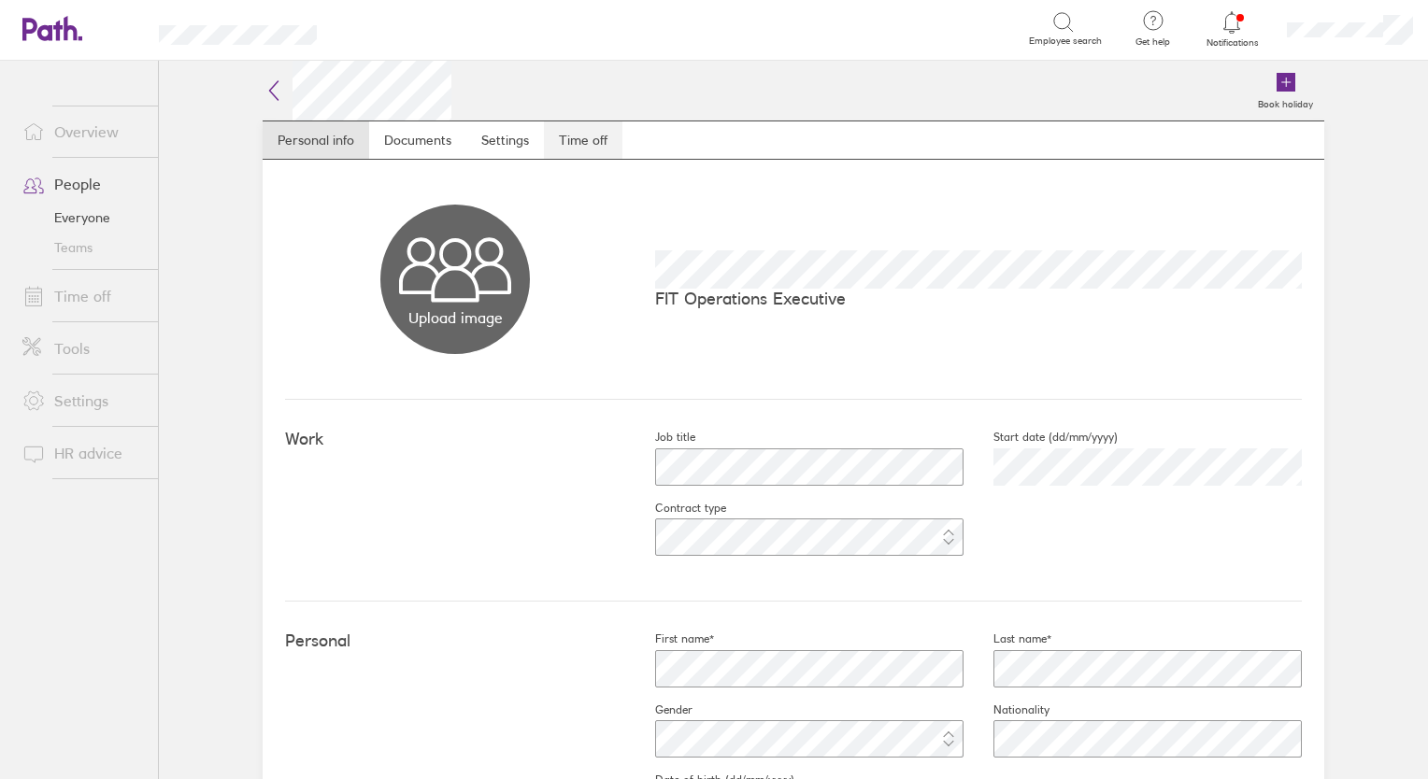
click at [576, 138] on link "Time off" at bounding box center [583, 139] width 78 height 37
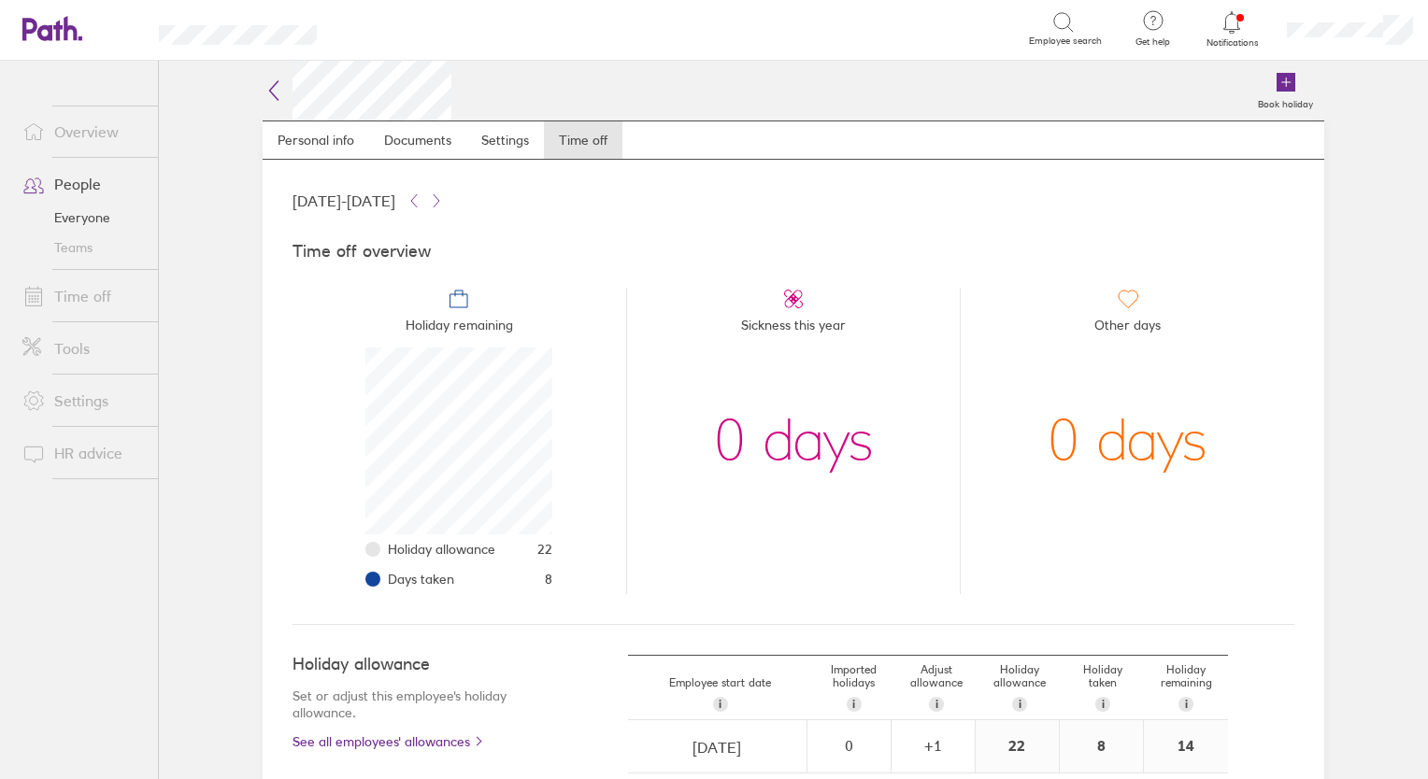
scroll to position [187, 187]
click at [319, 146] on link "Personal info" at bounding box center [316, 139] width 107 height 37
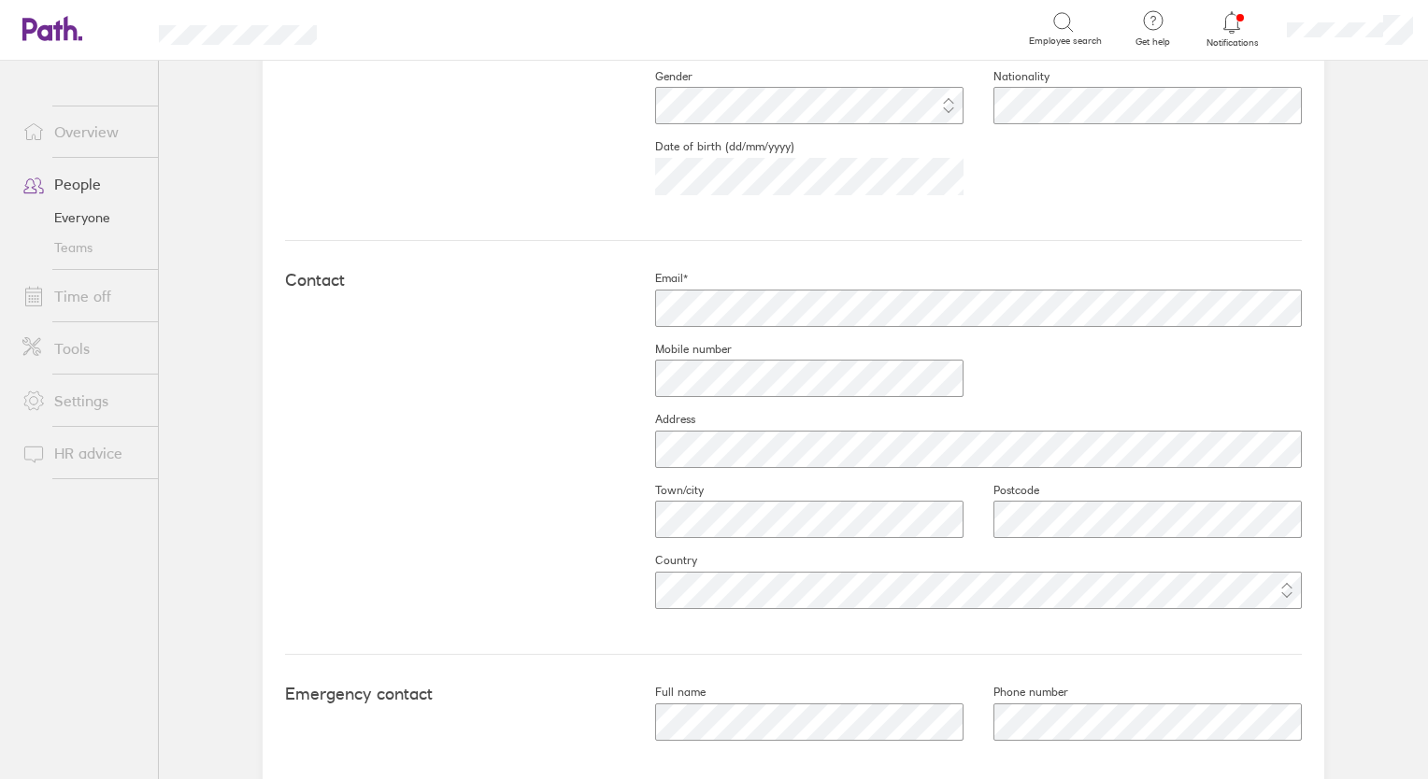
scroll to position [751, 0]
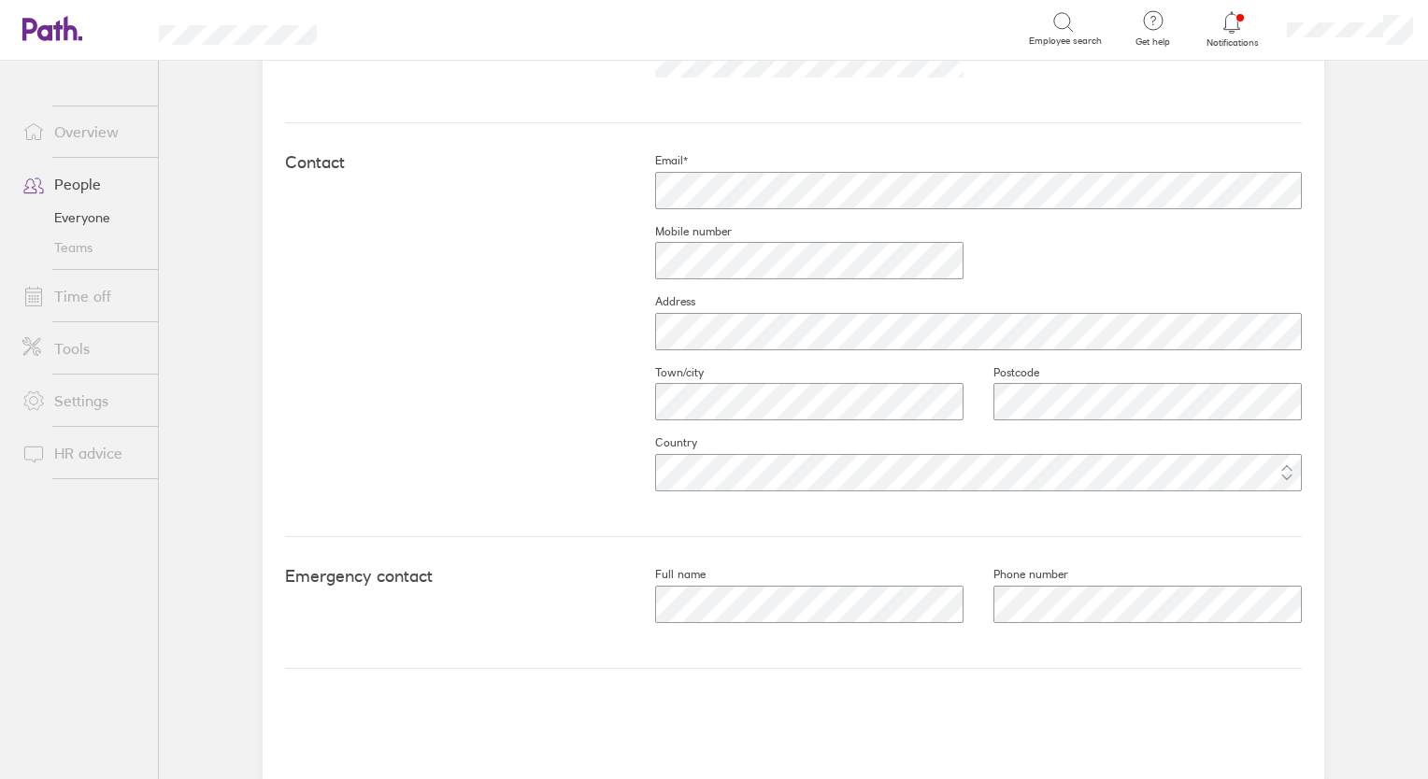
click at [1360, 600] on main "Book holiday Personal info Documents Settings Time off Upload image Choose file…" at bounding box center [793, 420] width 1269 height 719
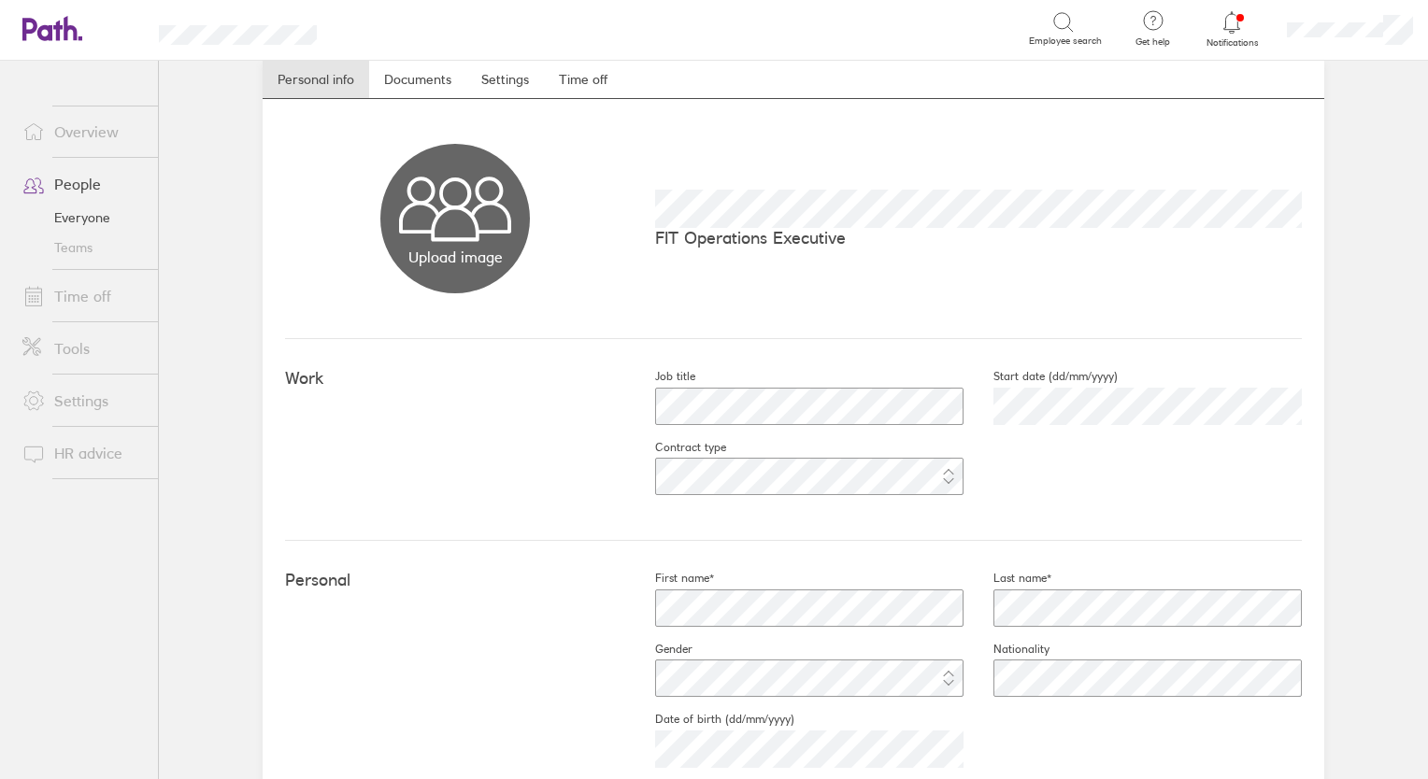
scroll to position [0, 0]
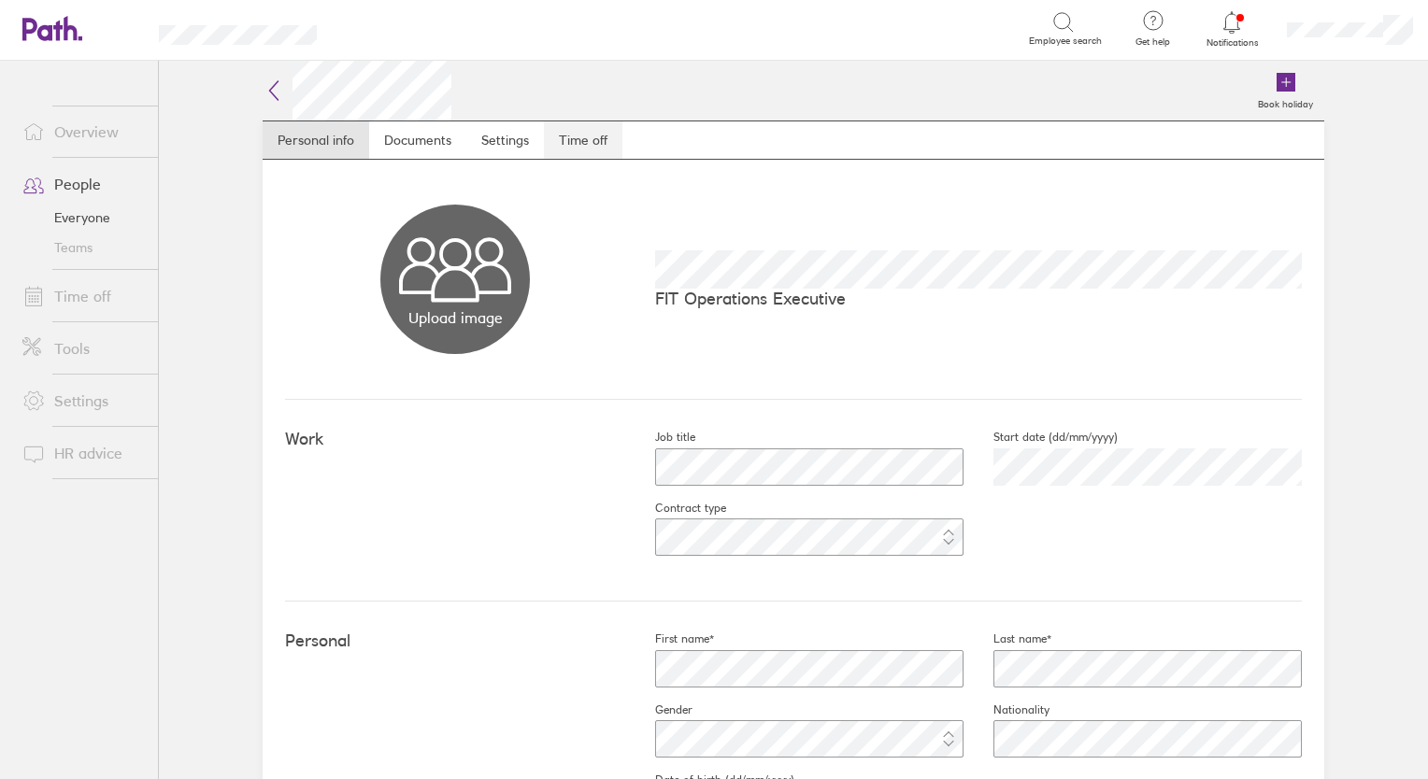
click at [571, 150] on link "Time off" at bounding box center [583, 139] width 78 height 37
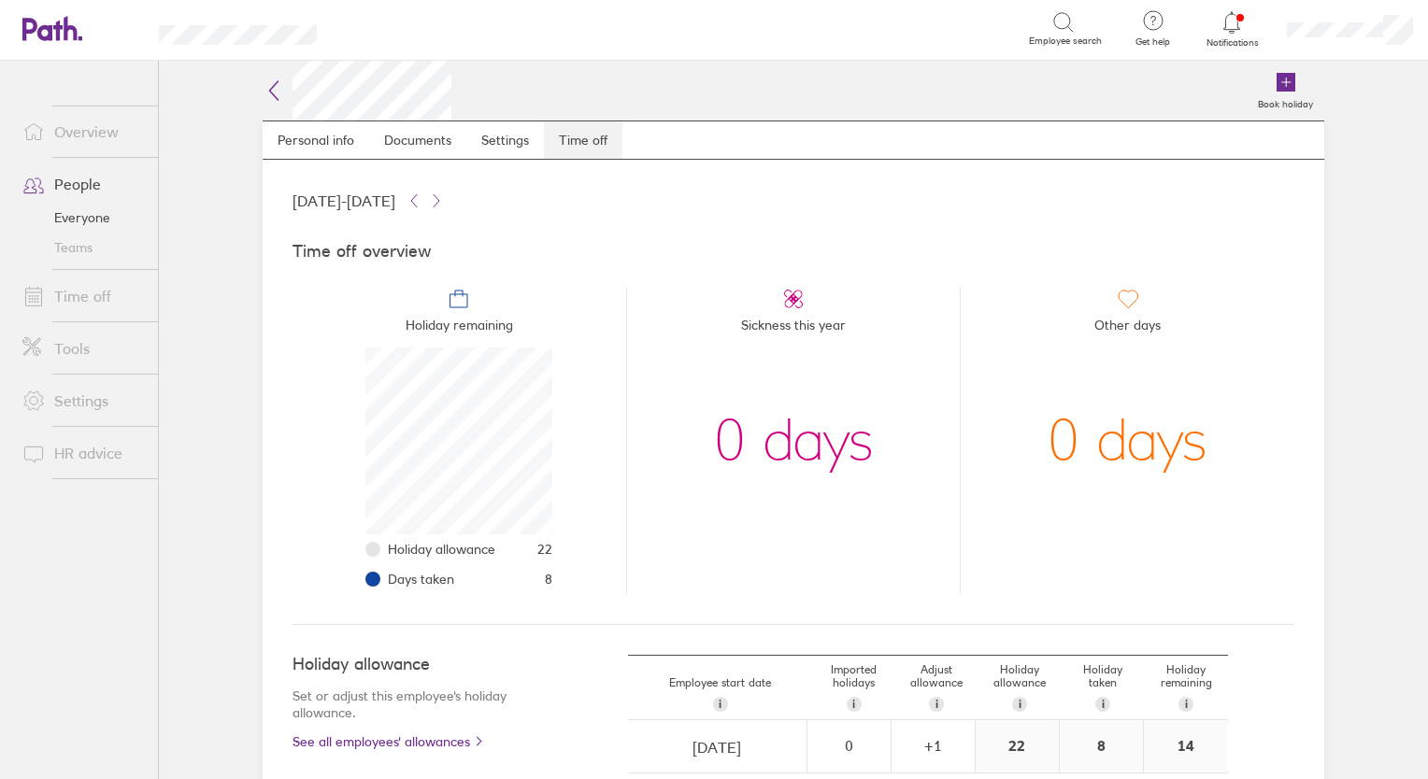
scroll to position [187, 187]
click at [76, 183] on link "People" at bounding box center [82, 183] width 150 height 37
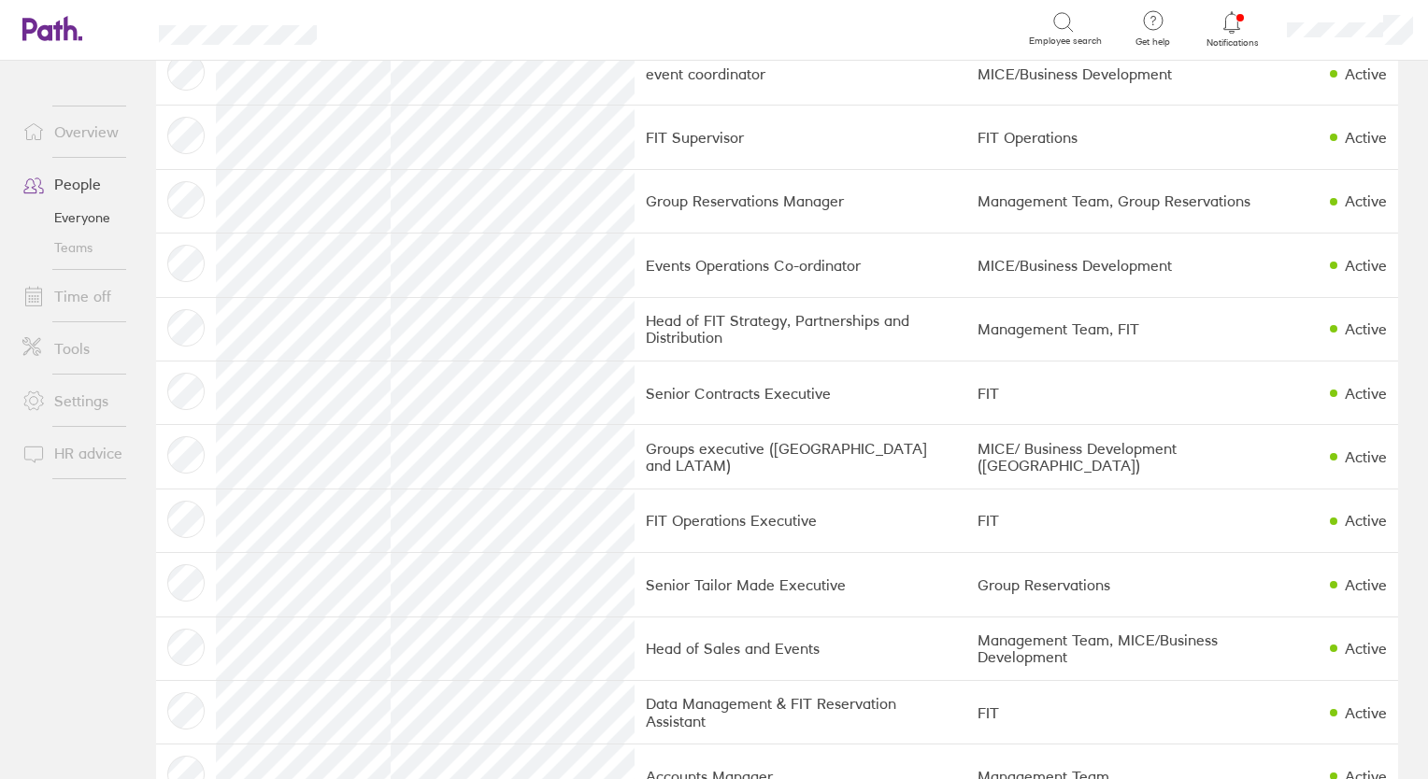
scroll to position [845, 0]
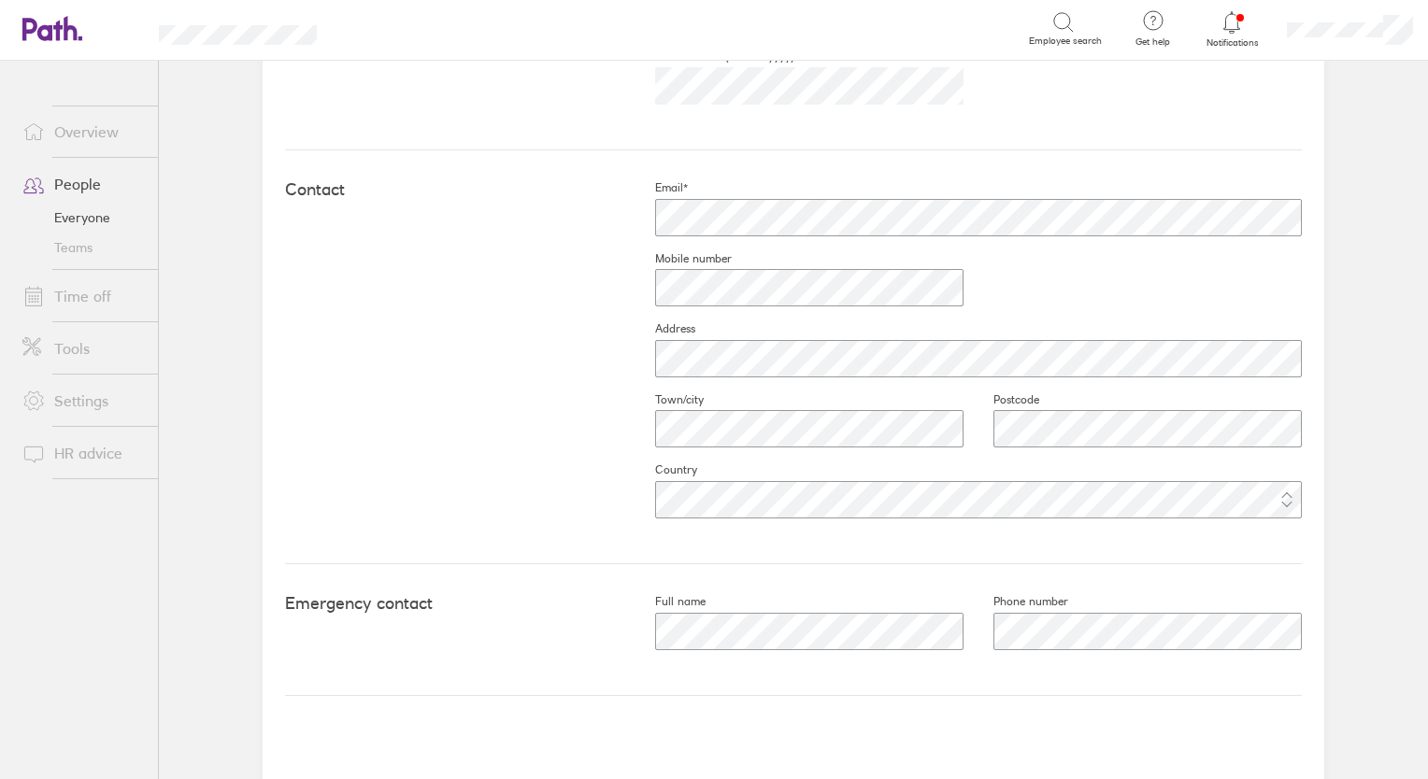
scroll to position [751, 0]
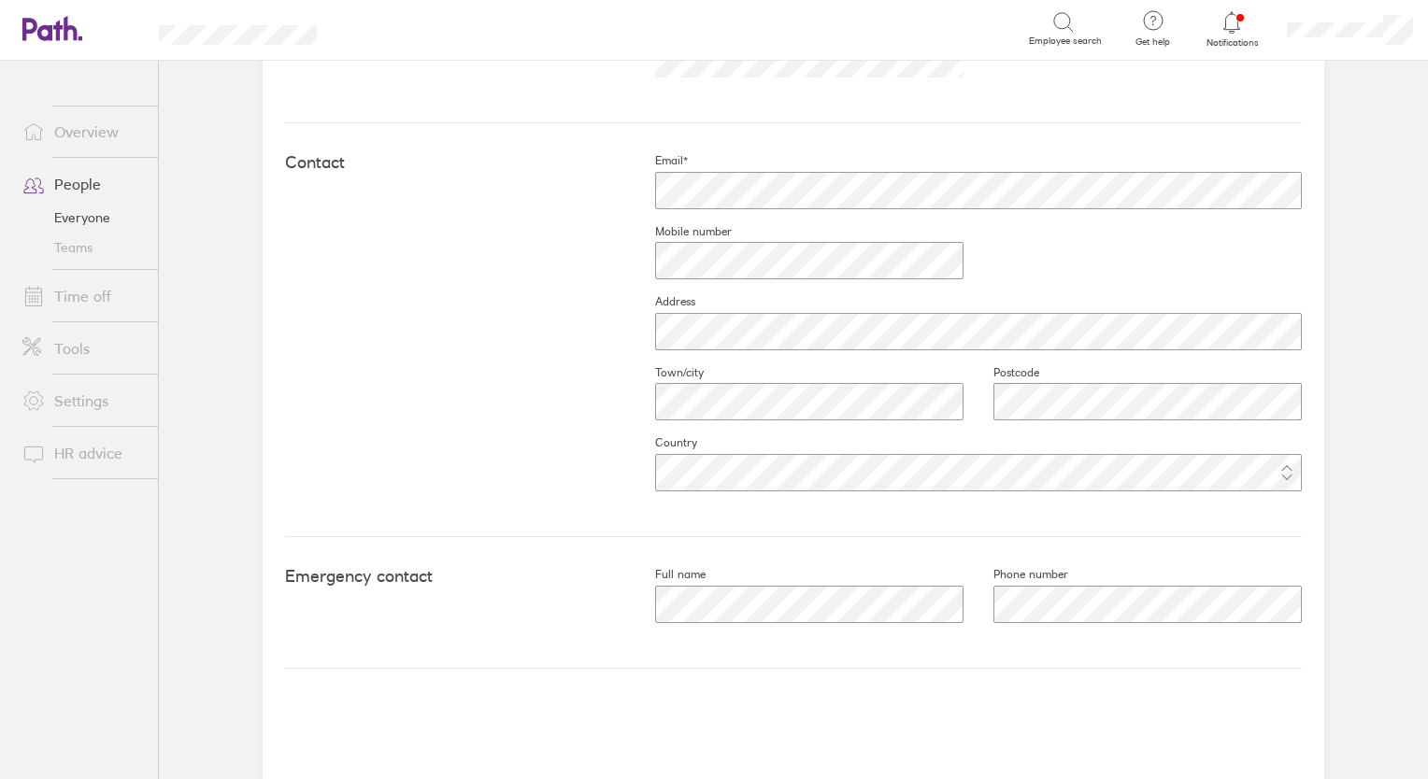
click at [1402, 647] on main "Book holiday Personal info Documents Settings Time off Upload image Choose file…" at bounding box center [793, 420] width 1269 height 719
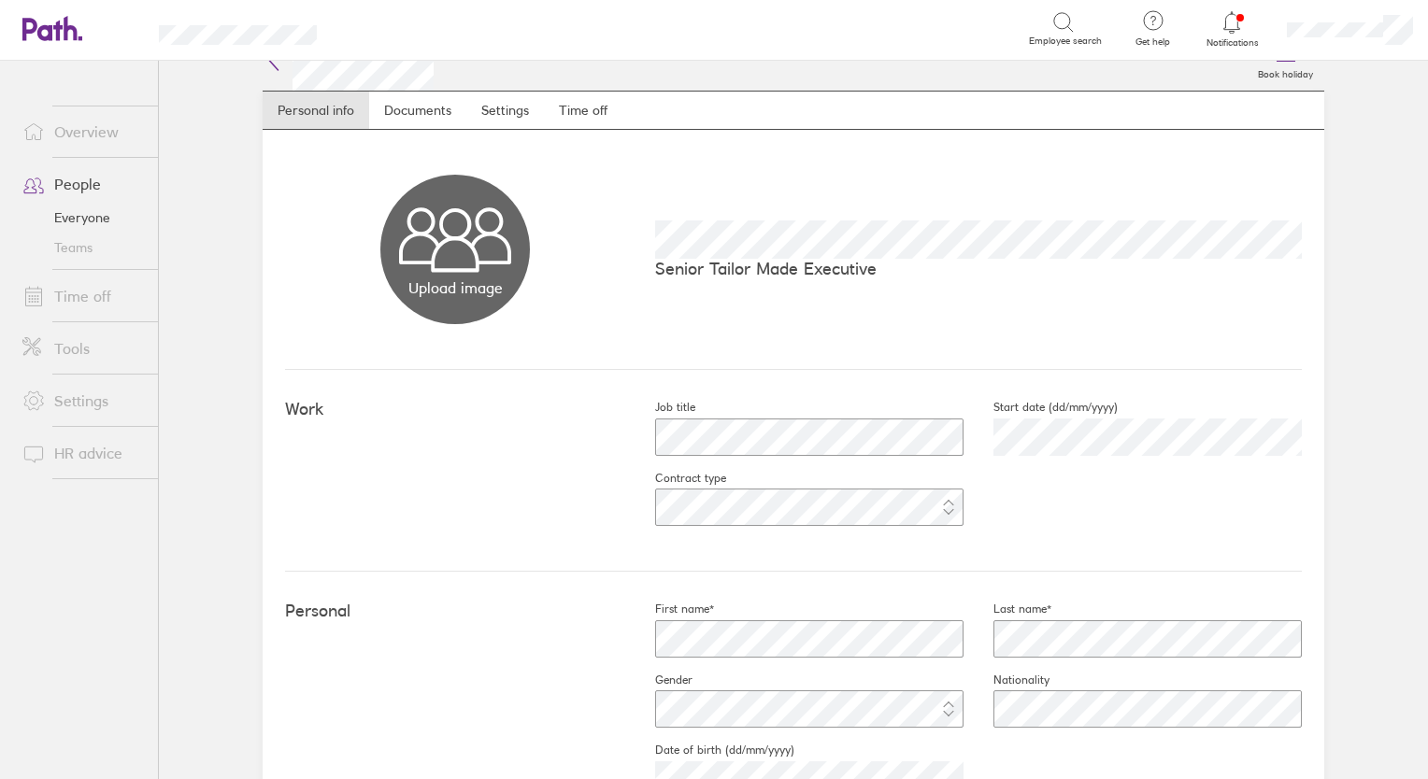
scroll to position [13, 0]
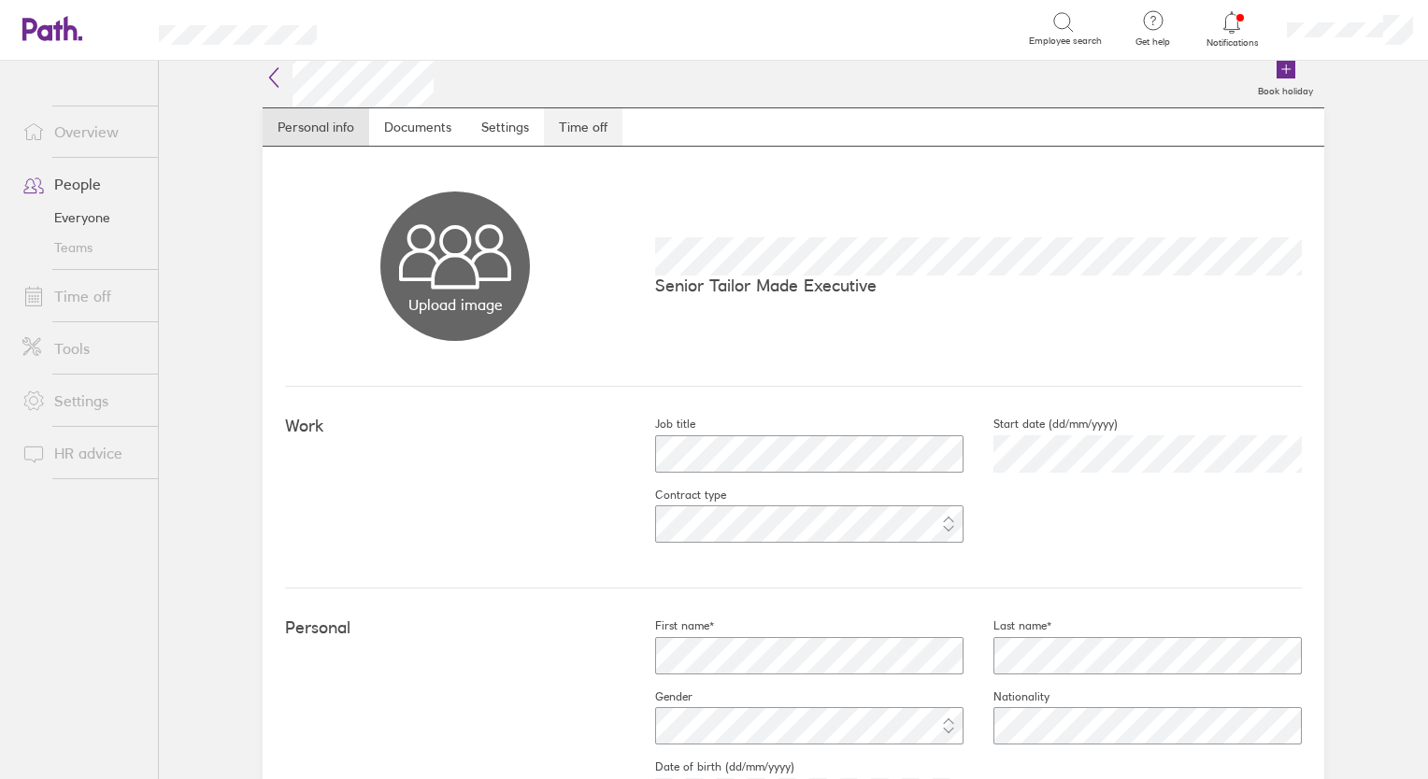
click at [575, 135] on link "Time off" at bounding box center [583, 126] width 78 height 37
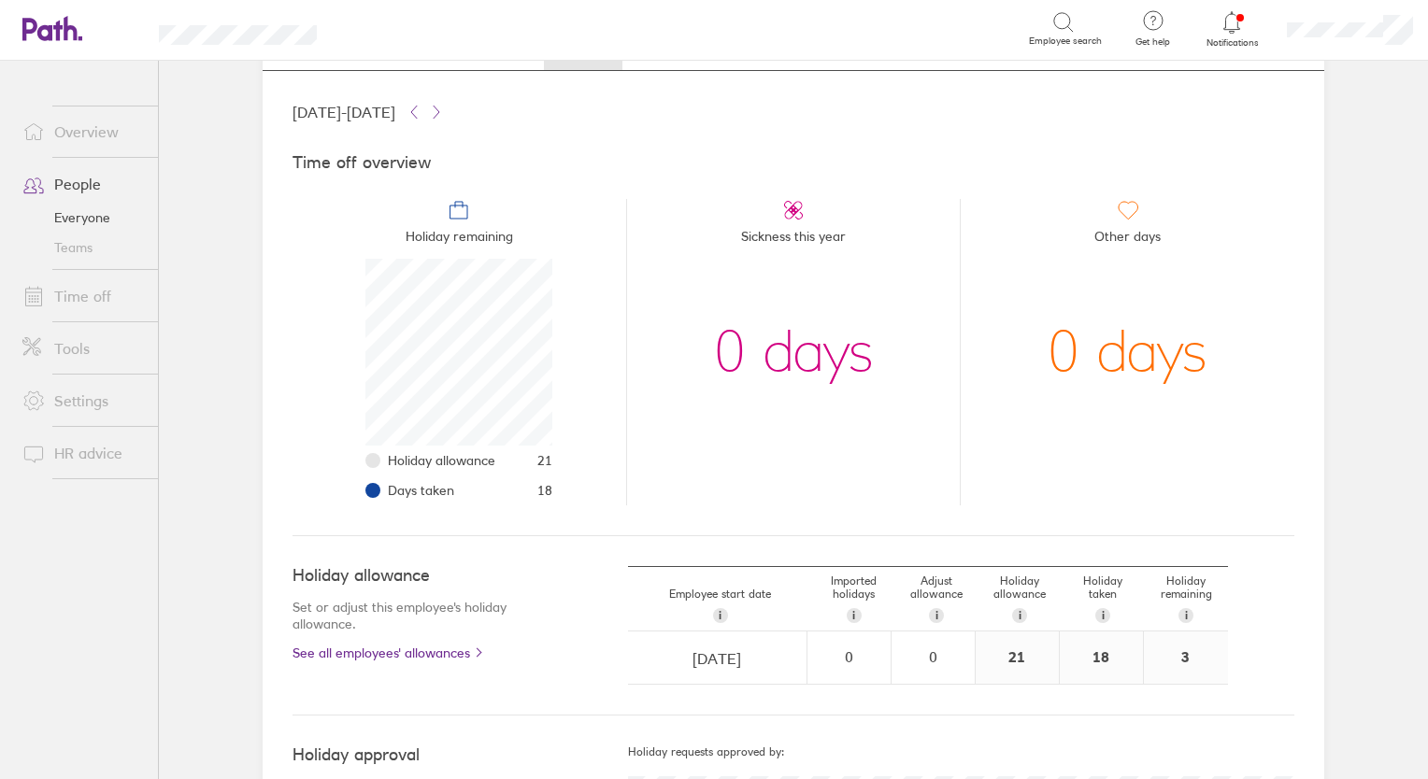
scroll to position [10, 0]
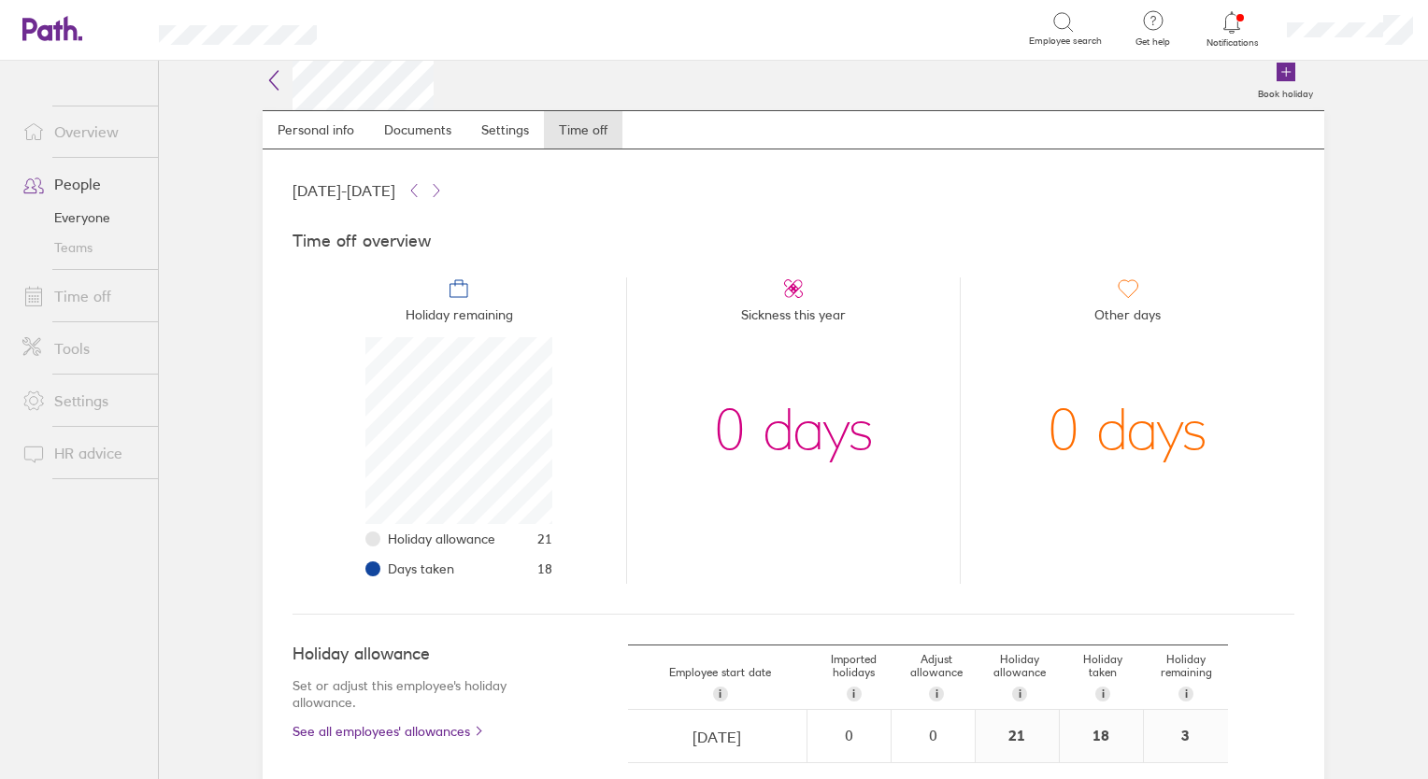
click at [74, 185] on link "People" at bounding box center [82, 183] width 150 height 37
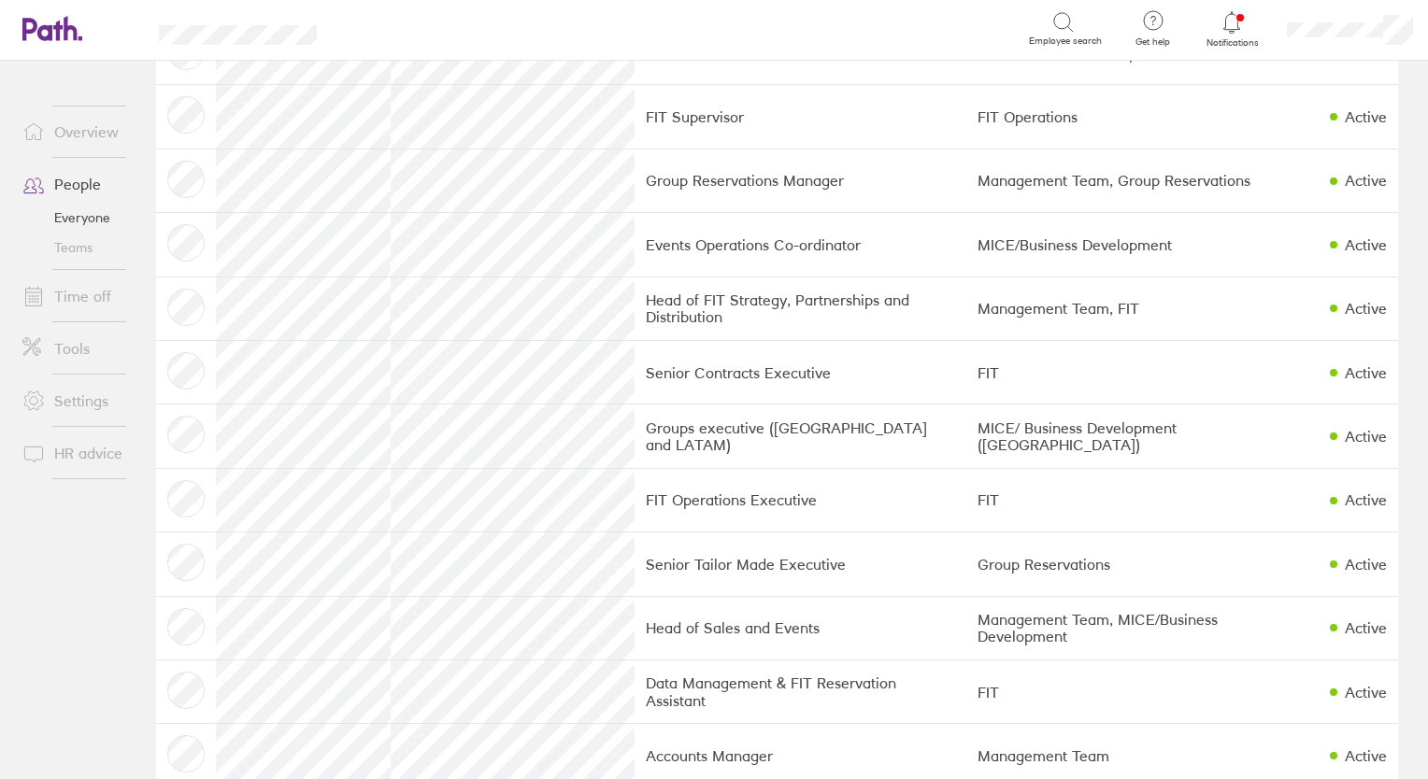
scroll to position [859, 0]
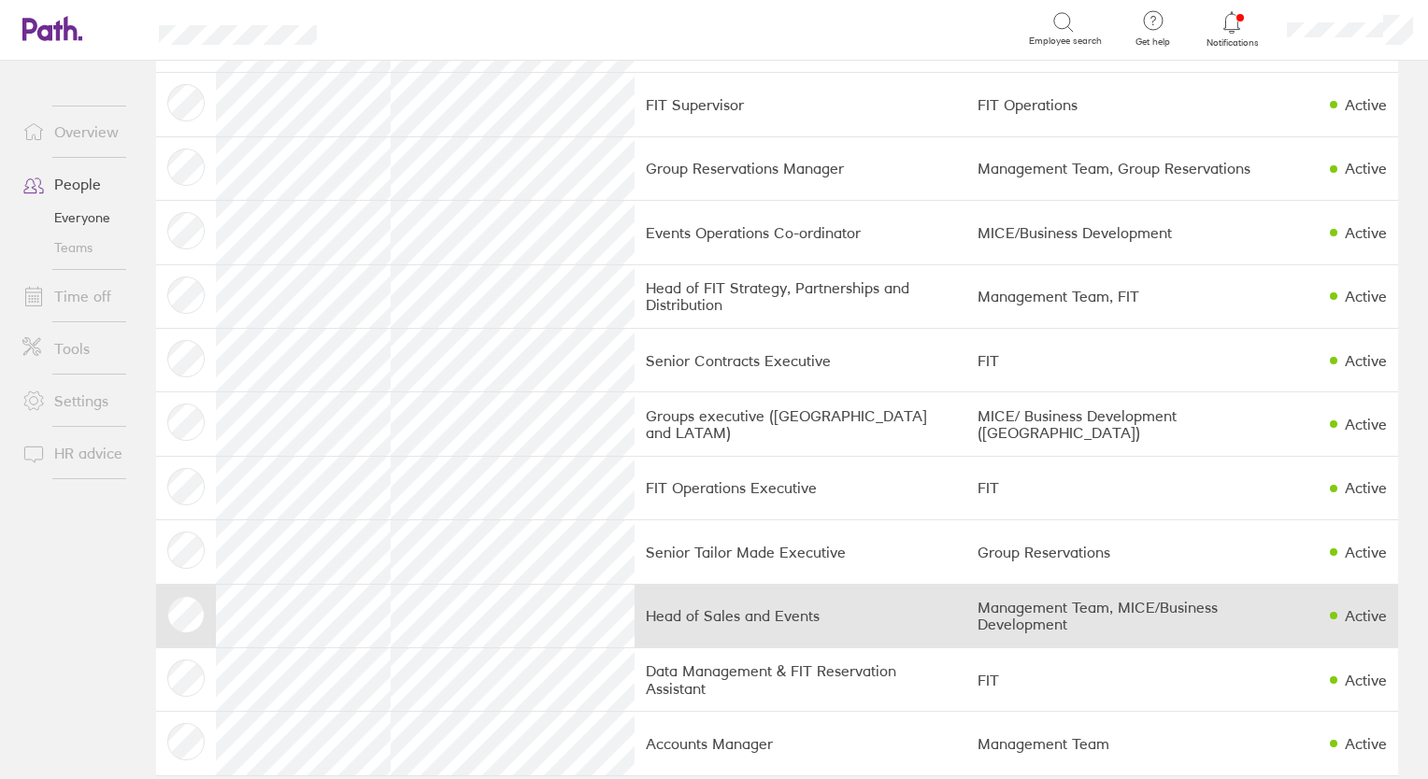
click at [819, 626] on td "Head of Sales and Events" at bounding box center [800, 616] width 333 height 64
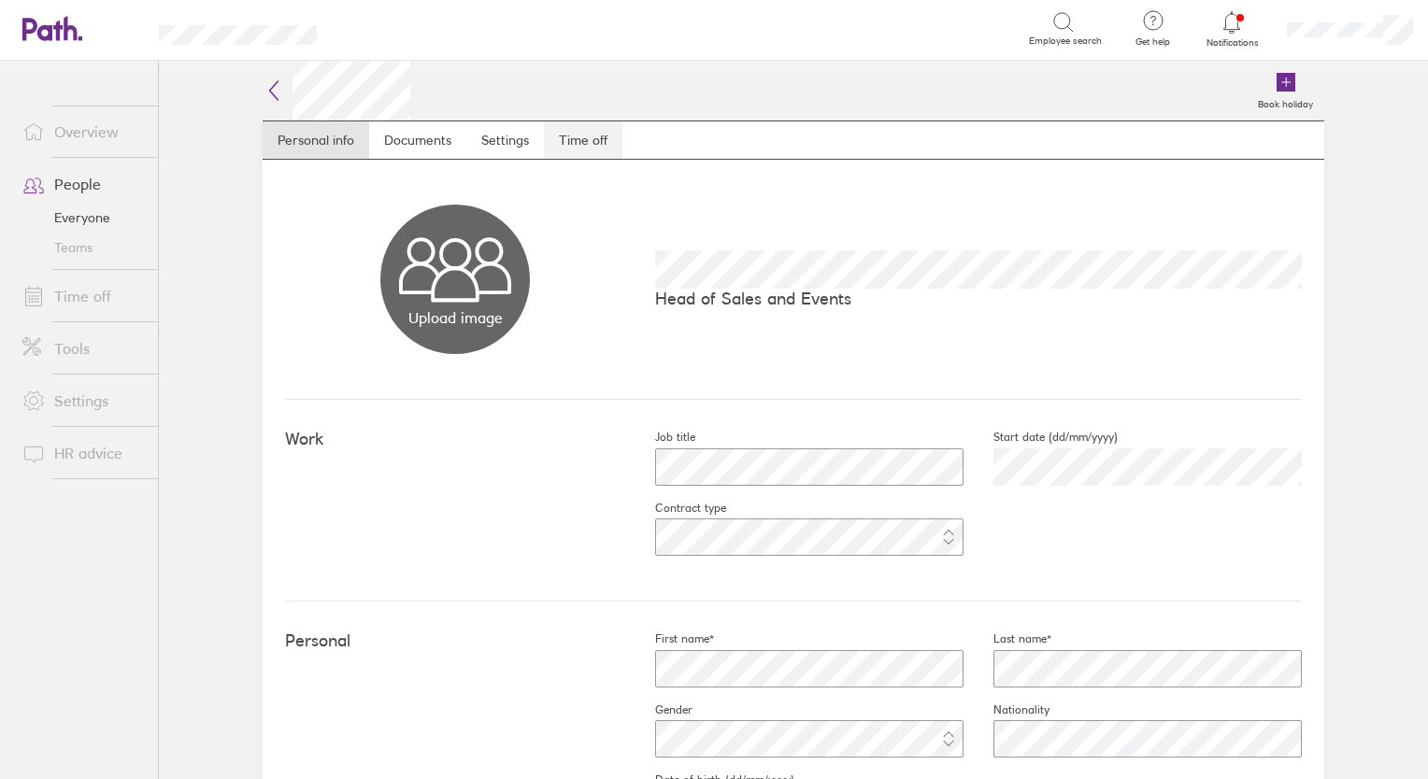
click at [571, 138] on link "Time off" at bounding box center [583, 139] width 78 height 37
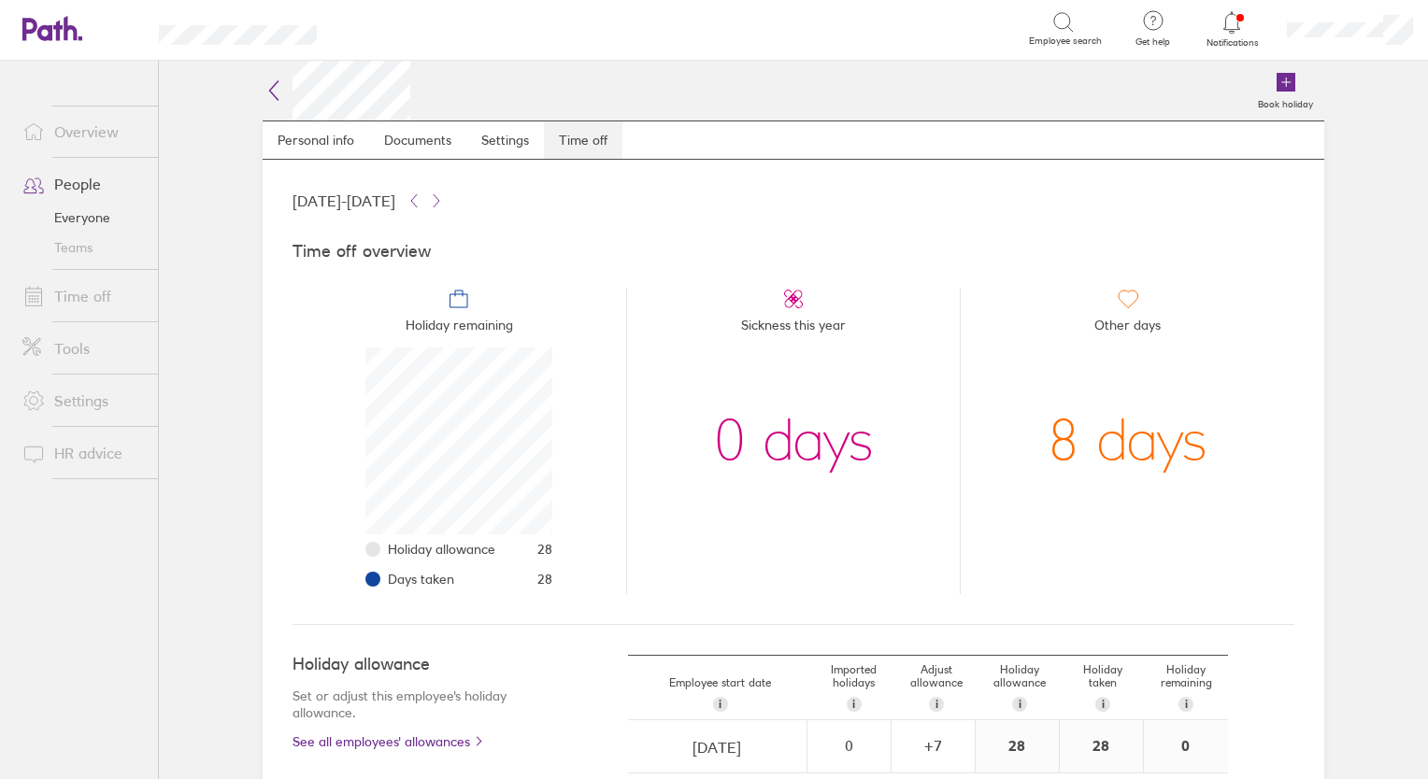
scroll to position [187, 187]
click at [71, 182] on link "People" at bounding box center [82, 183] width 150 height 37
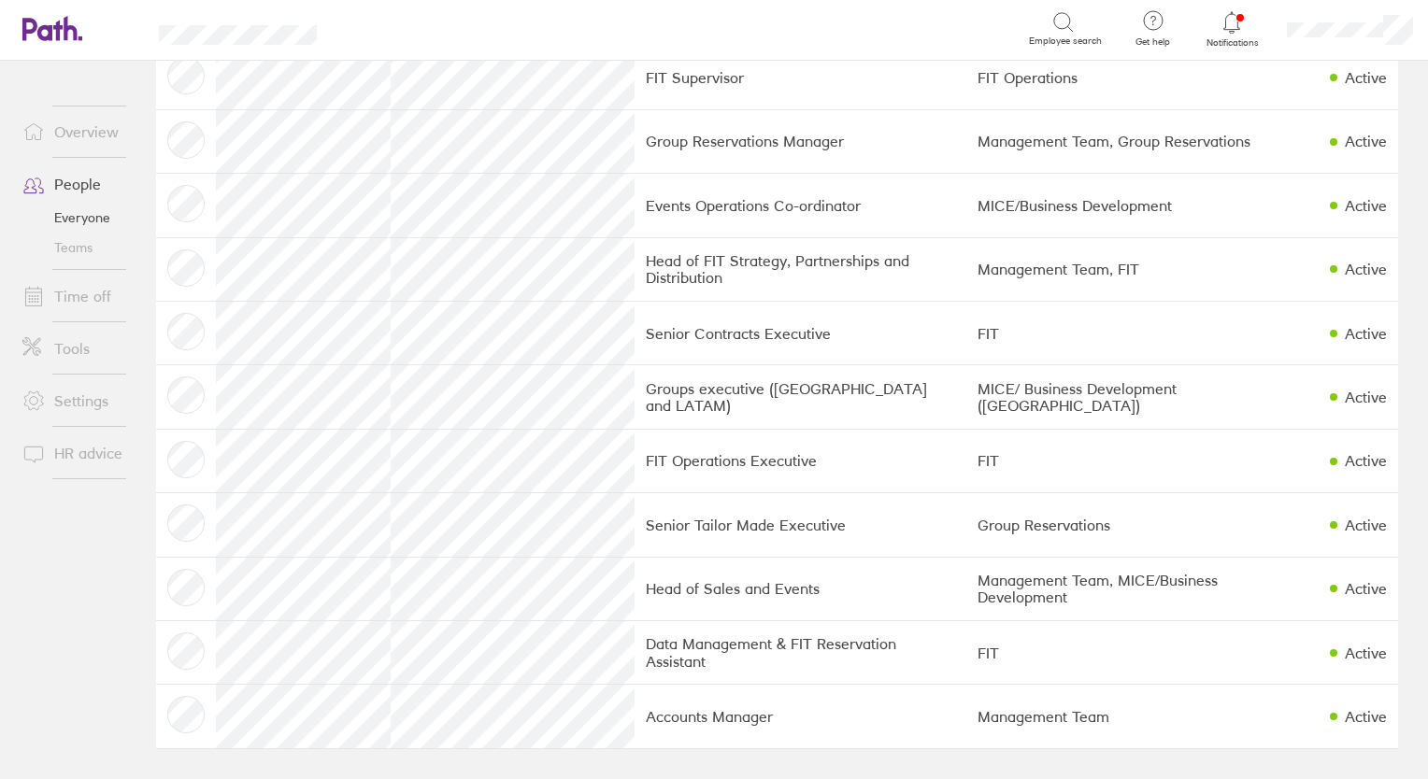
scroll to position [893, 0]
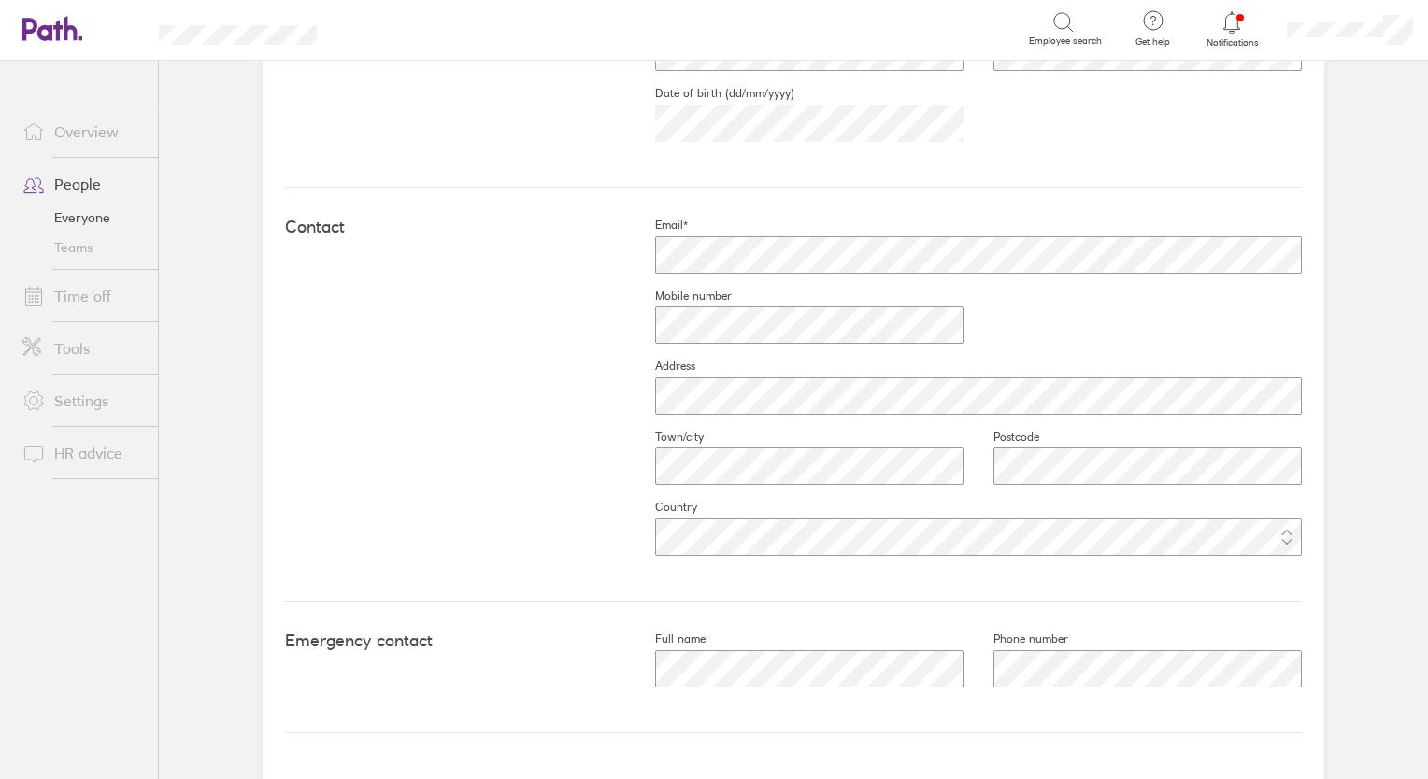
scroll to position [698, 0]
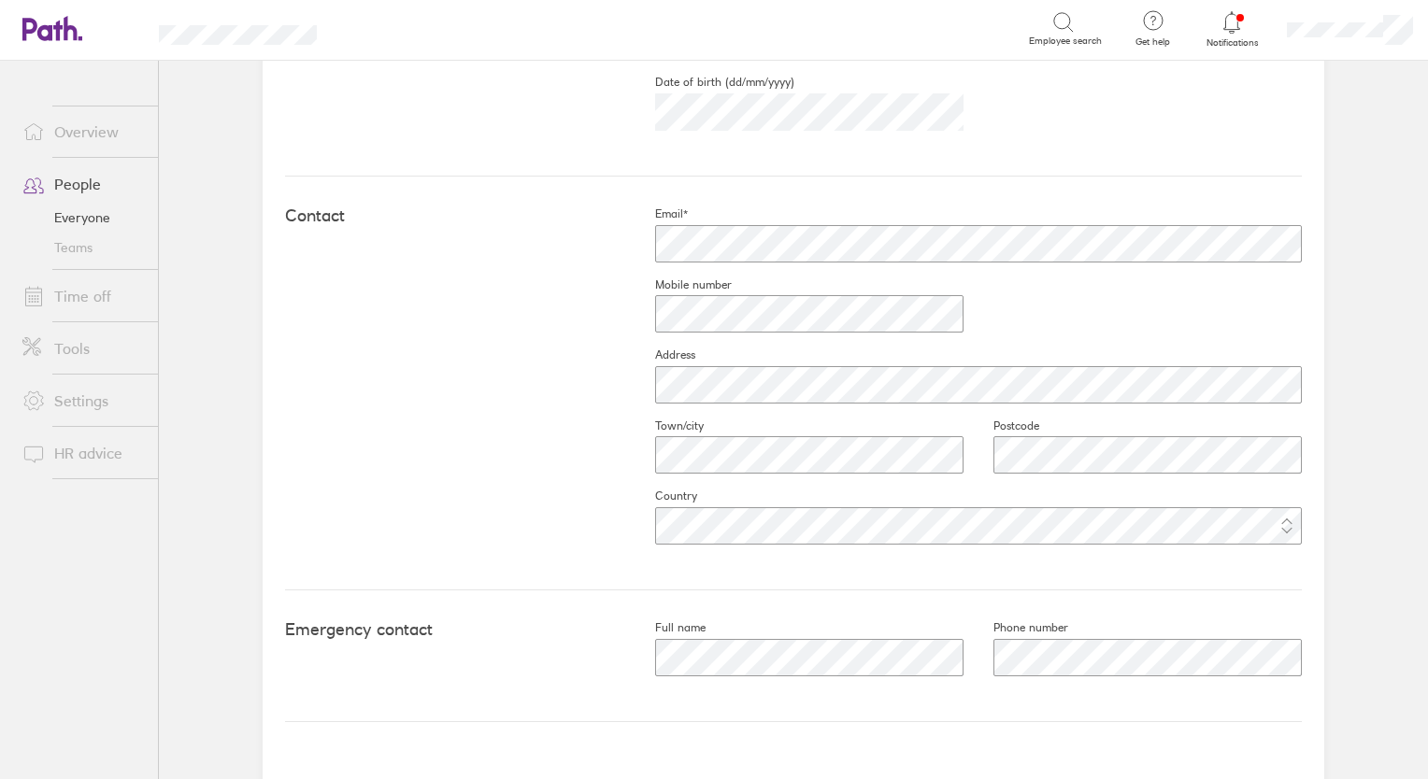
click at [1399, 621] on main "Book holiday Personal info Documents Settings Time off Upload image Choose file…" at bounding box center [793, 420] width 1269 height 719
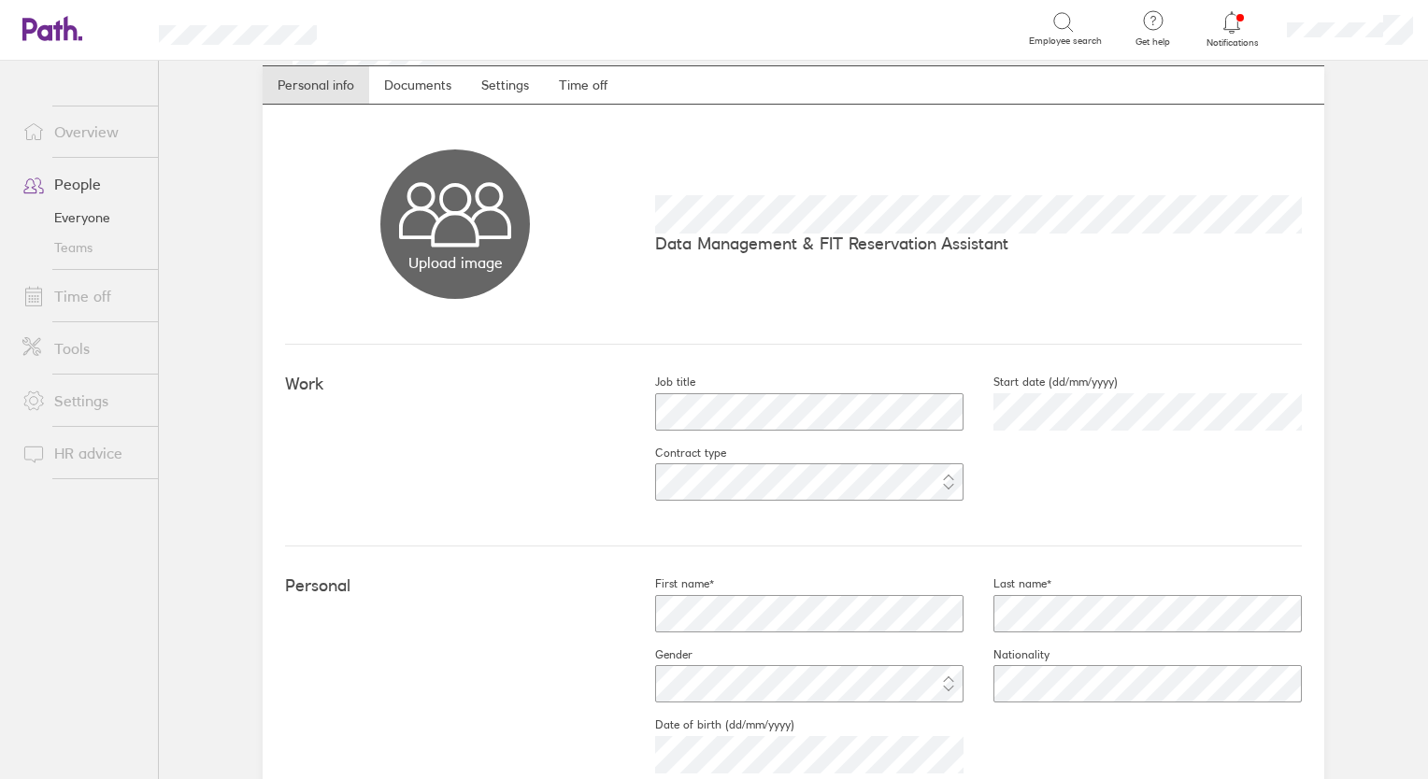
scroll to position [0, 0]
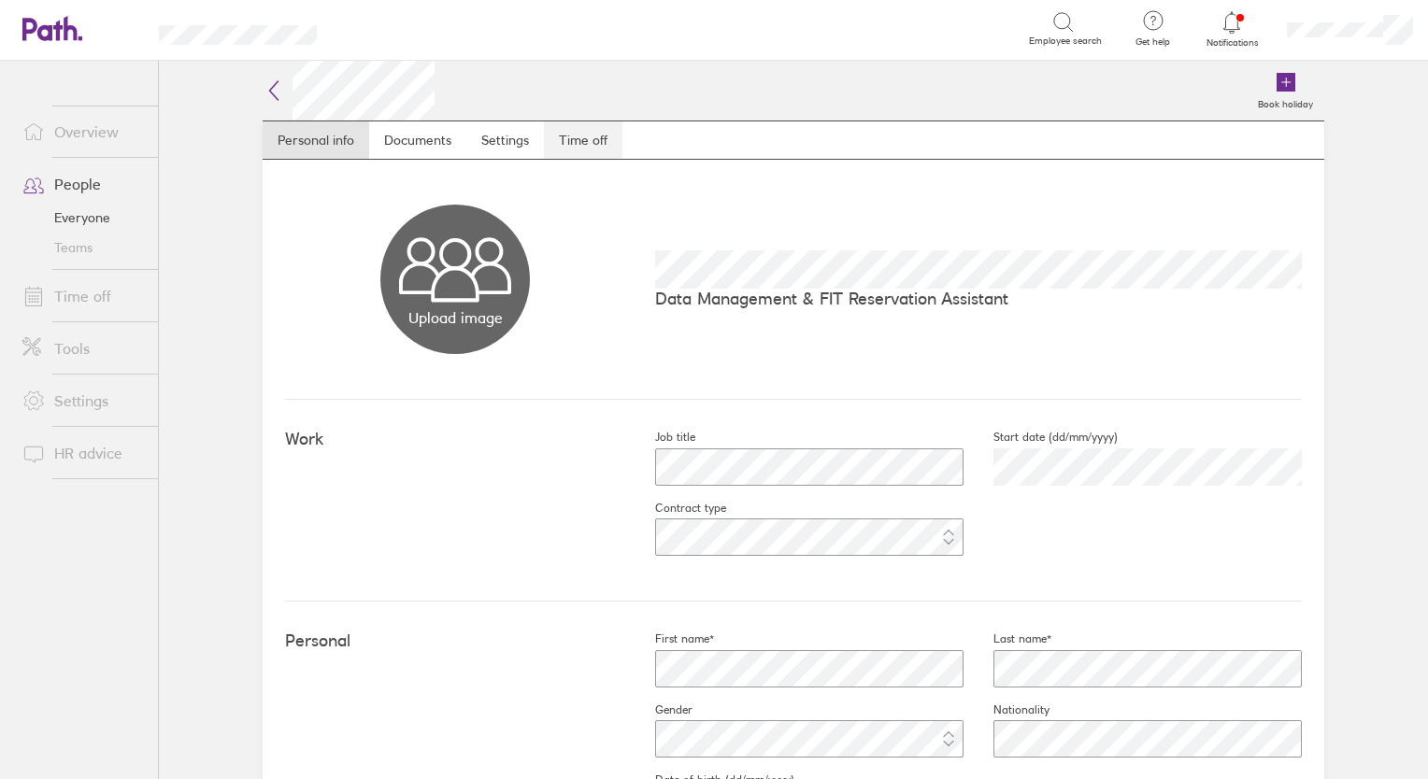
click at [577, 142] on link "Time off" at bounding box center [583, 139] width 78 height 37
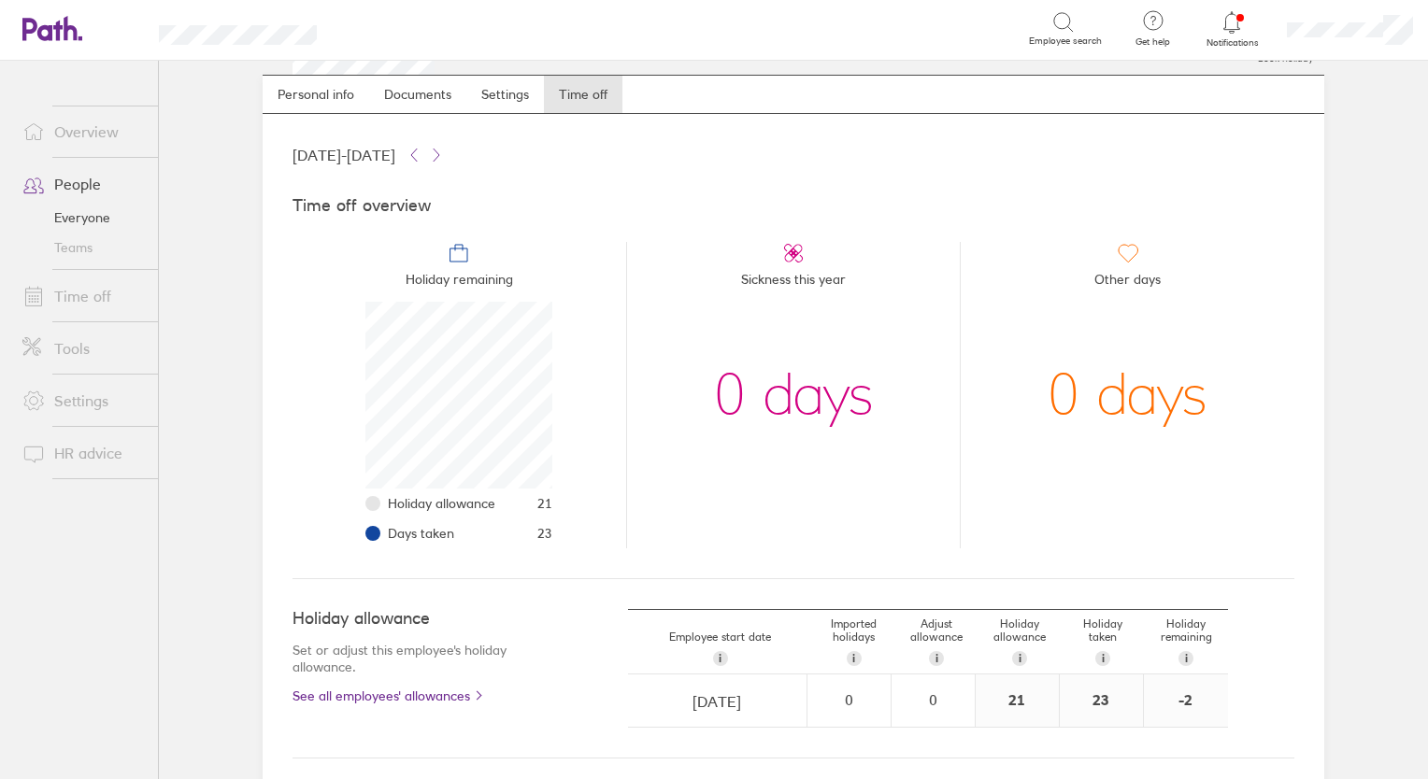
scroll to position [40, 0]
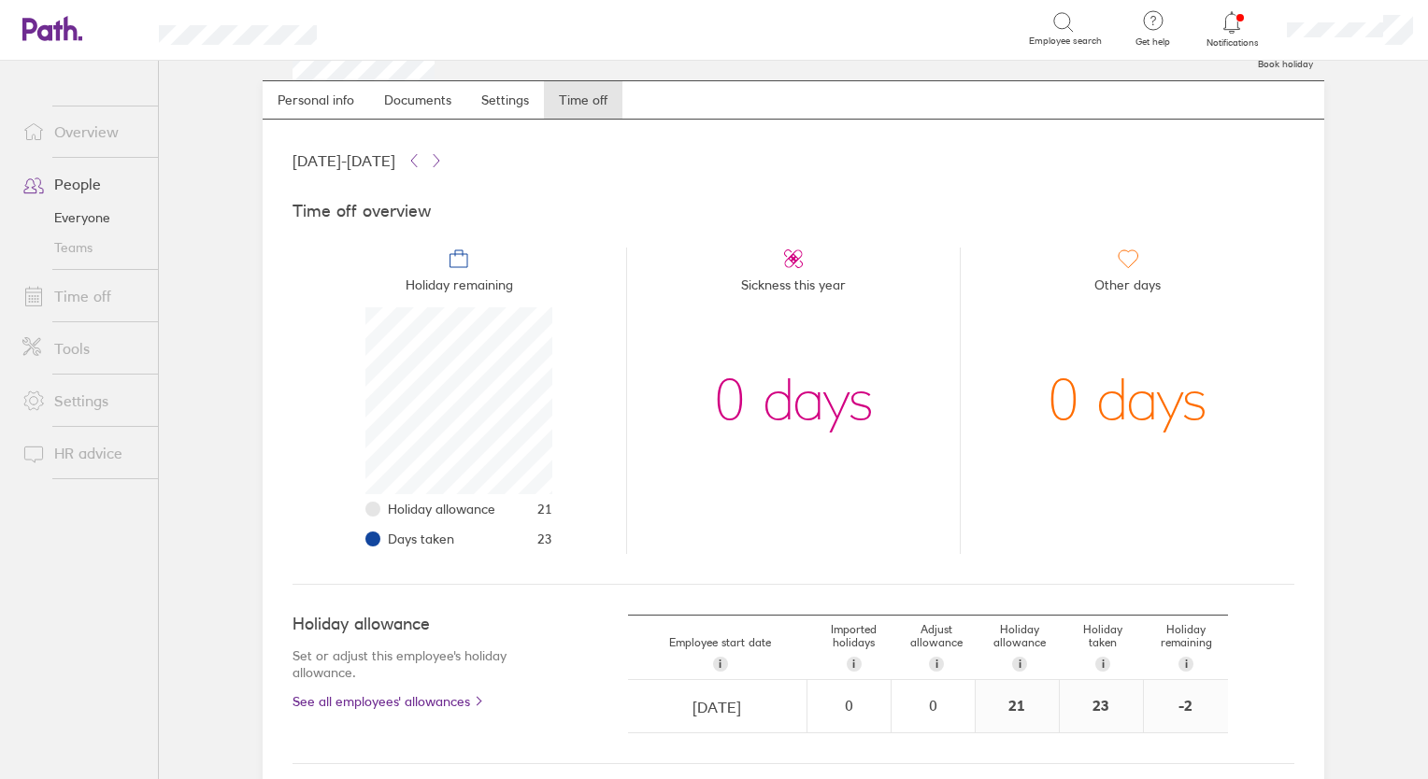
click at [71, 190] on link "People" at bounding box center [82, 183] width 150 height 37
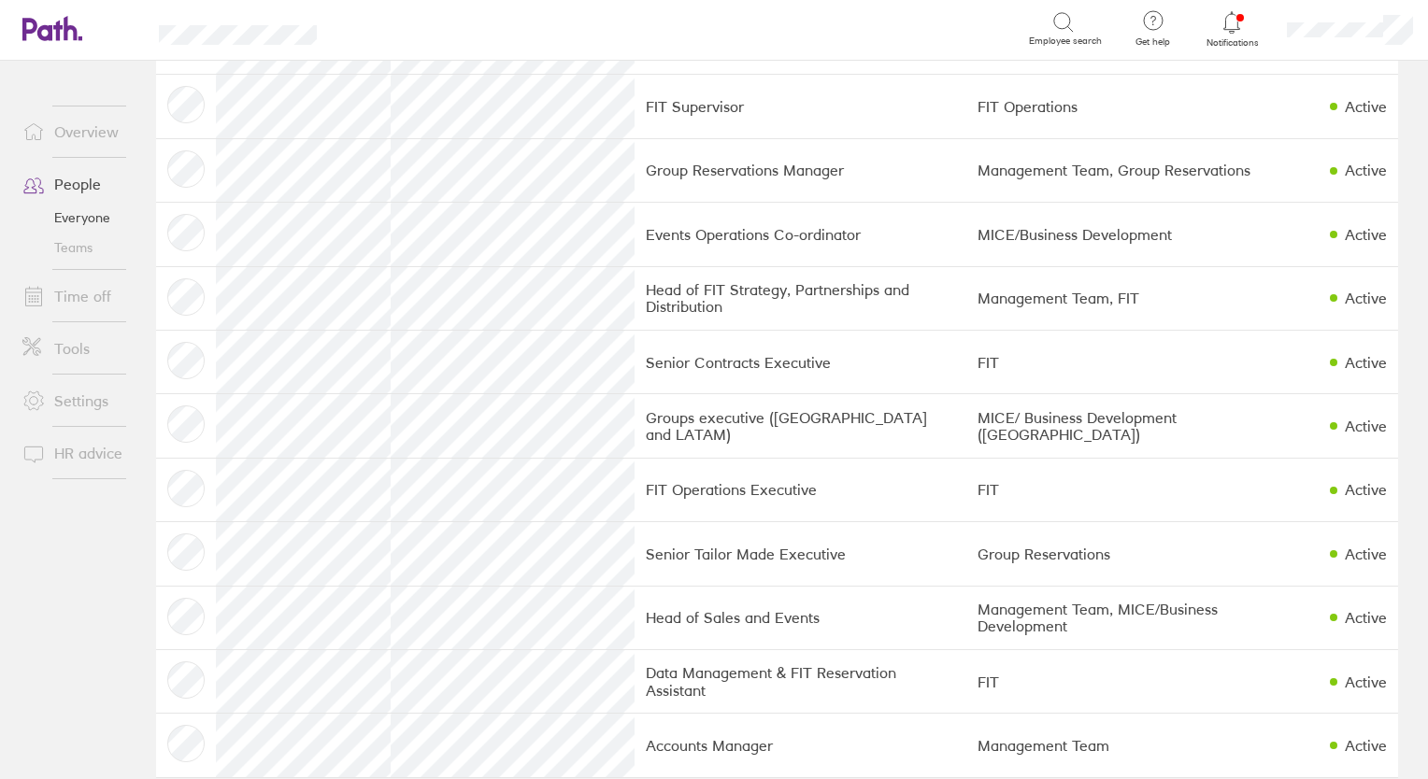
scroll to position [893, 0]
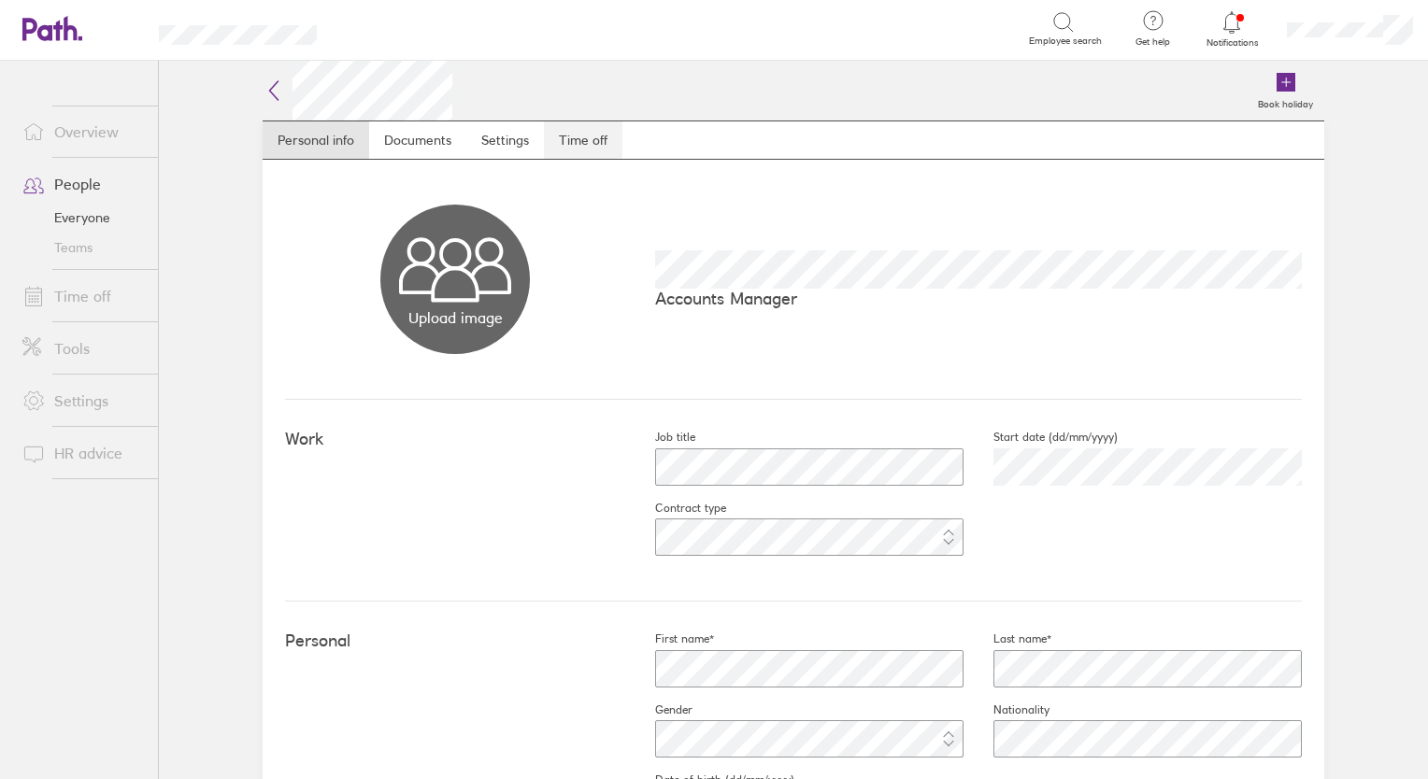
click at [579, 136] on link "Time off" at bounding box center [583, 139] width 78 height 37
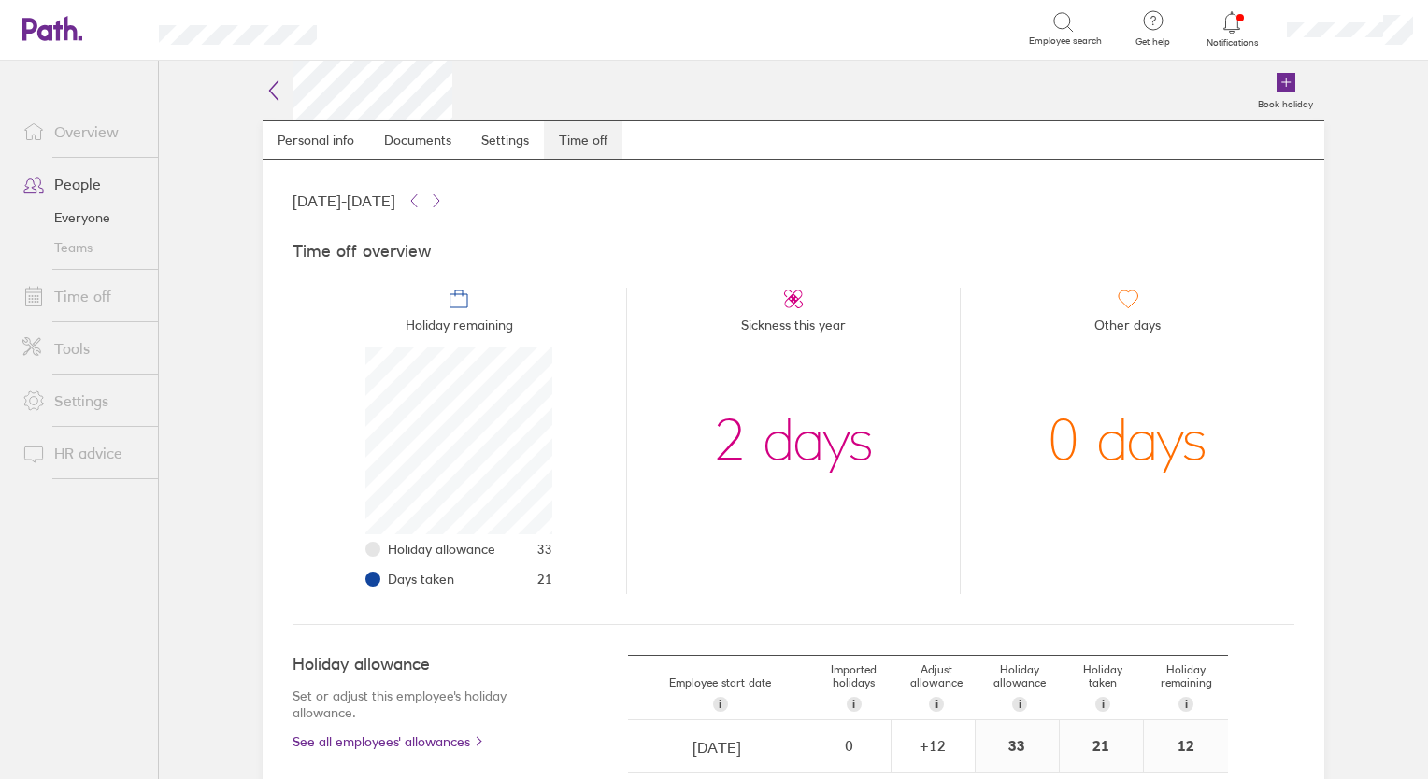
scroll to position [187, 187]
click at [78, 297] on link "Time off" at bounding box center [82, 296] width 150 height 37
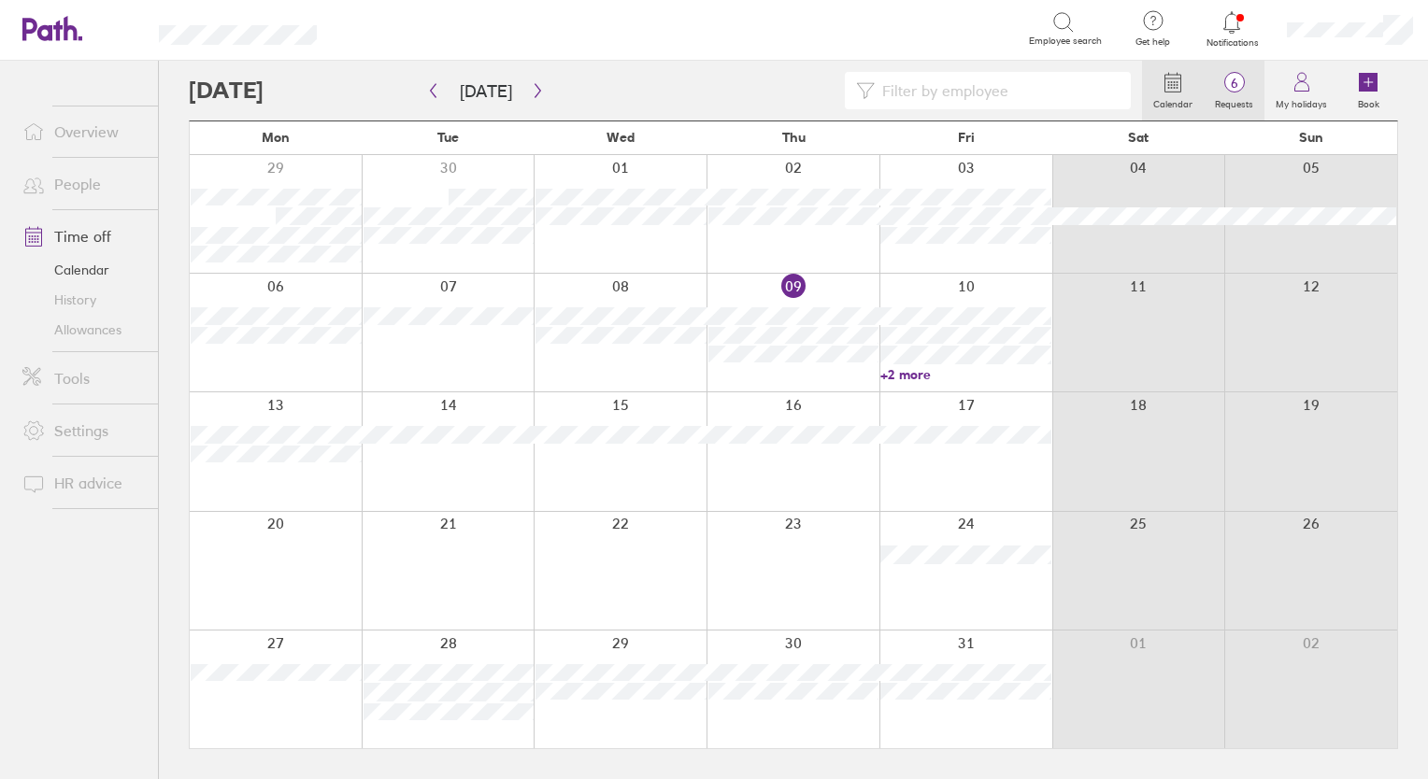
click at [1234, 84] on span "6" at bounding box center [1234, 83] width 61 height 15
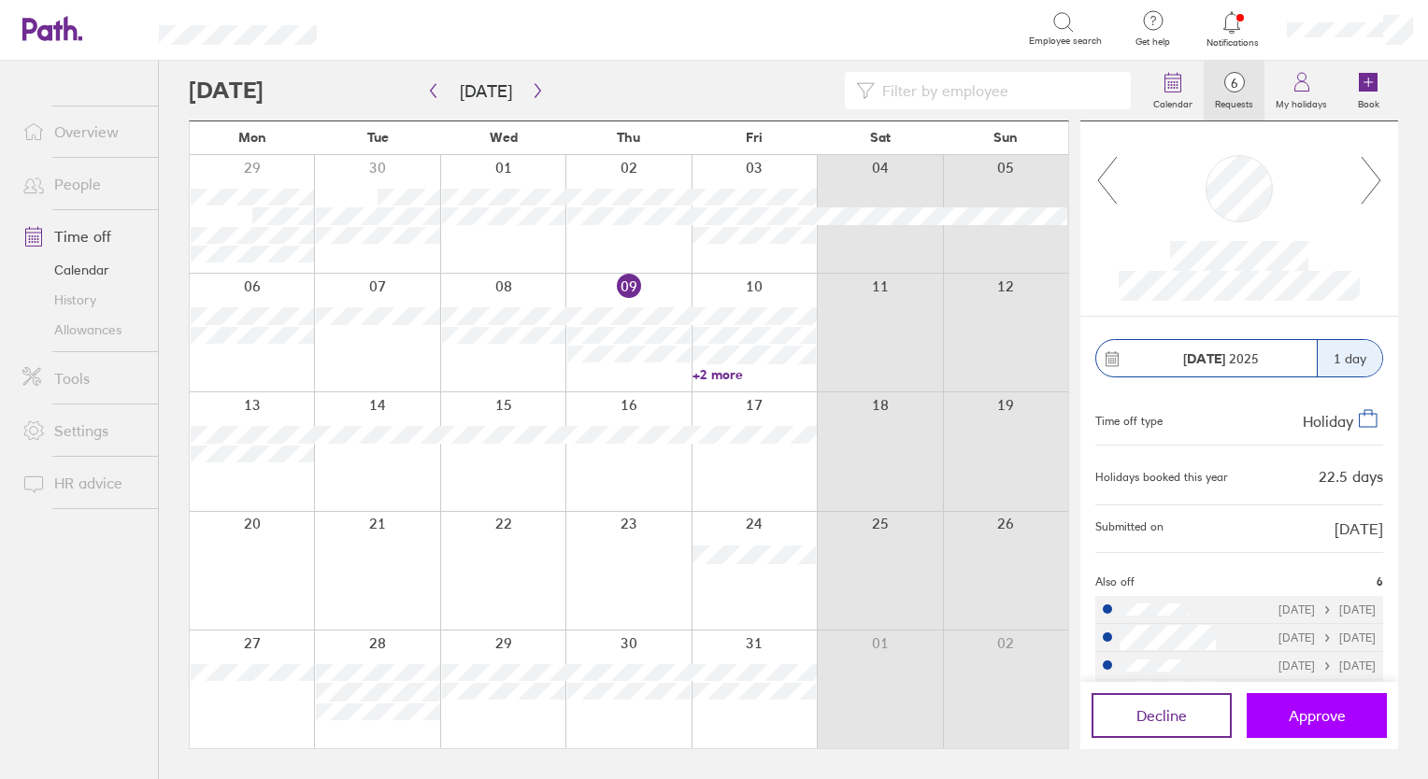
click at [1316, 734] on button "Approve" at bounding box center [1317, 715] width 140 height 45
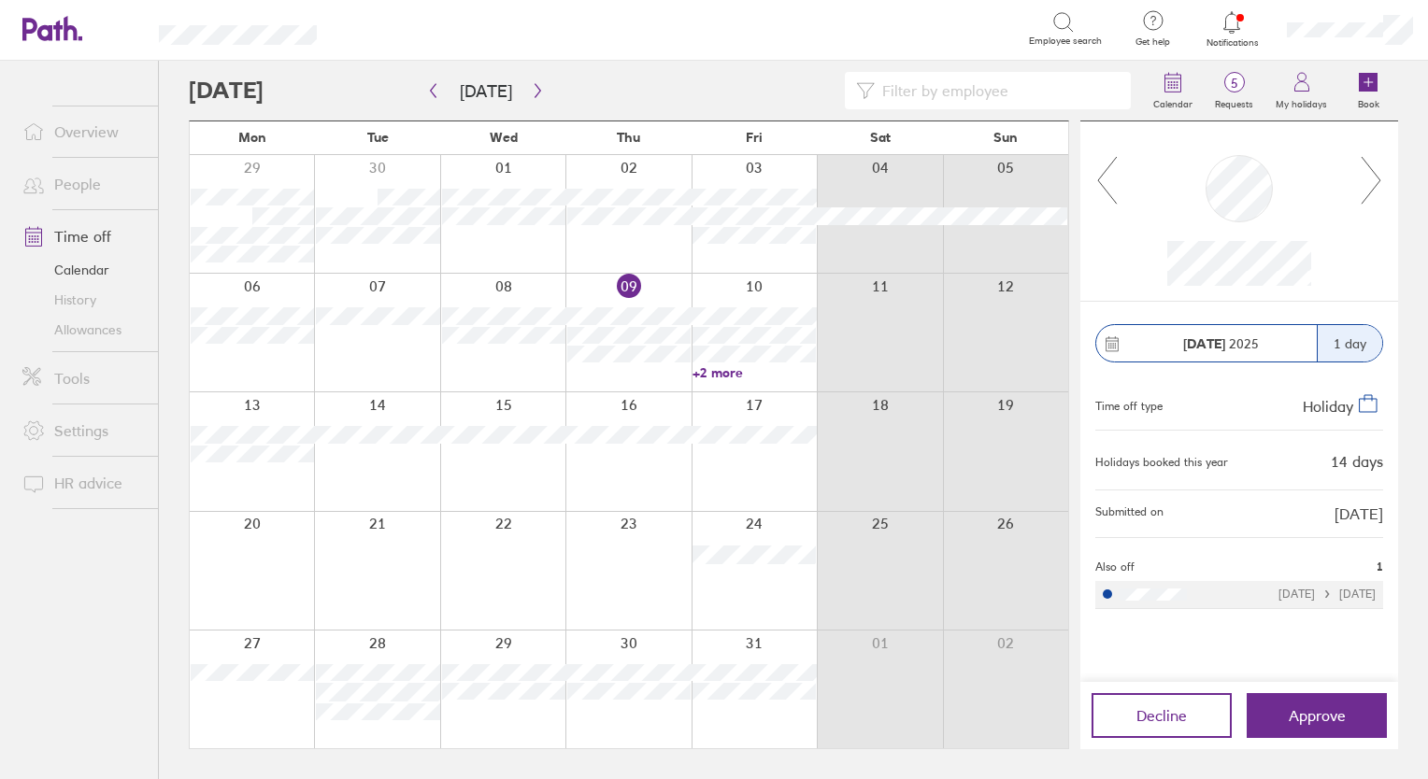
click at [1368, 186] on icon at bounding box center [1371, 180] width 23 height 50
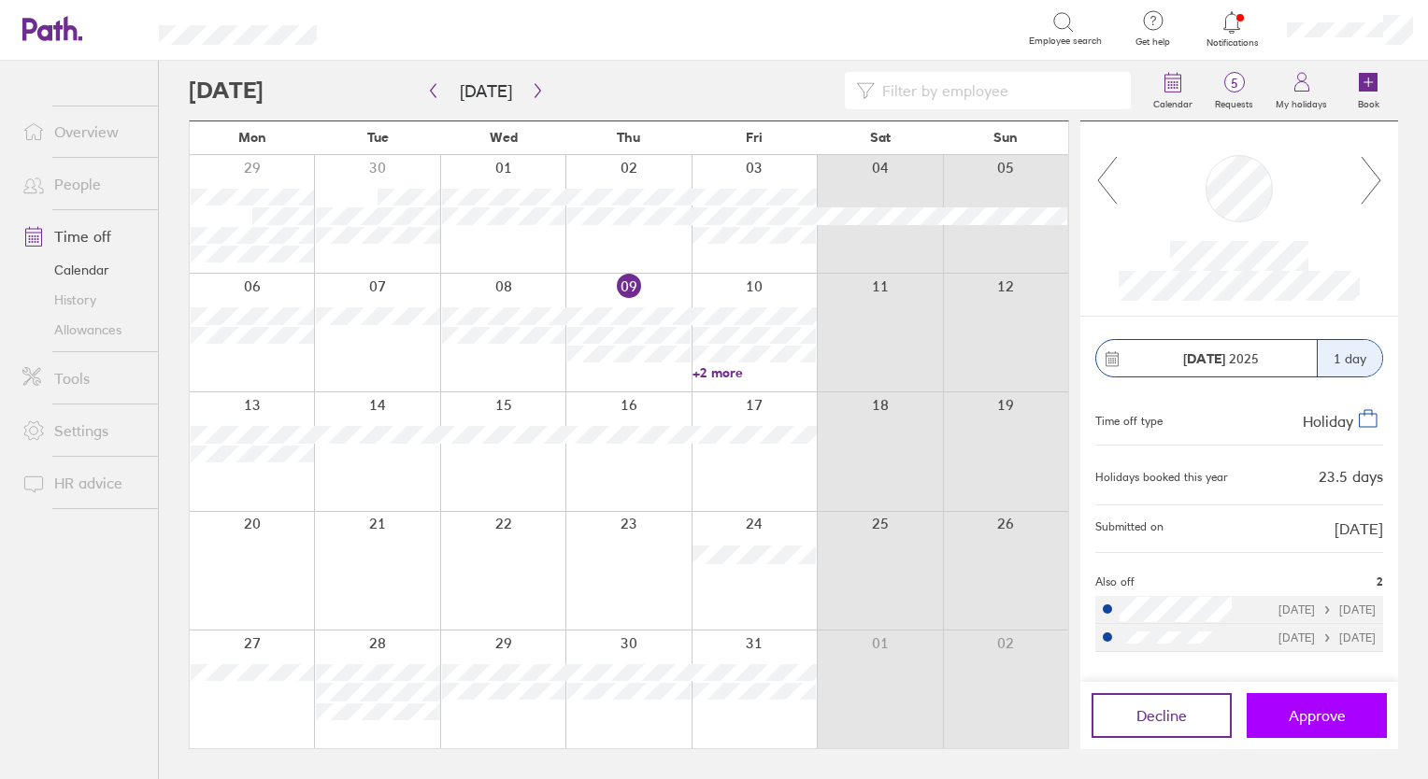
click at [1329, 731] on button "Approve" at bounding box center [1317, 715] width 140 height 45
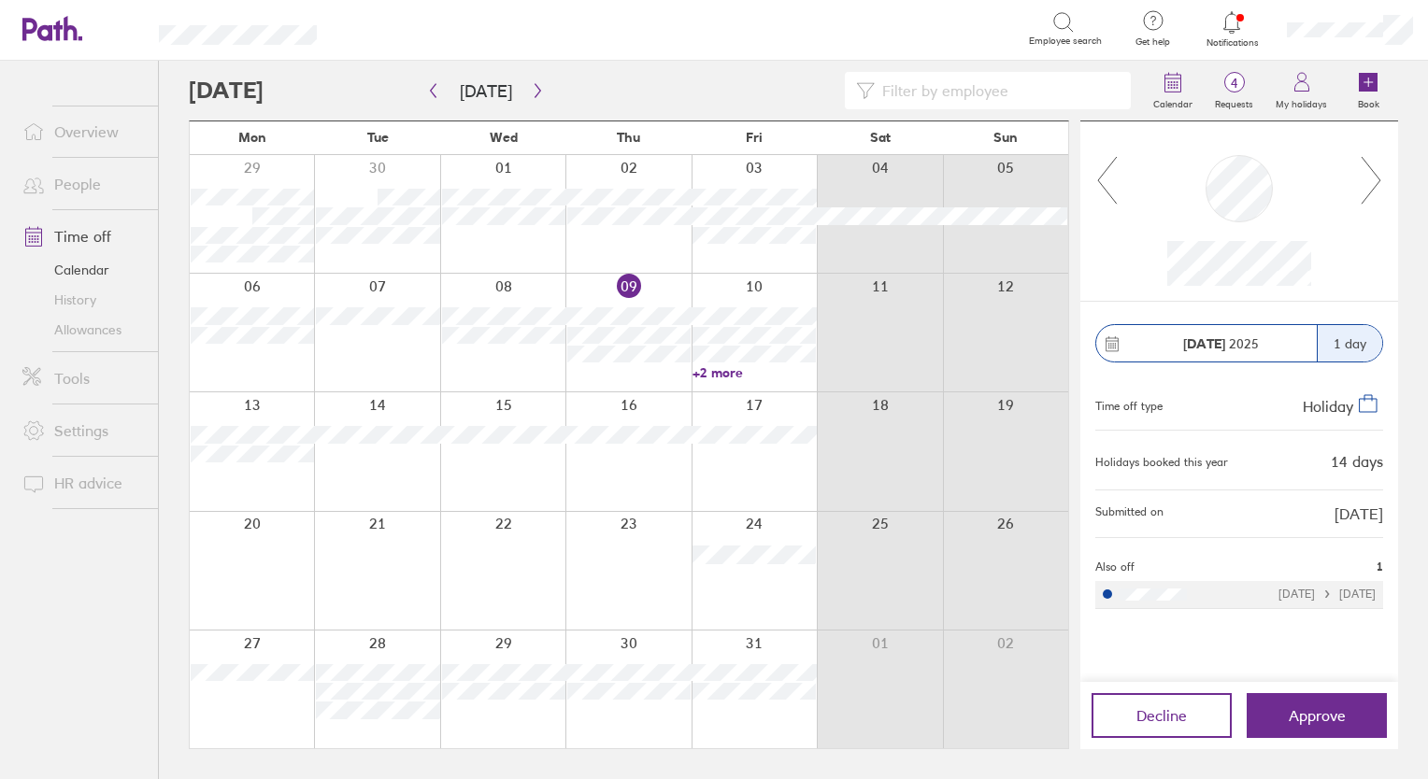
click at [1372, 184] on icon at bounding box center [1371, 180] width 23 height 50
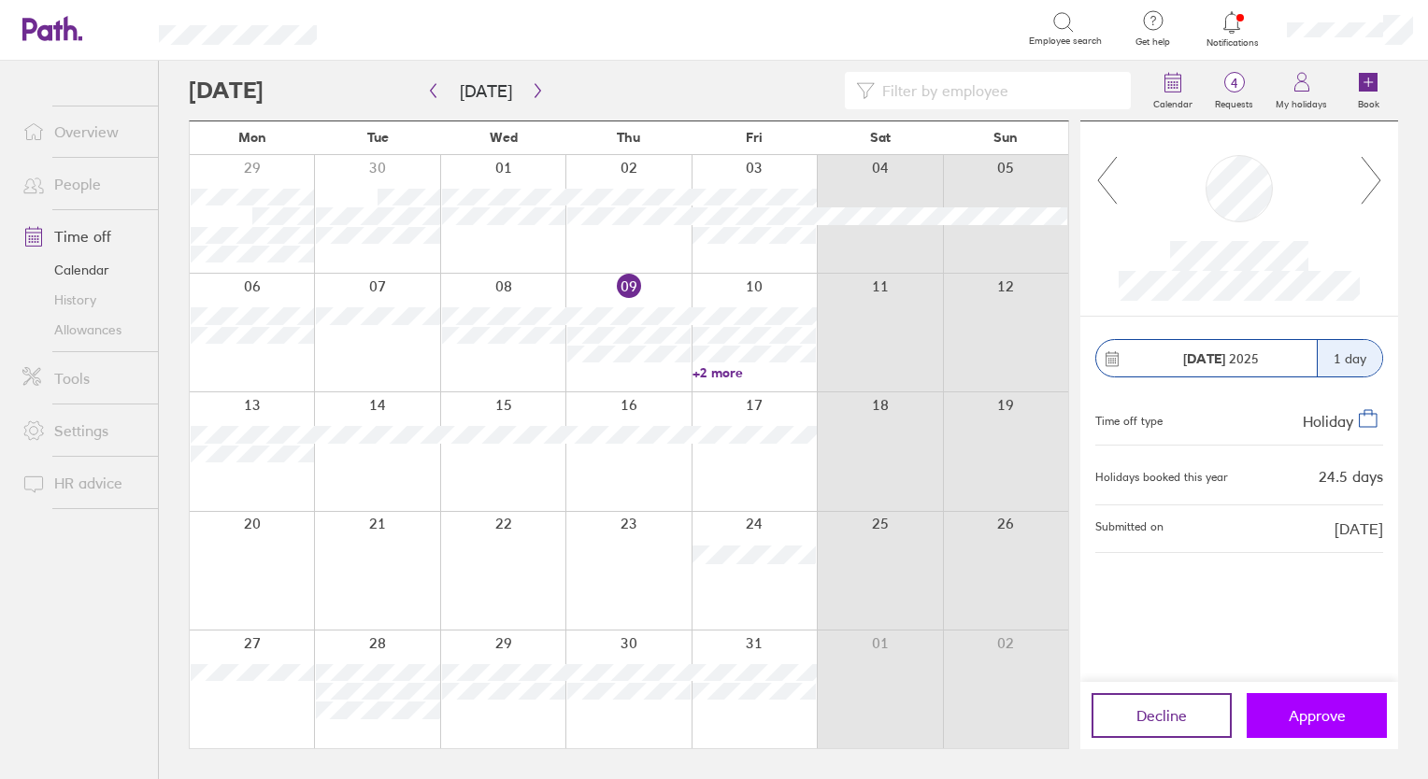
click at [1313, 711] on span "Approve" at bounding box center [1317, 715] width 57 height 17
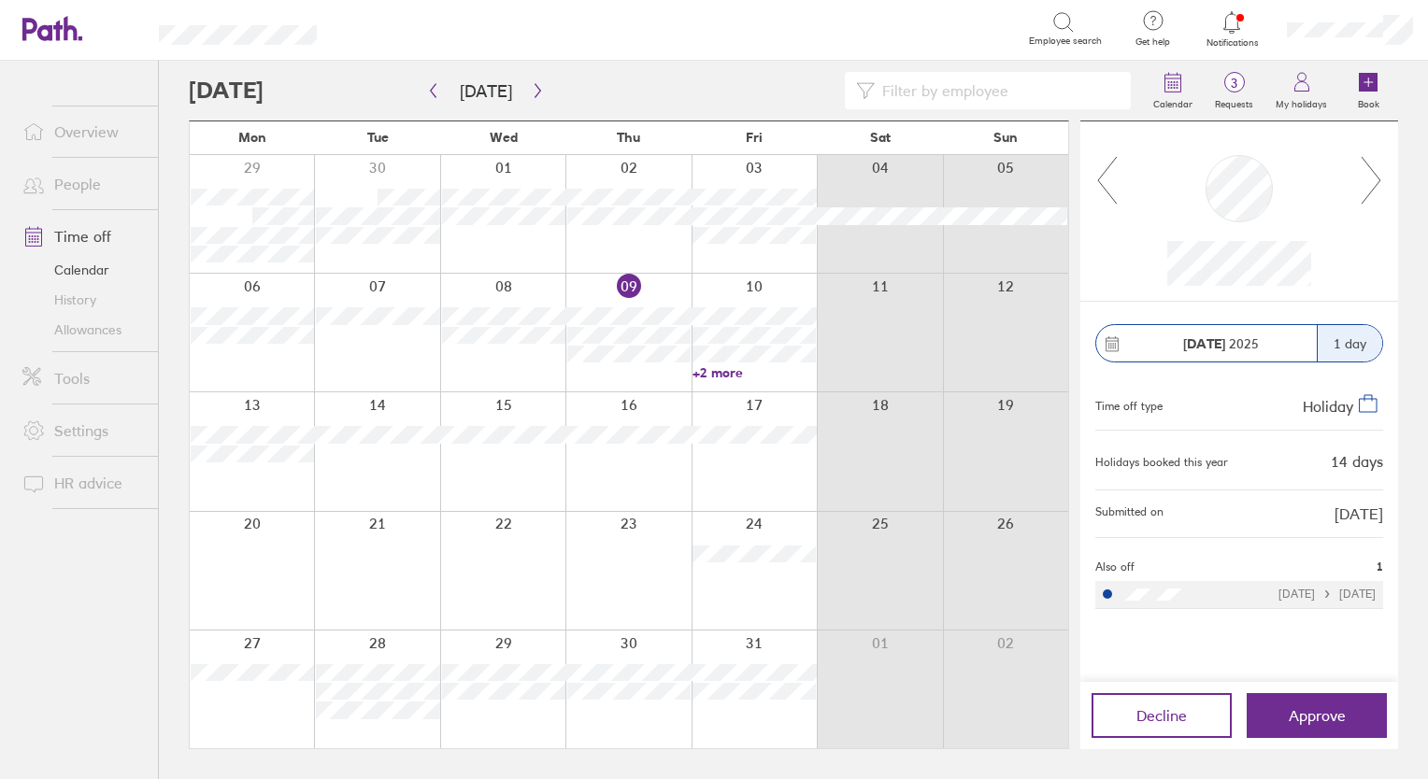
click at [1368, 186] on icon at bounding box center [1371, 180] width 23 height 50
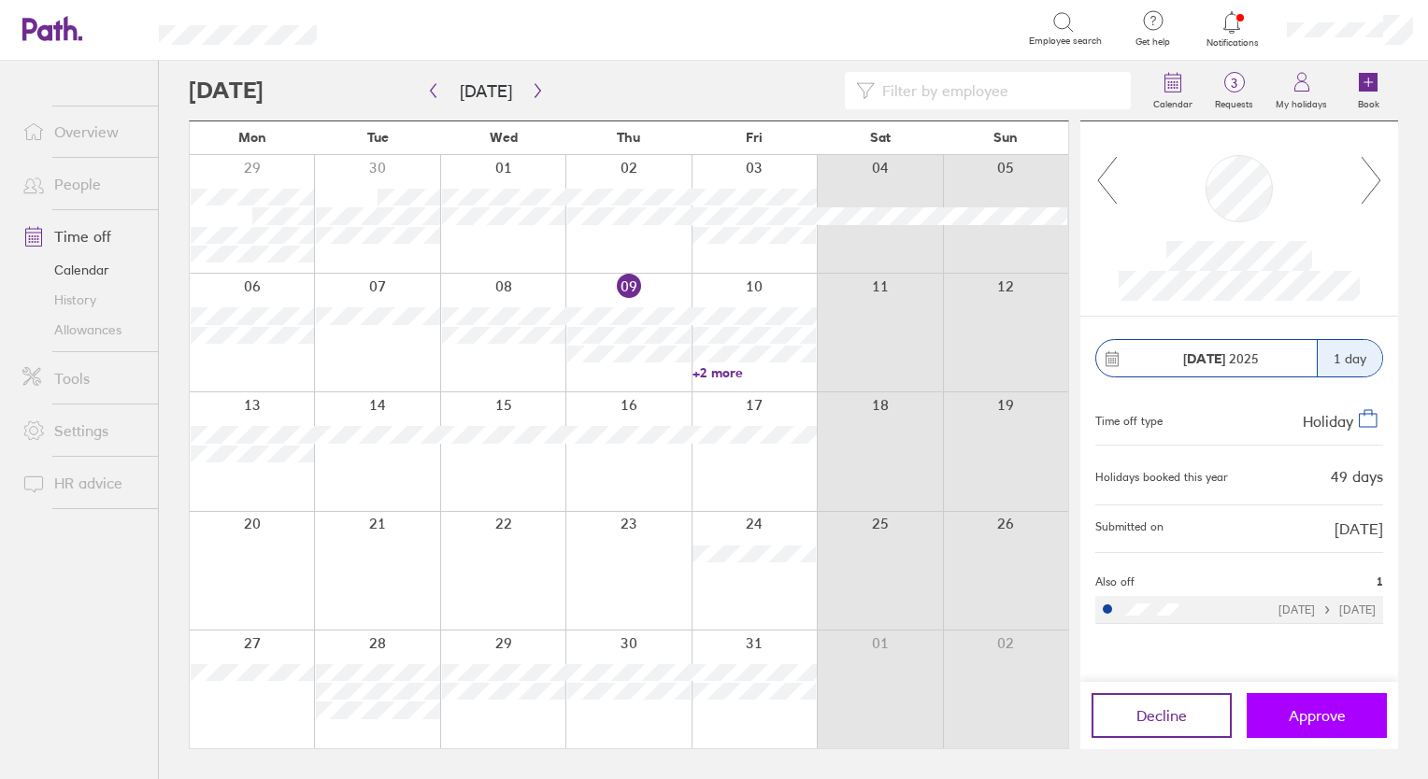
click at [1308, 724] on button "Approve" at bounding box center [1317, 715] width 140 height 45
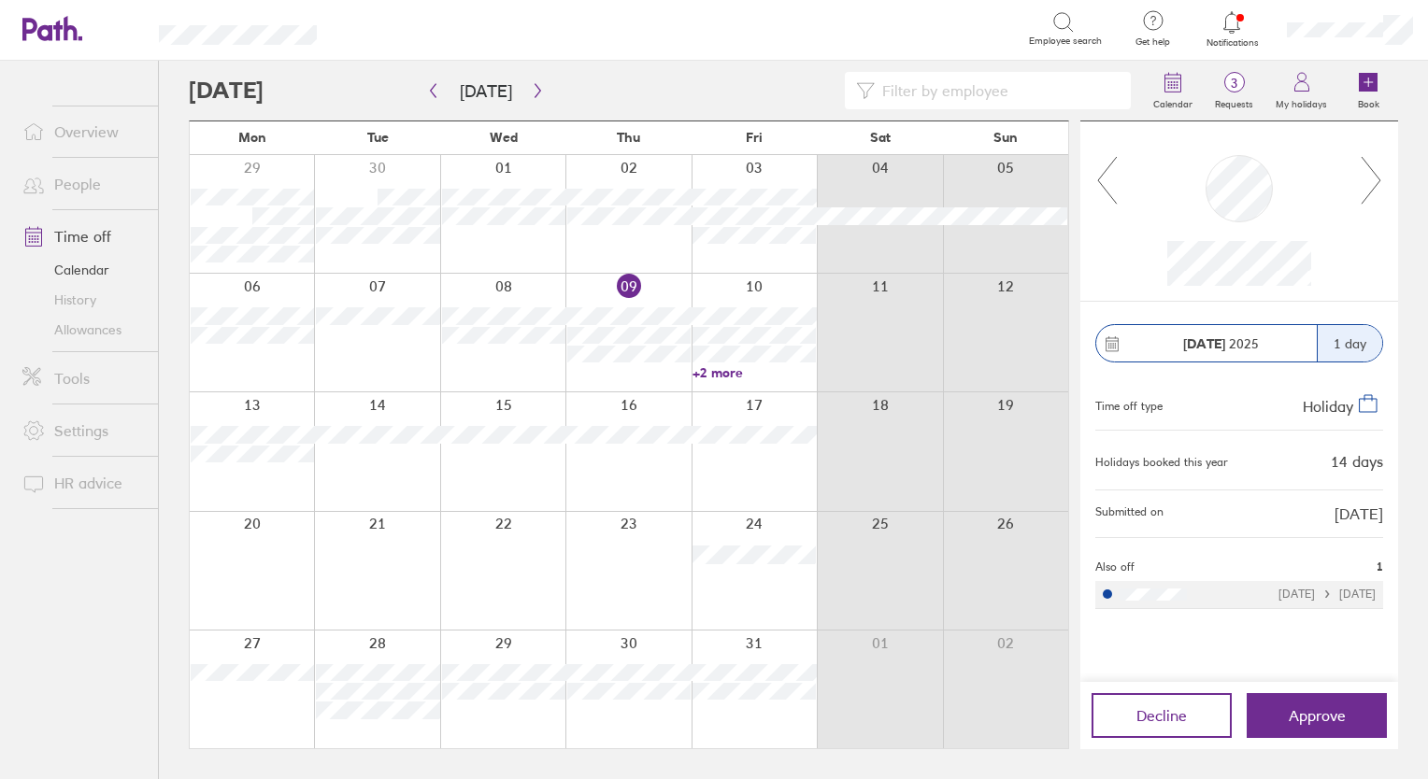
click at [1375, 179] on icon at bounding box center [1371, 180] width 23 height 50
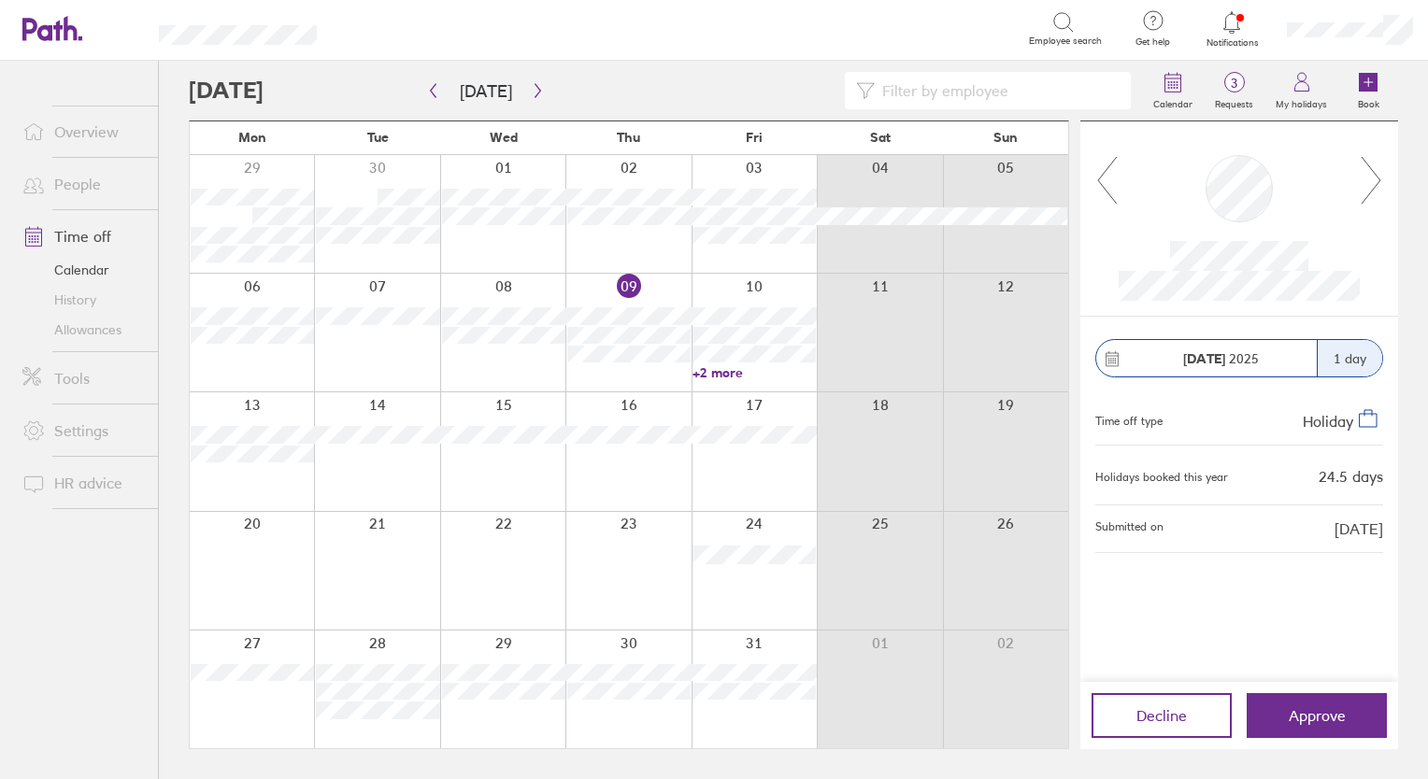
click at [1377, 180] on icon at bounding box center [1371, 180] width 23 height 50
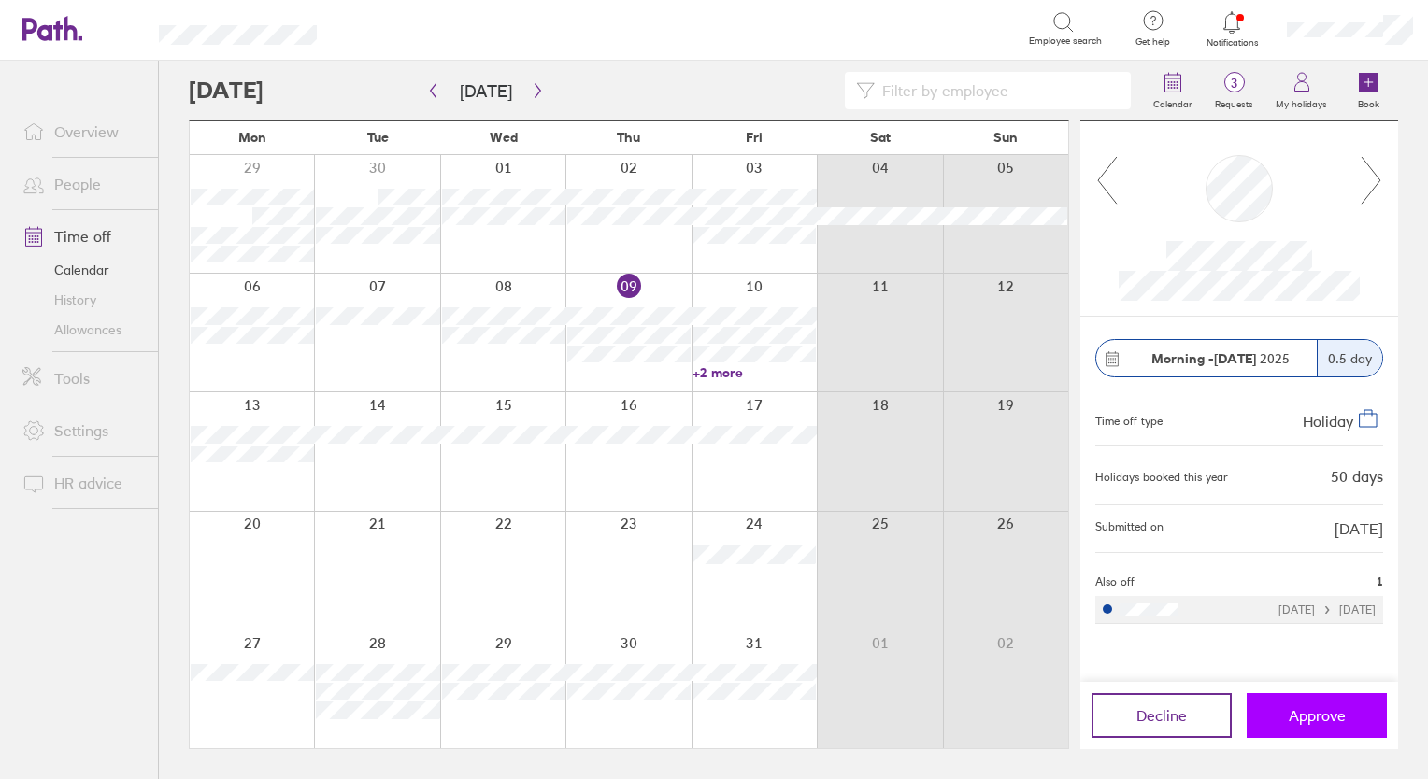
click at [1349, 712] on button "Approve" at bounding box center [1317, 715] width 140 height 45
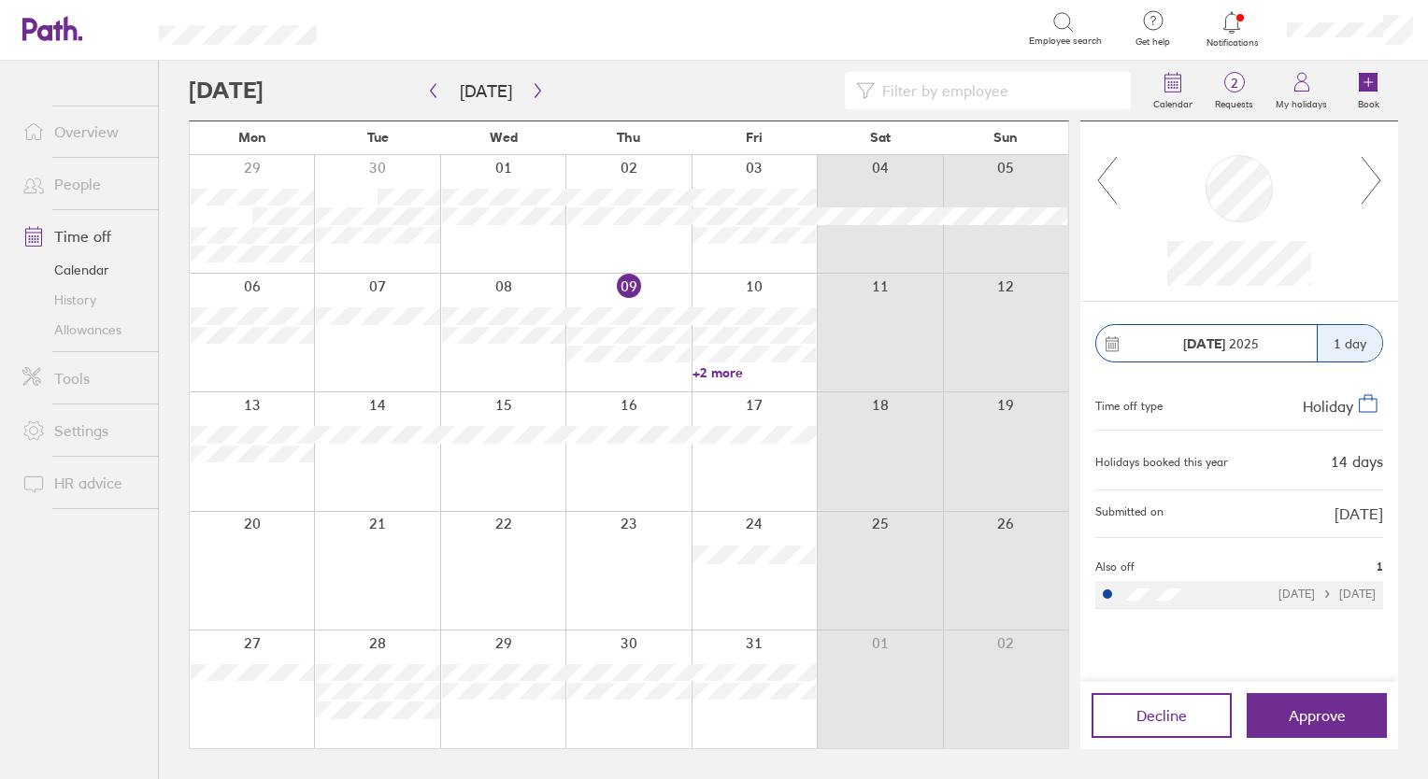
click at [1379, 179] on icon at bounding box center [1370, 180] width 19 height 47
click at [1312, 725] on button "Approve" at bounding box center [1317, 715] width 140 height 45
click at [1229, 93] on label "Requests" at bounding box center [1234, 101] width 61 height 17
click at [1316, 726] on button "Approve" at bounding box center [1317, 715] width 140 height 45
